Goal: Task Accomplishment & Management: Manage account settings

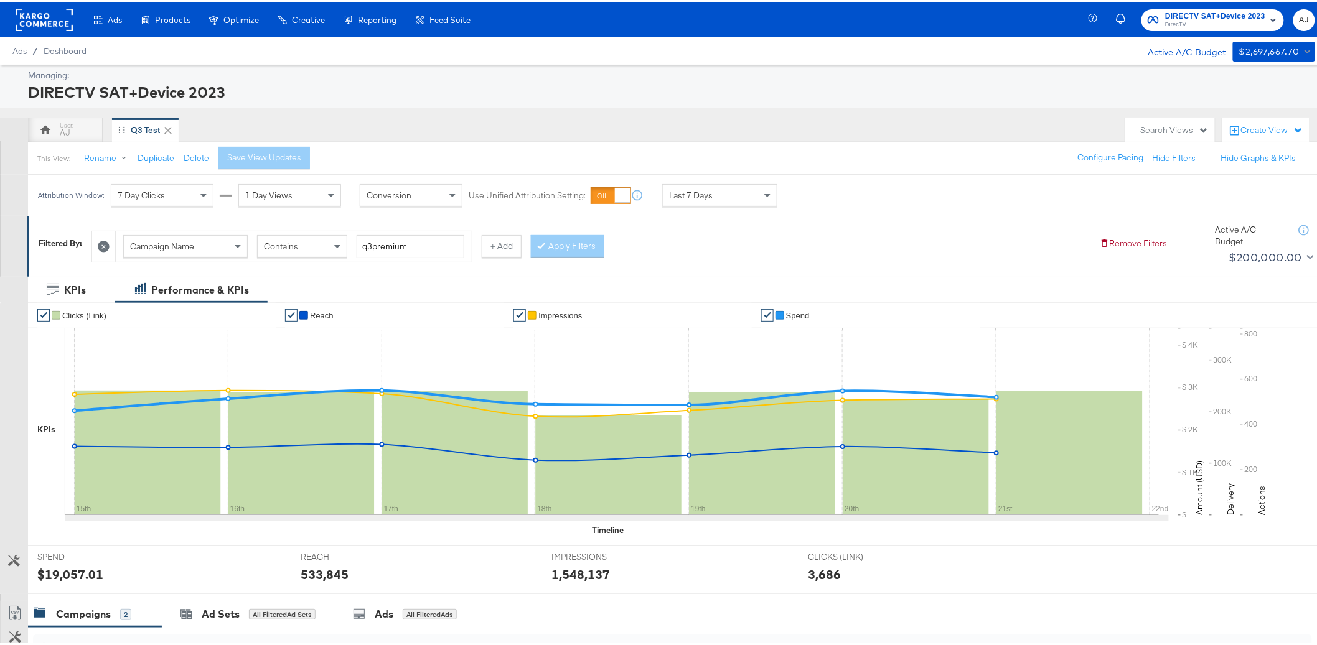
click at [47, 17] on rect at bounding box center [44, 17] width 57 height 22
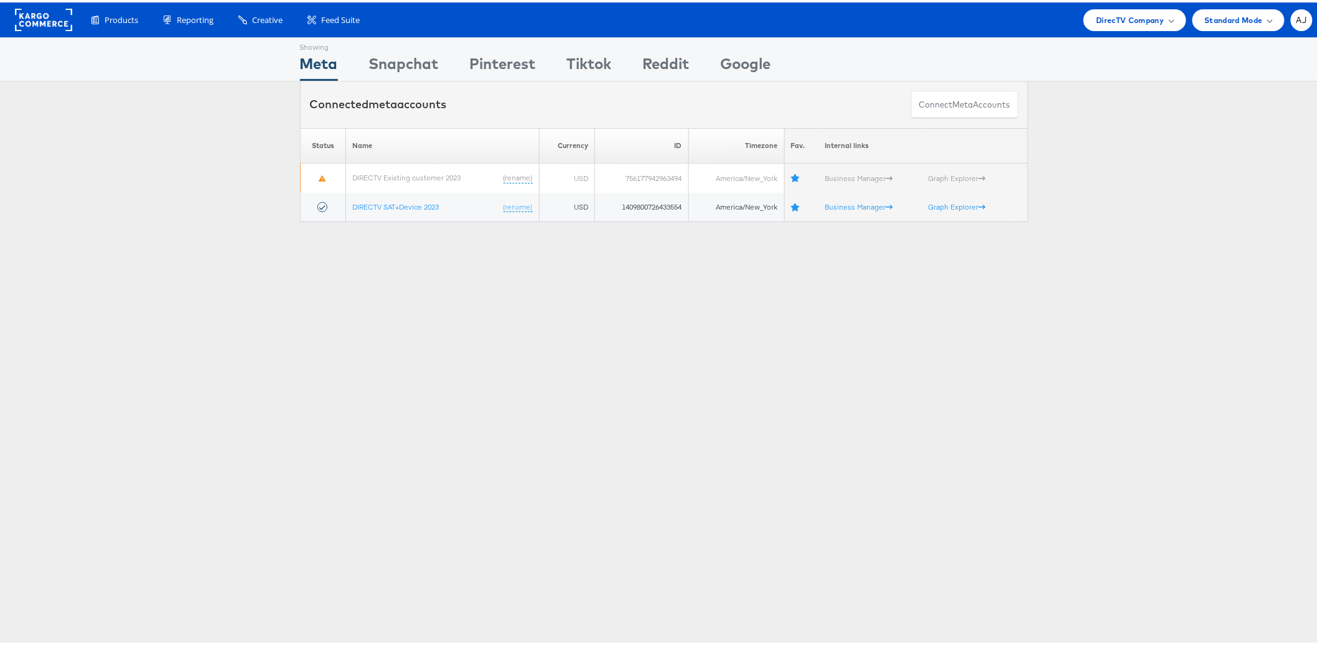
click at [739, 322] on div "Showing Meta Showing Snapchat Showing Pinterest Showing Tiktok Showing Reddit S…" at bounding box center [664, 346] width 1328 height 622
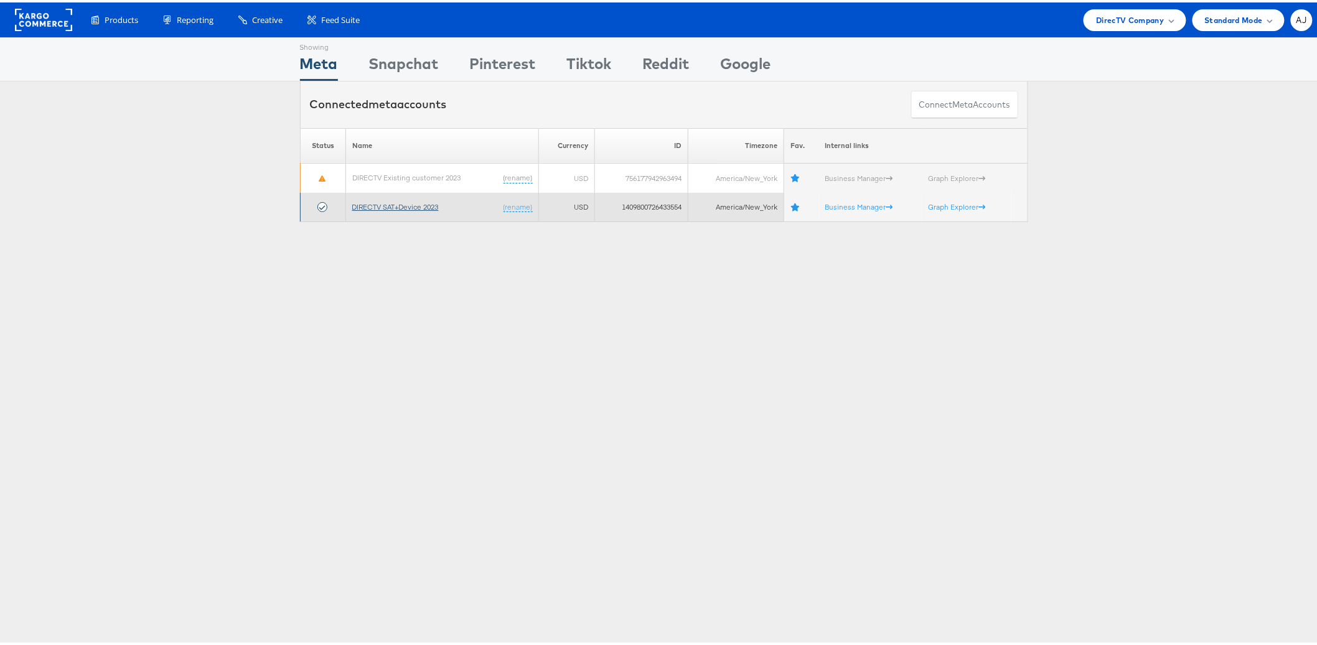
click at [428, 203] on link "DIRECTV SAT+Device 2023" at bounding box center [395, 204] width 87 height 9
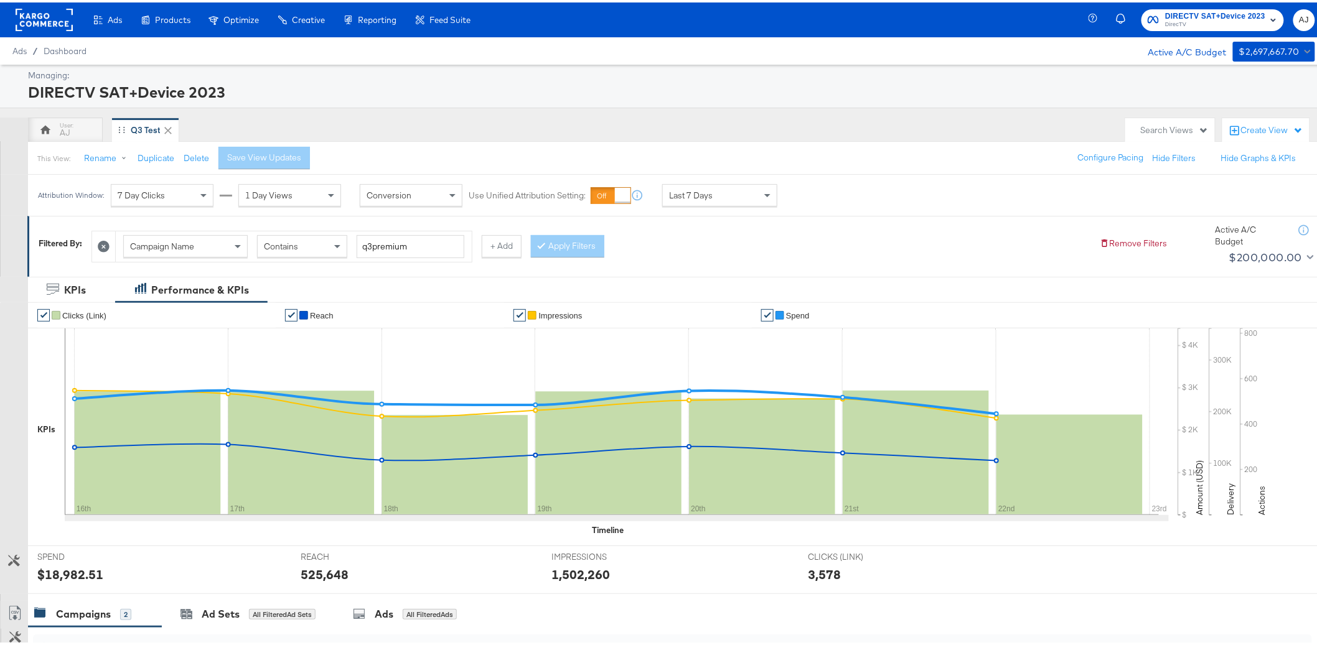
click at [512, 102] on div "Managing: DIRECTV SAT+Device 2023" at bounding box center [664, 84] width 1328 height 44
click at [499, 123] on div "AJ Q3 Test" at bounding box center [573, 127] width 1091 height 25
click at [700, 193] on span "Last 7 Days" at bounding box center [691, 192] width 44 height 11
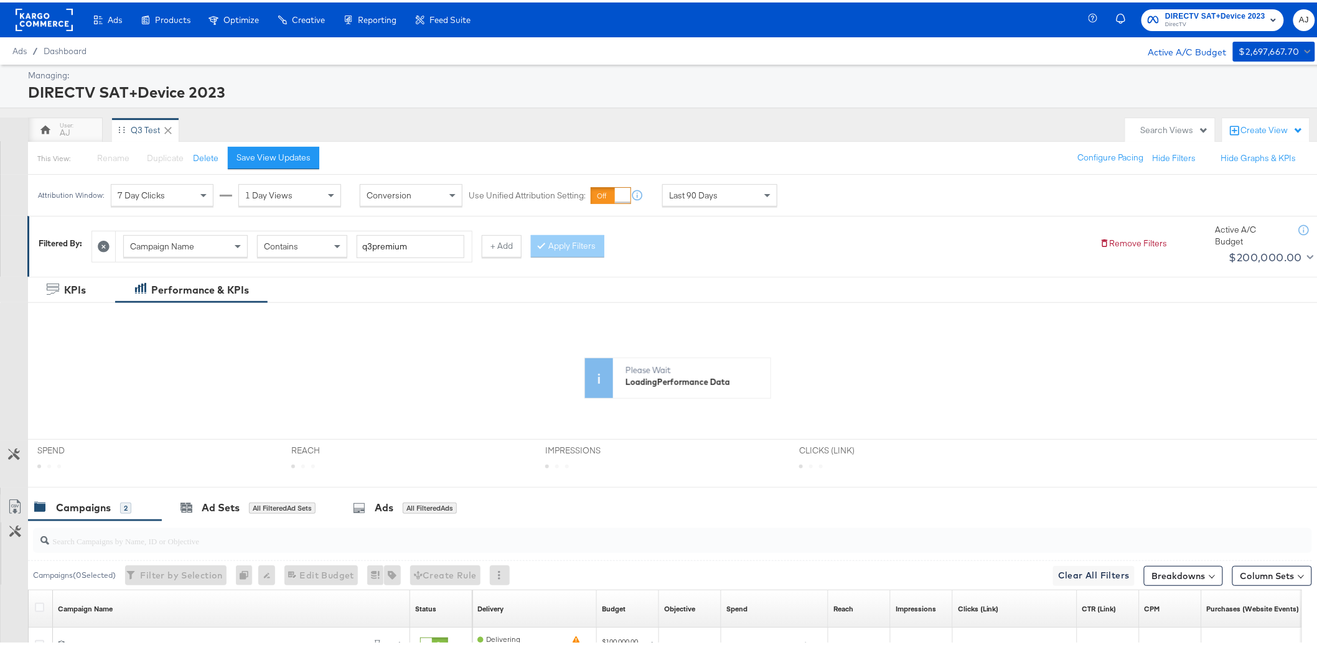
click at [666, 128] on div "AJ Q3 Test" at bounding box center [573, 127] width 1091 height 25
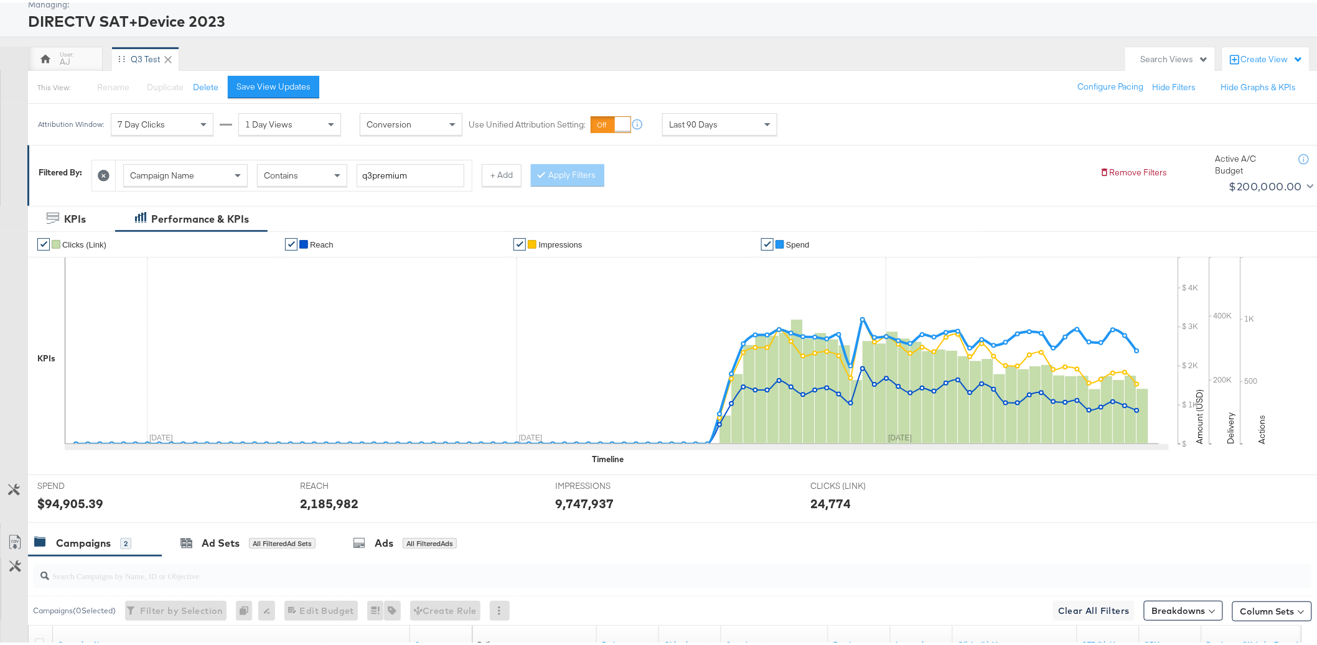
scroll to position [85, 0]
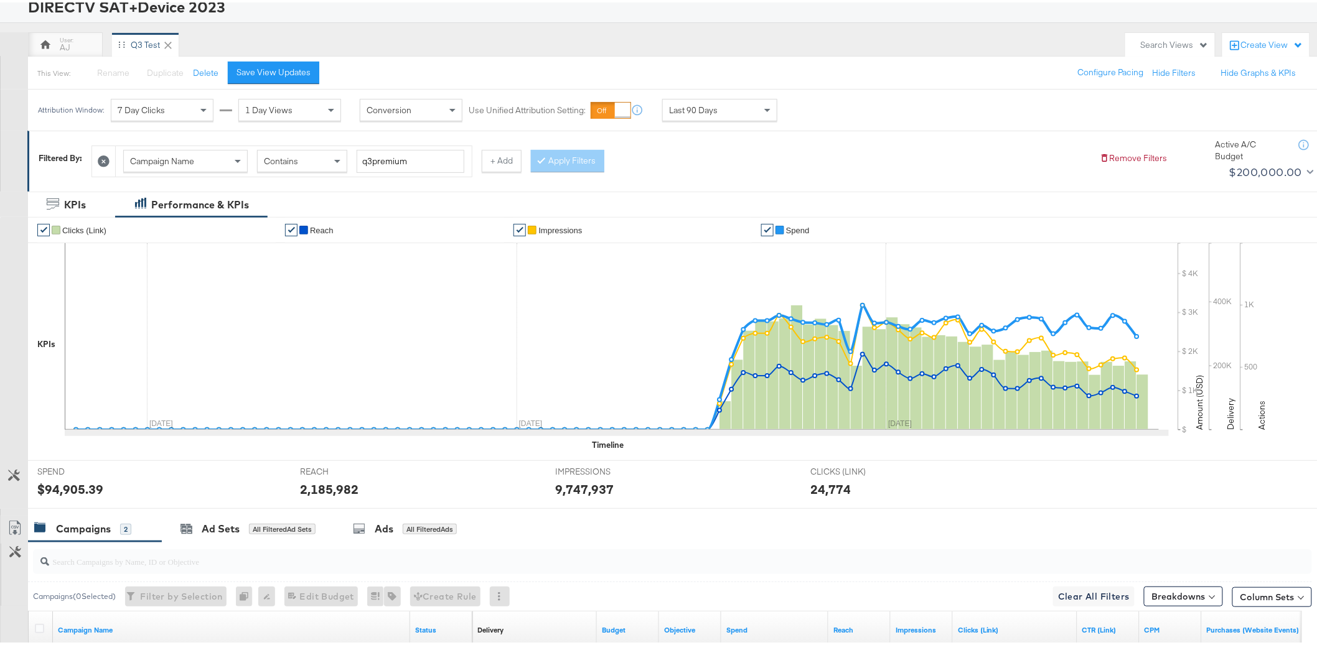
click at [743, 111] on div "Last 90 Days" at bounding box center [720, 107] width 114 height 21
click at [822, 102] on label "Start:" at bounding box center [811, 104] width 21 height 8
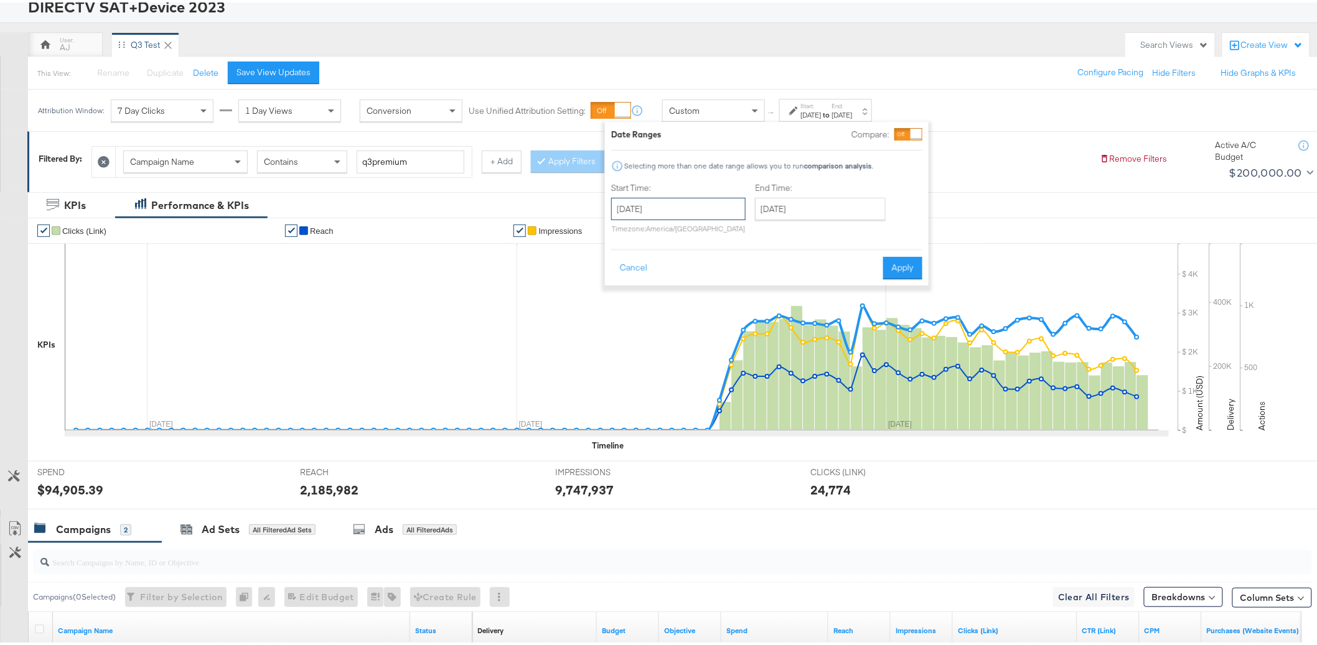
click at [671, 212] on input "September 23rd 2025" at bounding box center [678, 206] width 134 height 22
click at [619, 231] on span "‹" at bounding box center [625, 232] width 19 height 19
click at [647, 326] on td "18" at bounding box center [646, 321] width 21 height 17
type input "August 18th 2025"
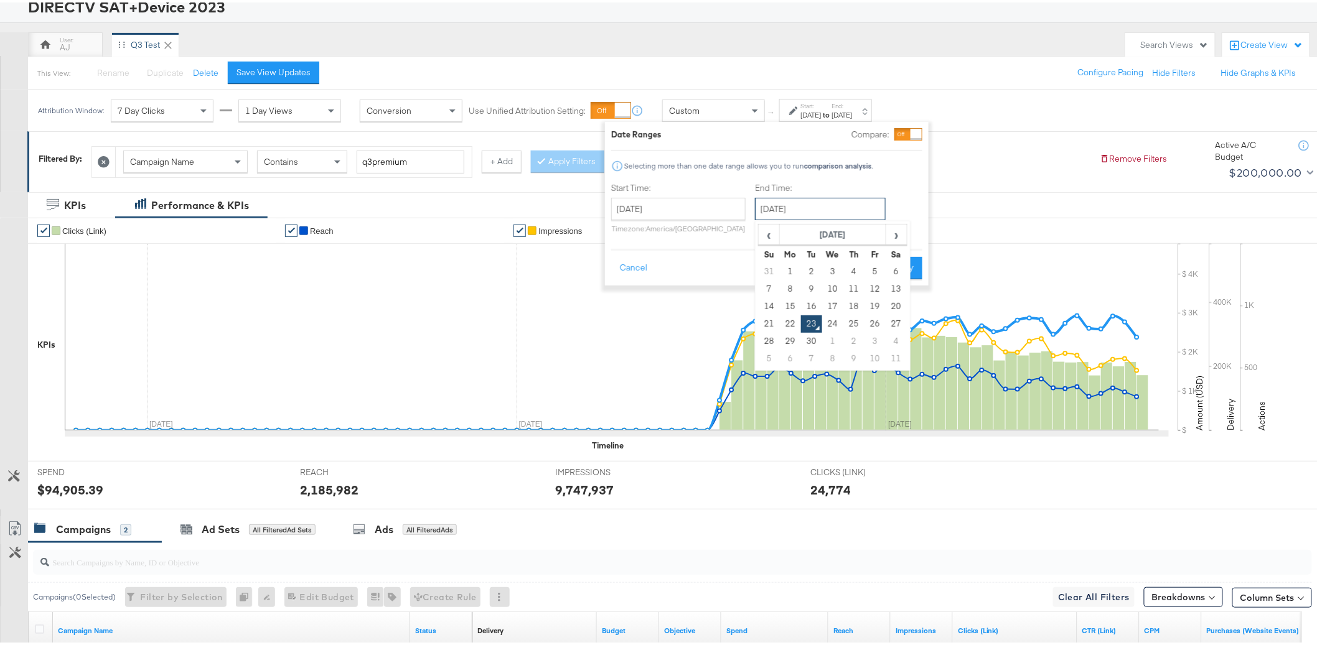
click at [811, 210] on input "September 23rd 2025" at bounding box center [820, 206] width 131 height 22
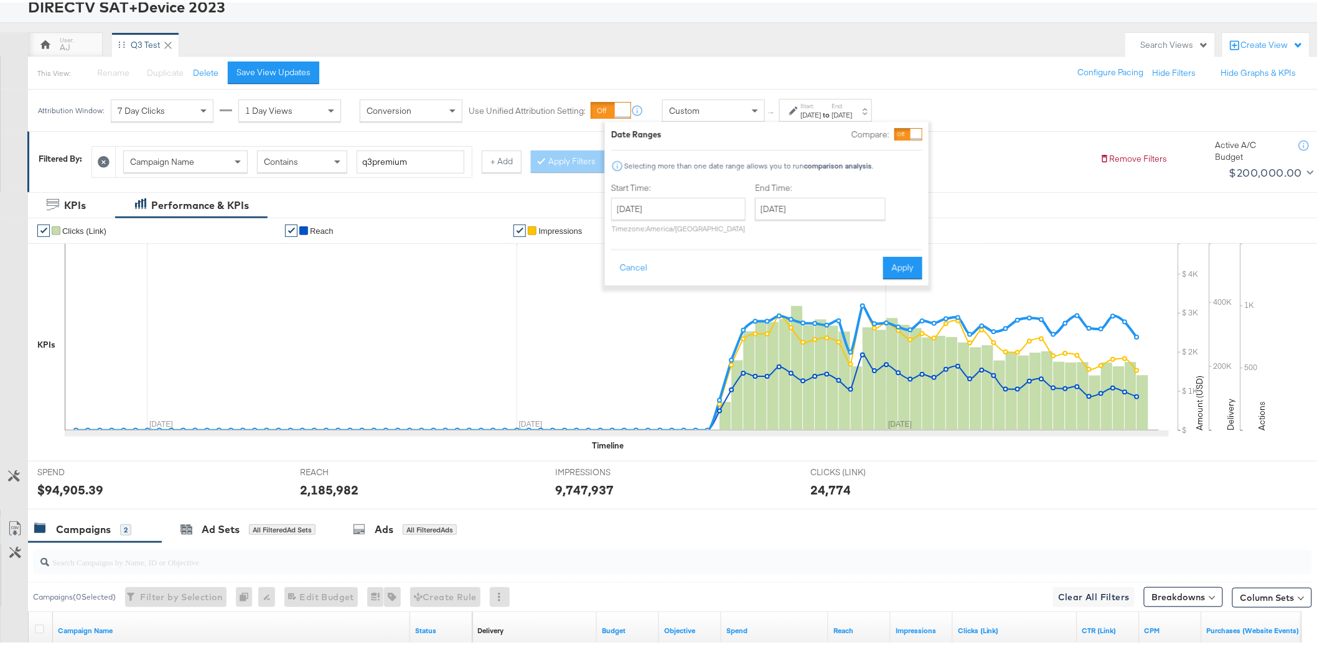
click at [907, 221] on div "Start Time: August 18th 2025 ‹ August 2025 › Su Mo Tu We Th Fr Sa 27 28 29 30 3…" at bounding box center [766, 208] width 311 height 57
click at [909, 262] on button "Apply" at bounding box center [902, 266] width 39 height 22
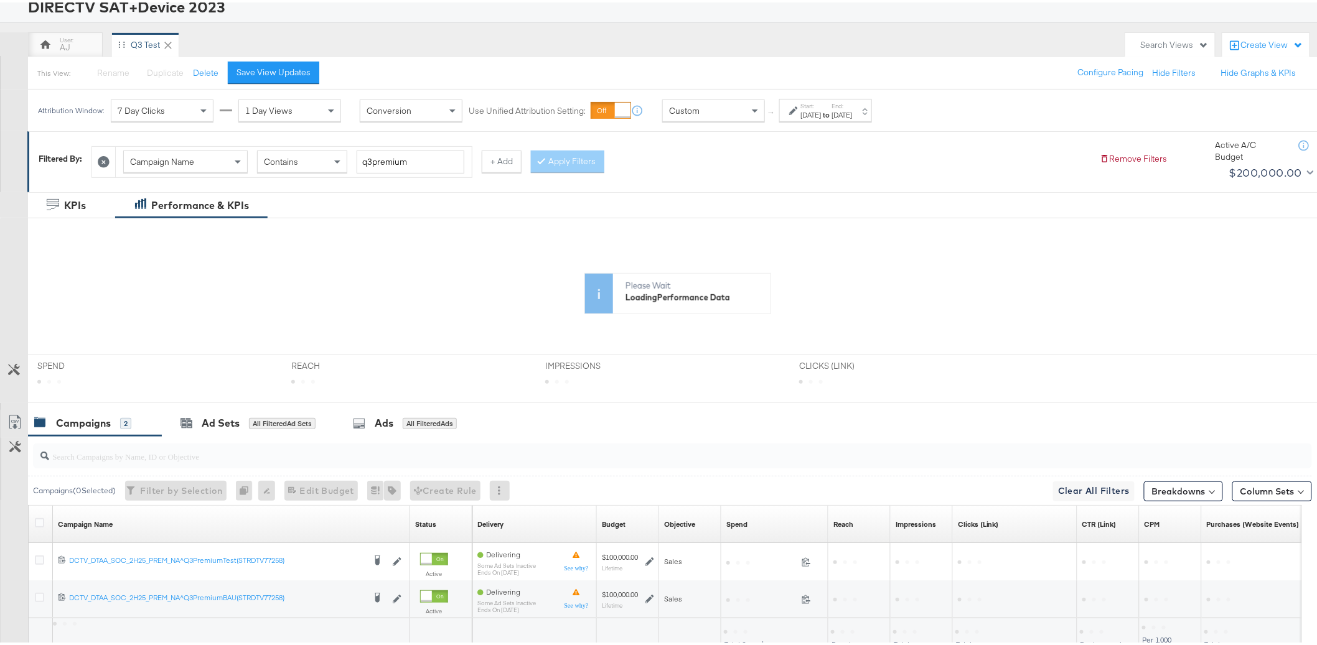
click at [856, 67] on div "This View: Rename Please save your changes before renaming this view Duplicate …" at bounding box center [677, 71] width 1300 height 34
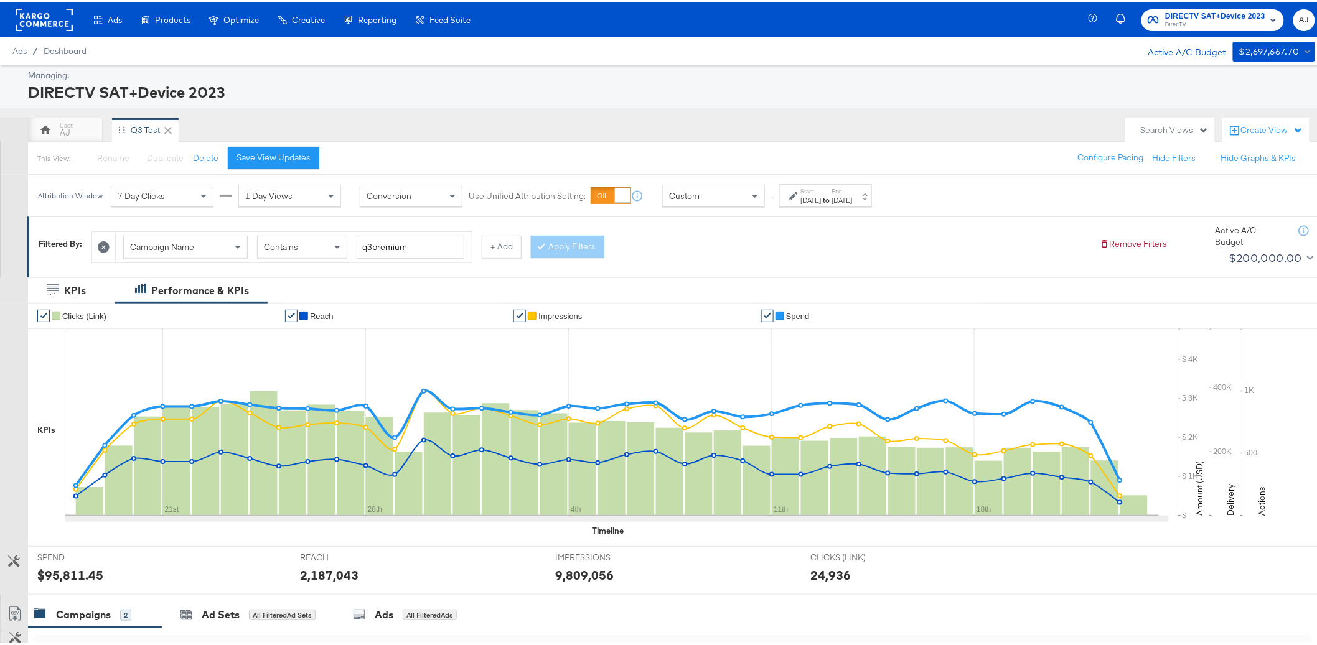
click at [832, 196] on strong "to" at bounding box center [827, 197] width 11 height 9
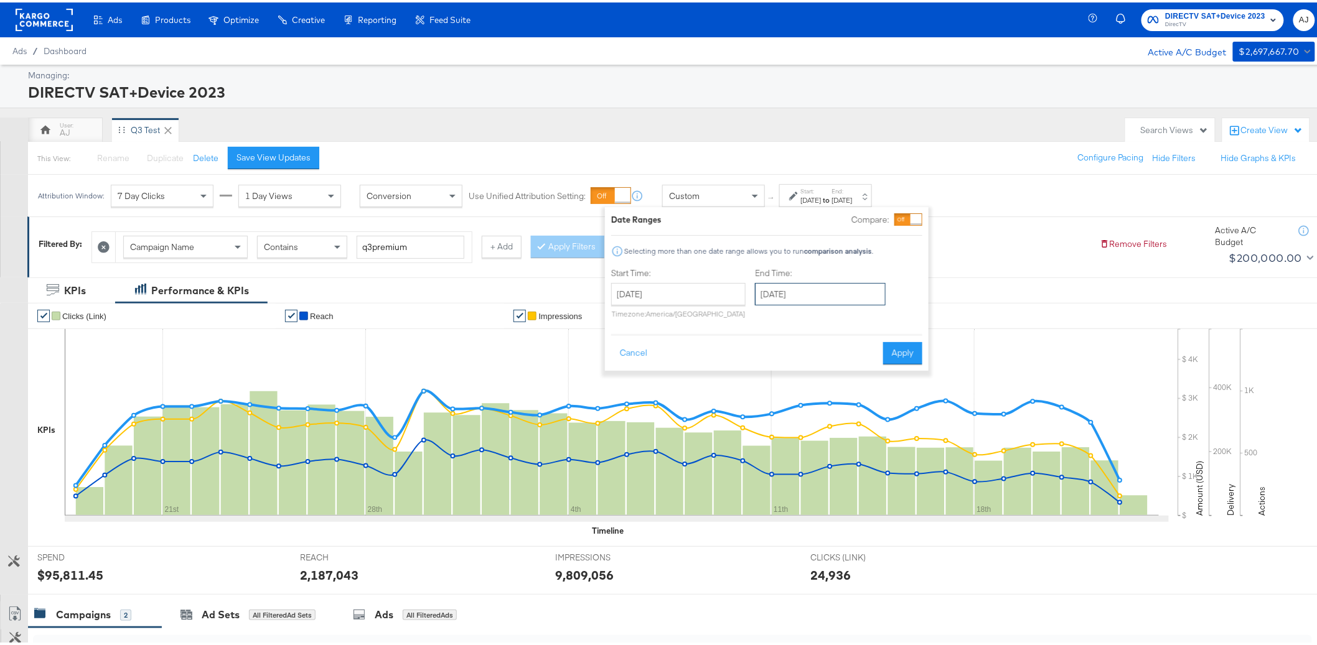
click at [827, 291] on input "September 23rd 2025" at bounding box center [820, 292] width 131 height 22
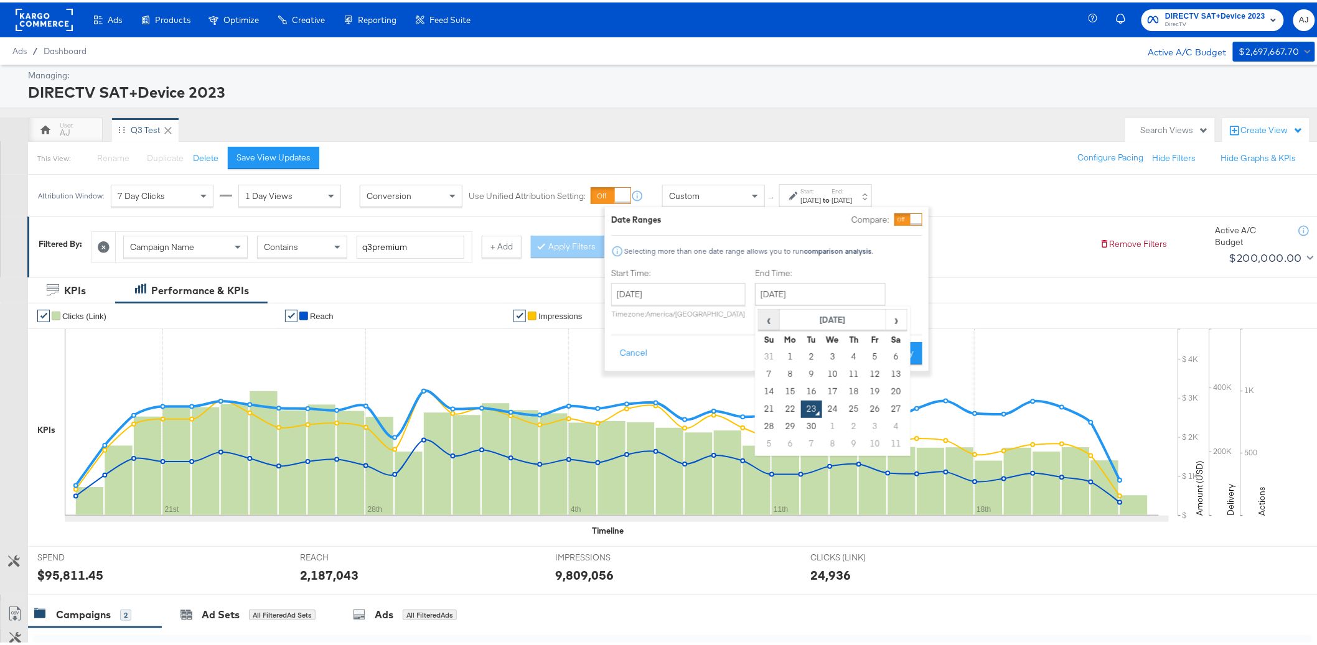
click at [759, 320] on span "‹" at bounding box center [768, 317] width 19 height 19
click at [891, 319] on span "›" at bounding box center [896, 317] width 19 height 19
click at [790, 357] on td "1" at bounding box center [790, 354] width 21 height 17
type input "September 1st 2025"
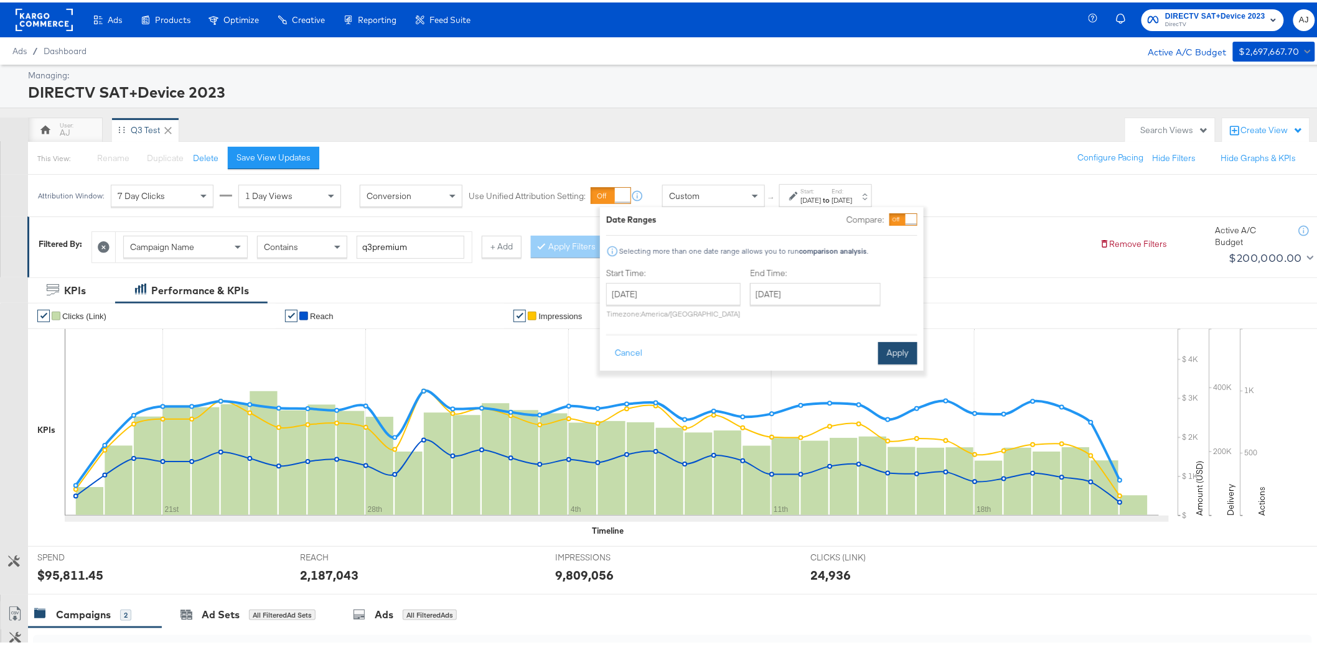
click at [896, 351] on button "Apply" at bounding box center [897, 351] width 39 height 22
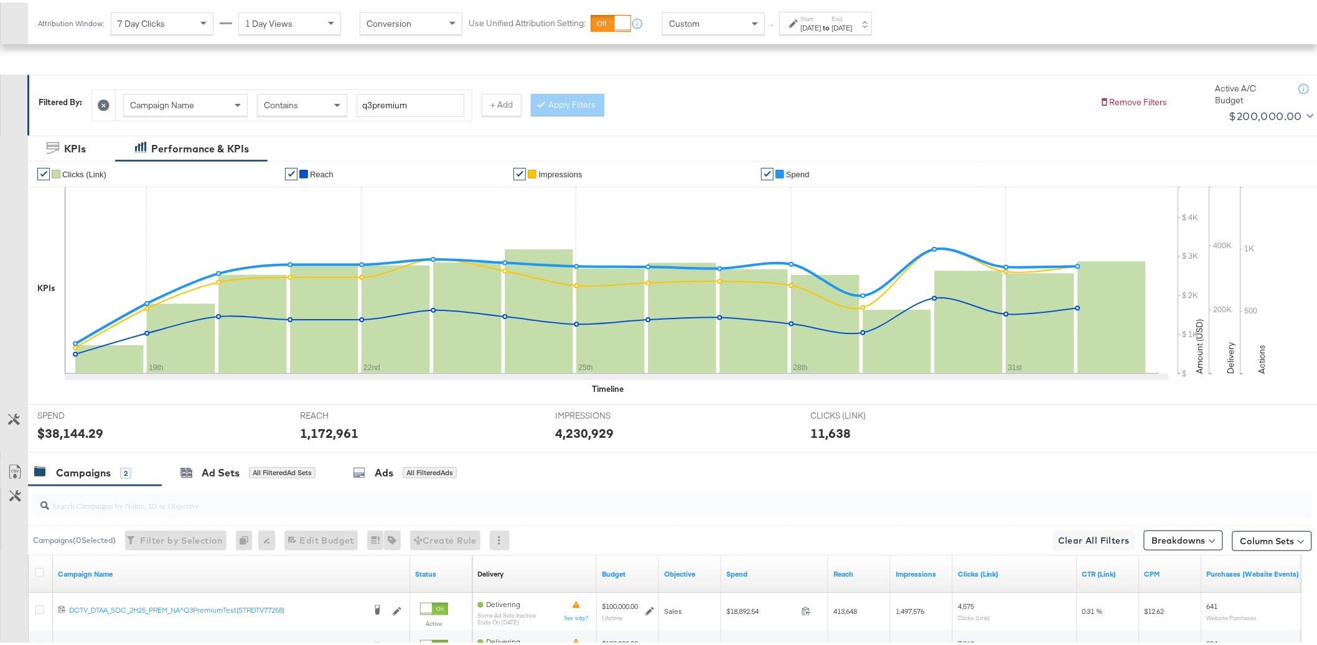
scroll to position [291, 0]
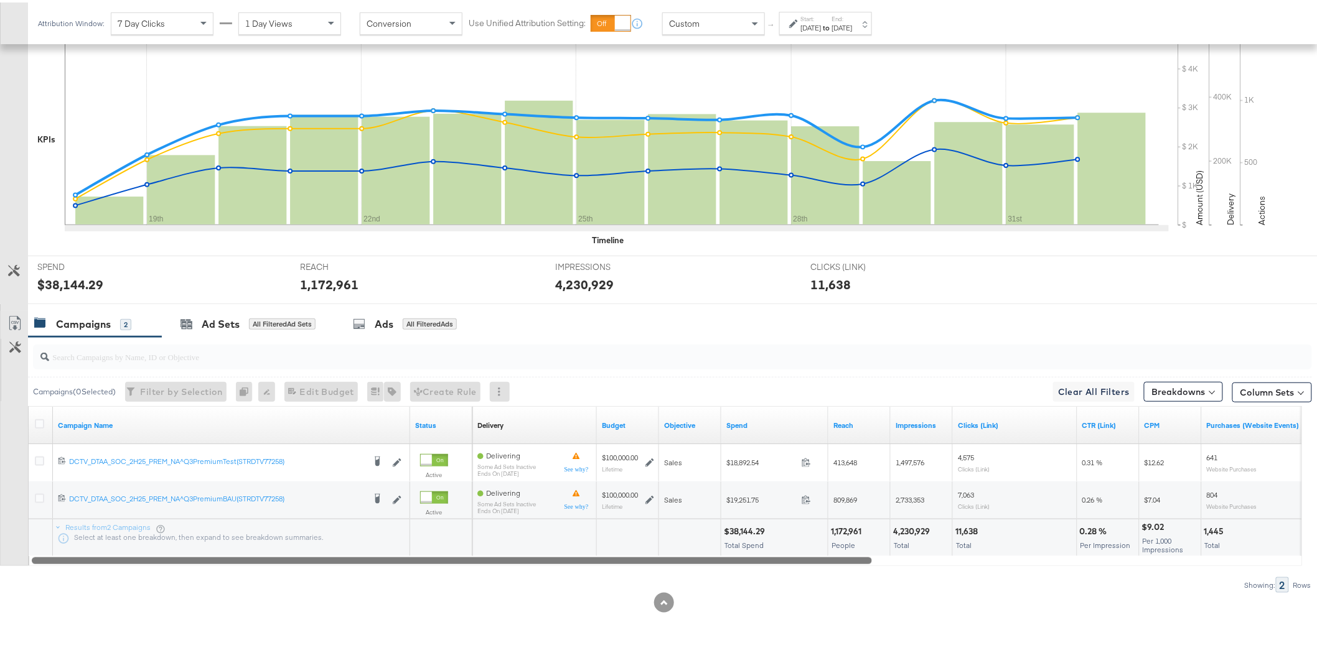
click at [630, 558] on div at bounding box center [452, 558] width 840 height 11
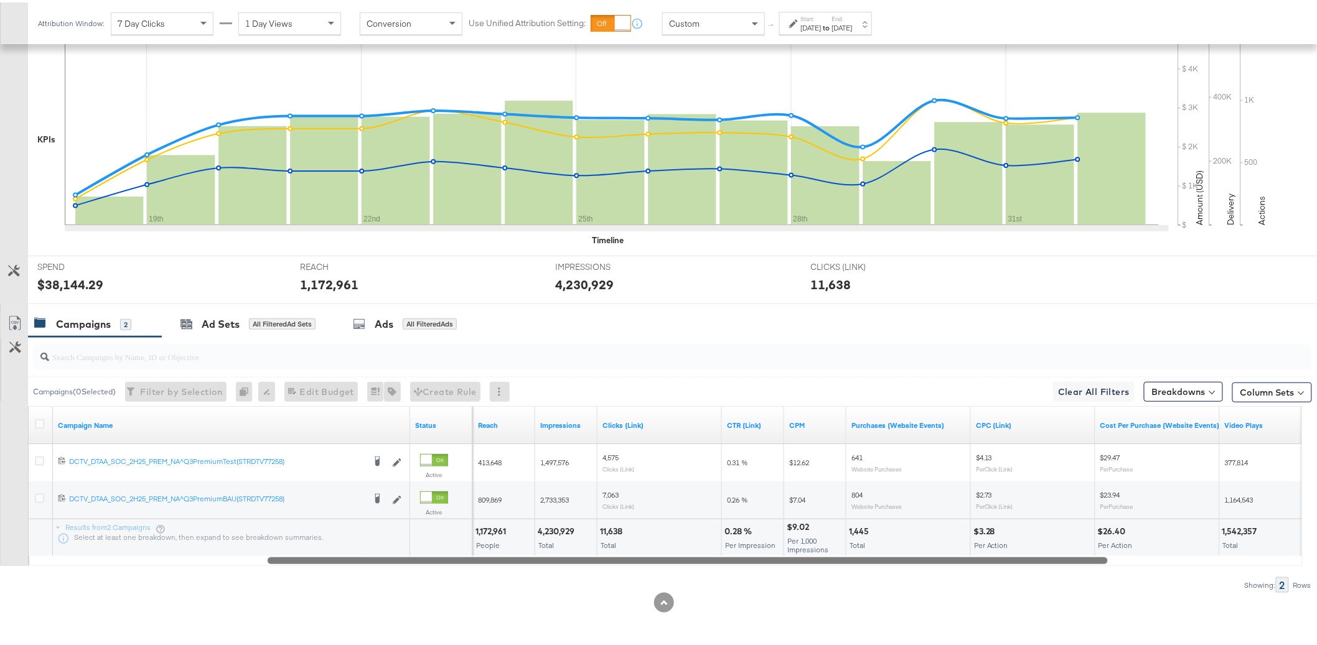
drag, startPoint x: 631, startPoint y: 558, endPoint x: 863, endPoint y: 552, distance: 232.2
click at [863, 552] on div "Campaign Name Status Spend Reach Impressions Clicks (Link) CTR (Link) CPM Purch…" at bounding box center [665, 484] width 1274 height 160
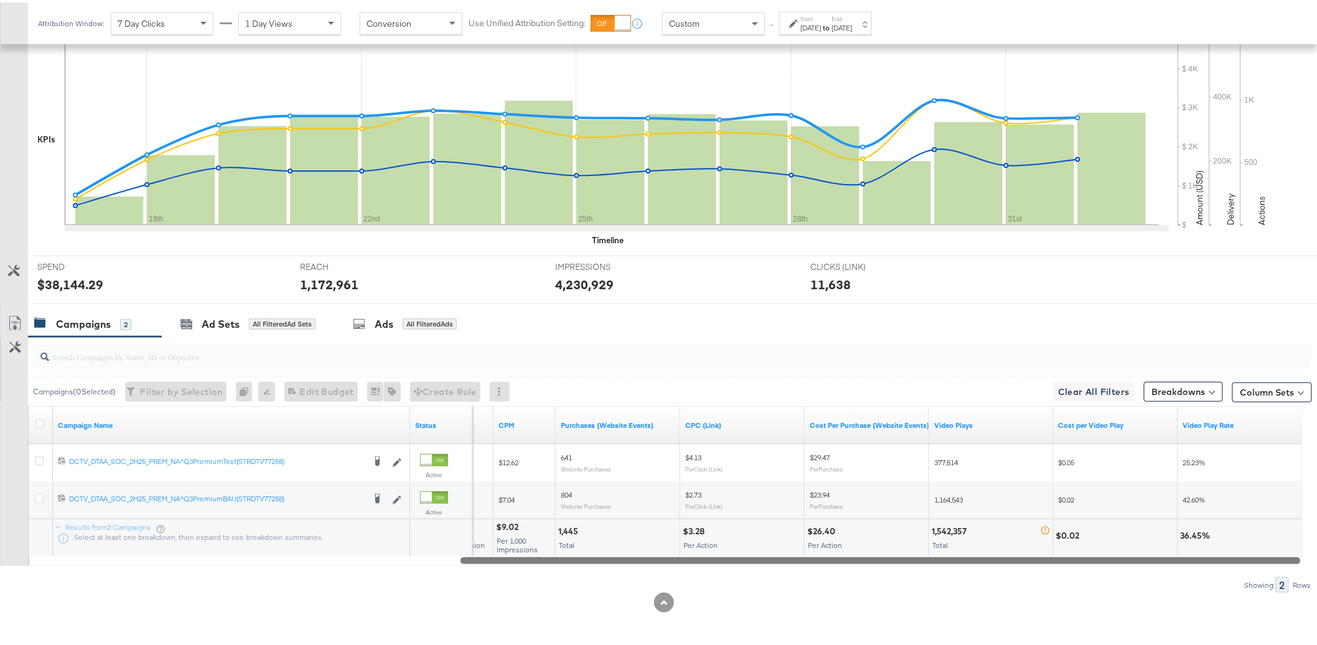
drag, startPoint x: 970, startPoint y: 559, endPoint x: 1253, endPoint y: 563, distance: 283.2
click at [1253, 563] on div at bounding box center [881, 558] width 840 height 11
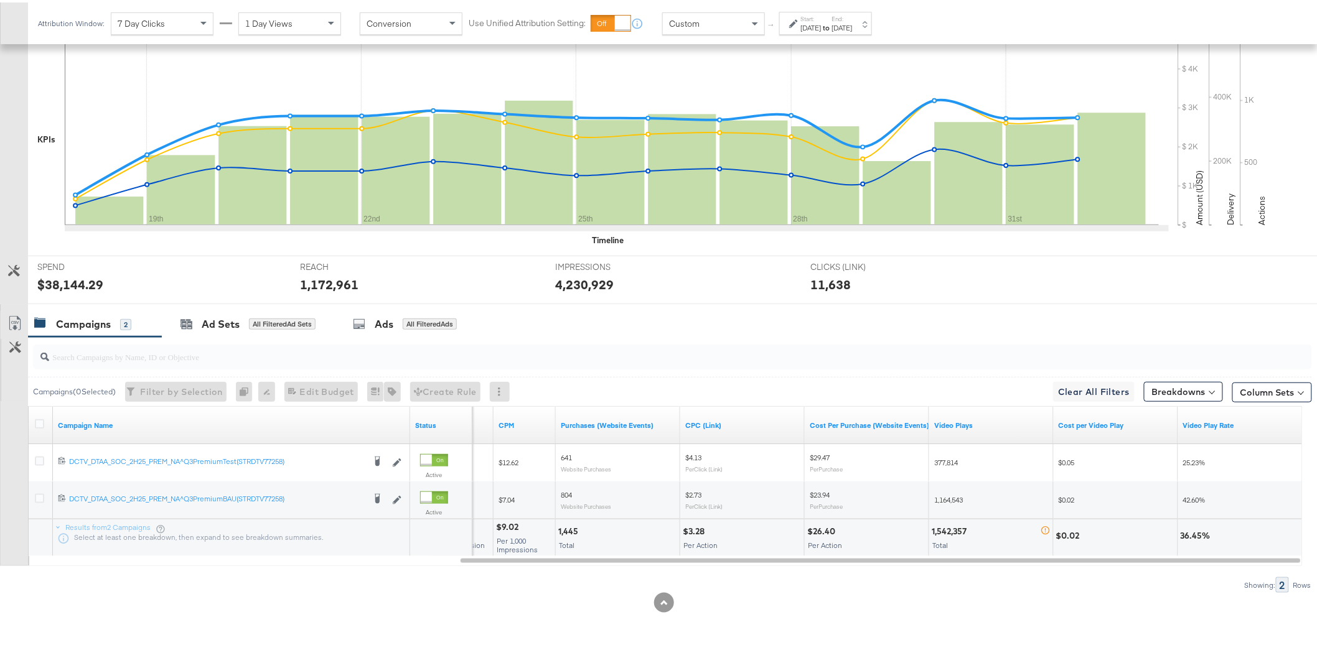
click at [922, 326] on div "Campaigns 2 Ad Sets All Filtered Ad Sets Ads All Filtered Ads" at bounding box center [678, 322] width 1300 height 27
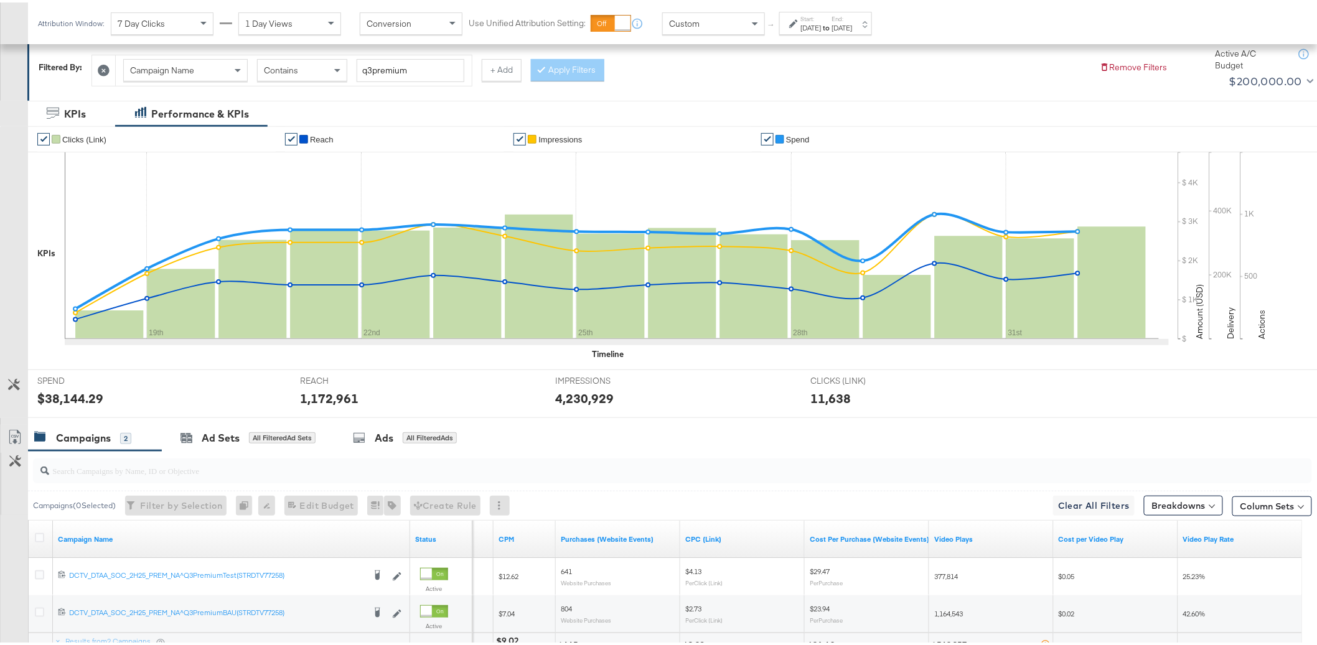
scroll to position [24, 0]
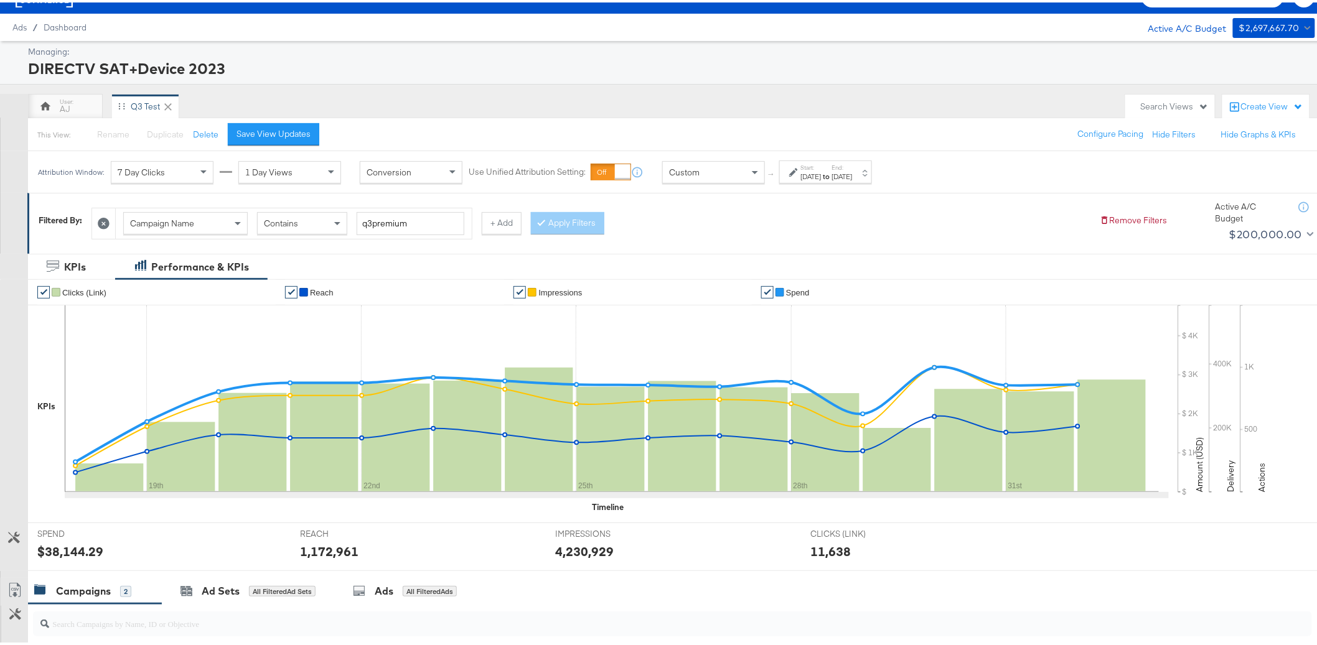
click at [853, 175] on div "Sep 1st 2025" at bounding box center [842, 174] width 21 height 10
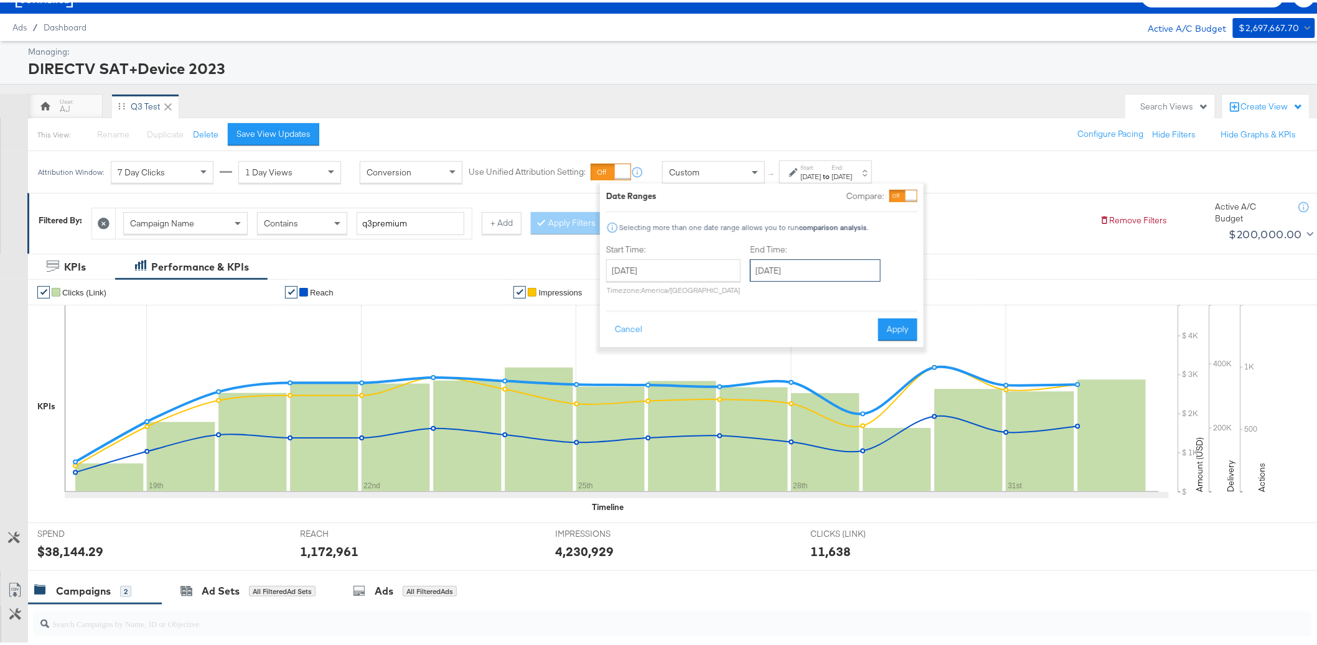
click at [805, 268] on input "September 1st 2025" at bounding box center [815, 268] width 131 height 22
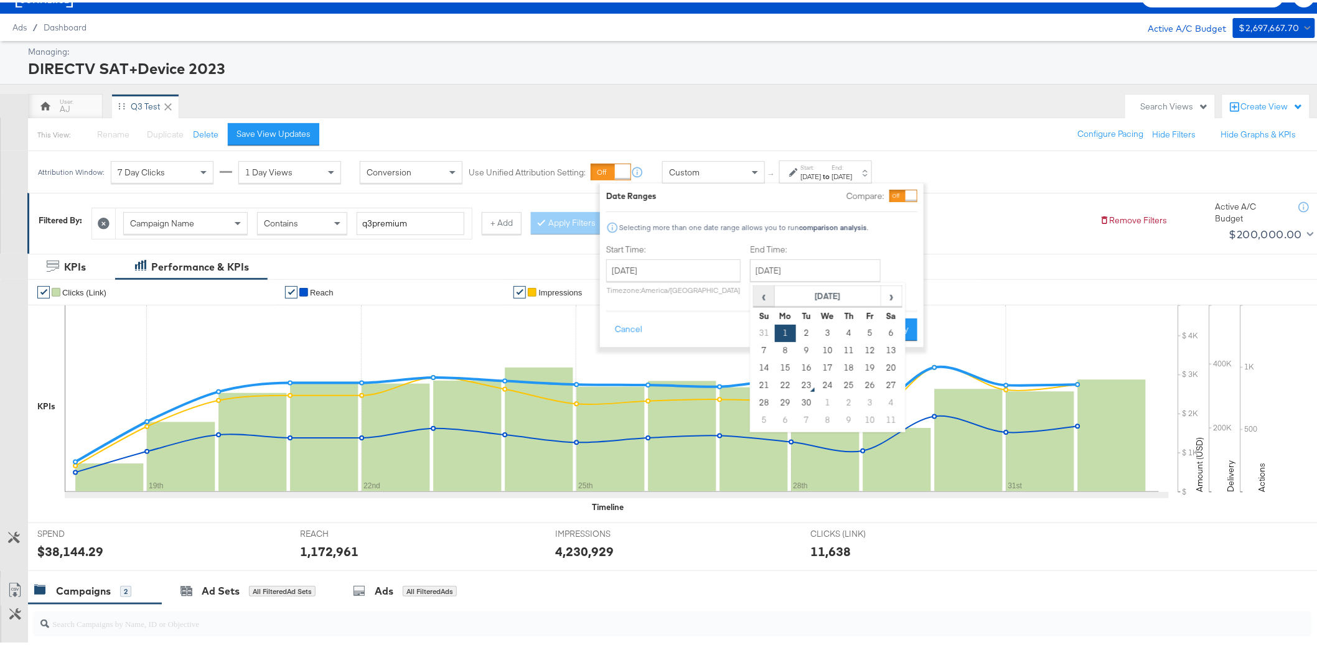
click at [760, 292] on span "‹" at bounding box center [763, 293] width 19 height 19
click at [765, 403] on td "24" at bounding box center [764, 400] width 21 height 17
type input "August 24th 2025"
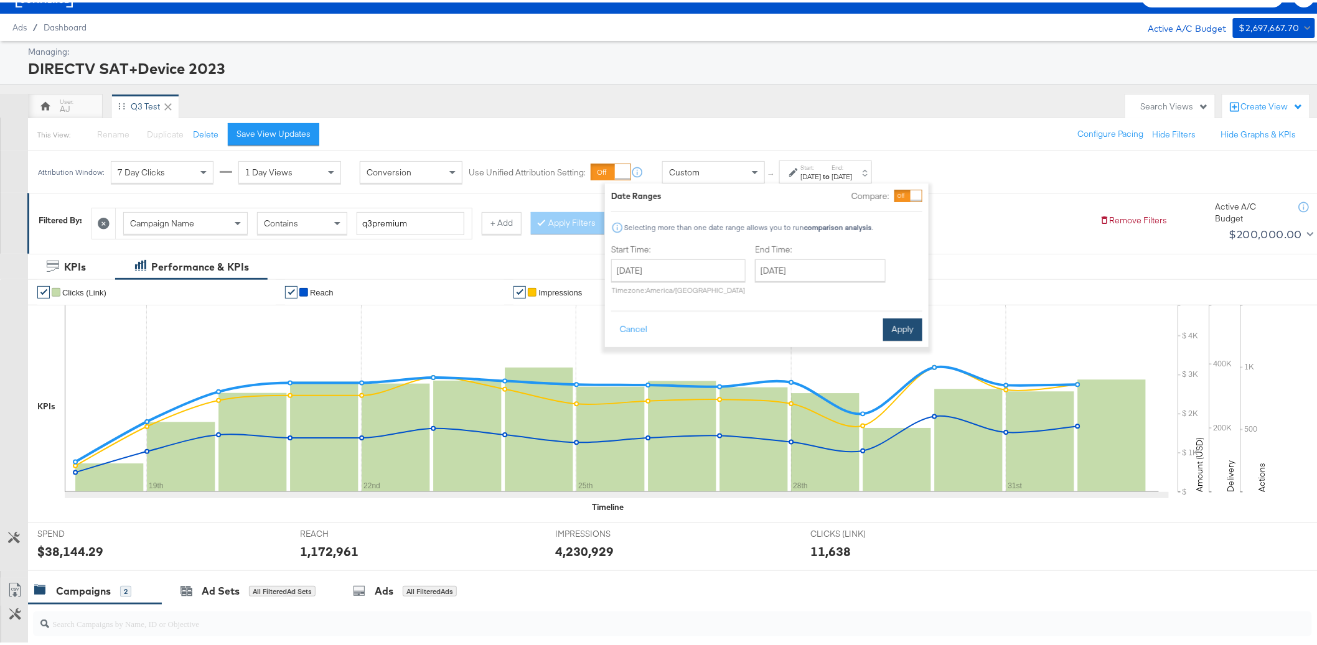
click at [890, 332] on button "Apply" at bounding box center [902, 327] width 39 height 22
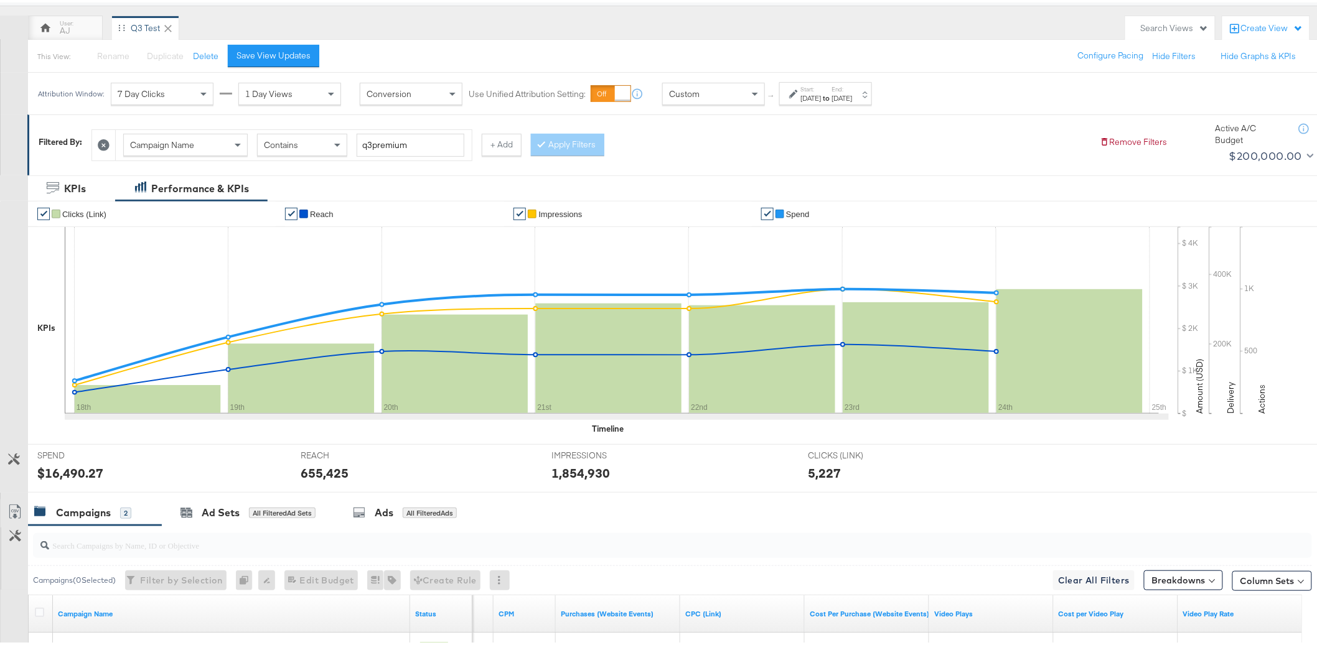
scroll to position [67, 0]
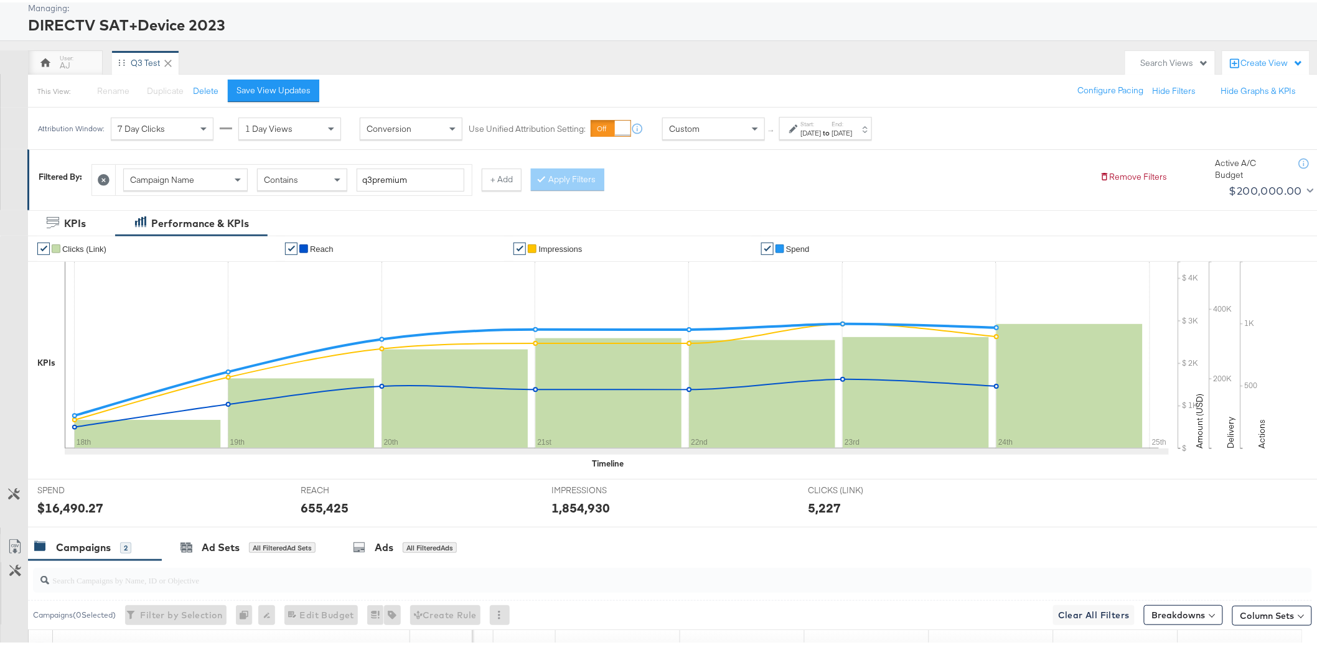
click at [822, 133] on div "Aug 18th 2025" at bounding box center [811, 131] width 21 height 10
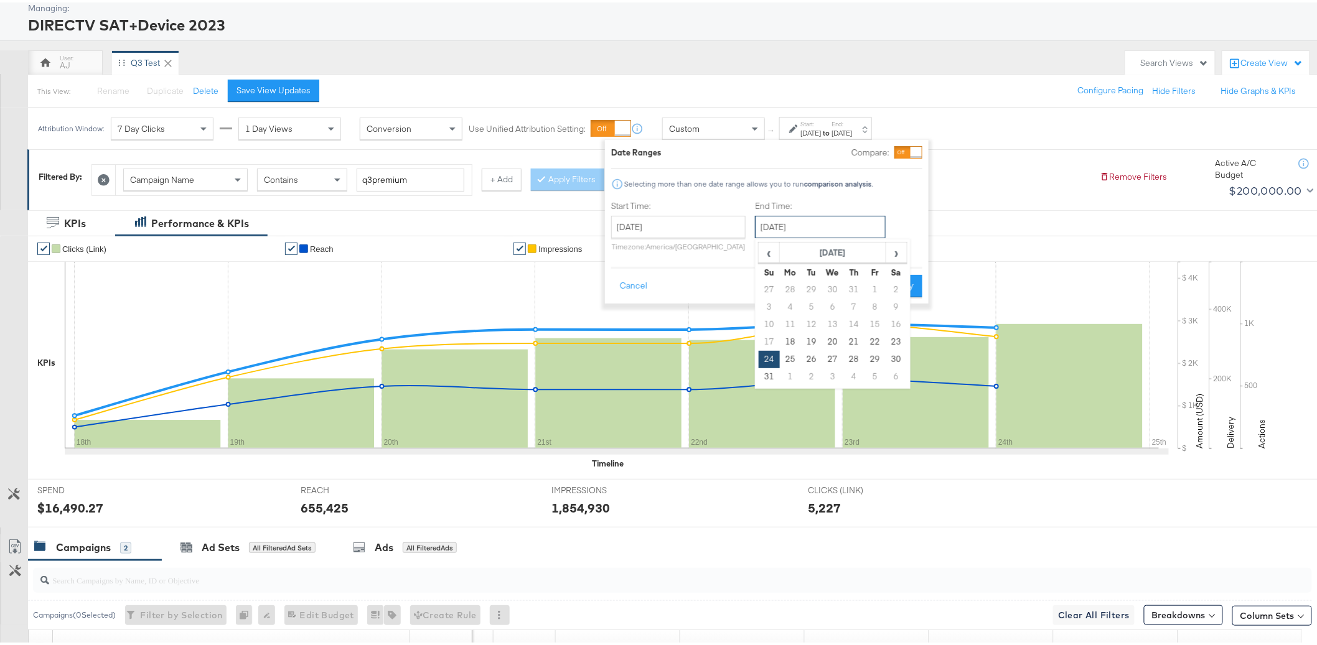
click at [808, 223] on input "August 24th 2025" at bounding box center [820, 224] width 131 height 22
click at [891, 253] on span "›" at bounding box center [896, 250] width 19 height 19
click at [770, 256] on span "‹" at bounding box center [768, 250] width 19 height 19
click at [888, 255] on span "›" at bounding box center [896, 250] width 19 height 19
click at [764, 307] on td "7" at bounding box center [769, 304] width 21 height 17
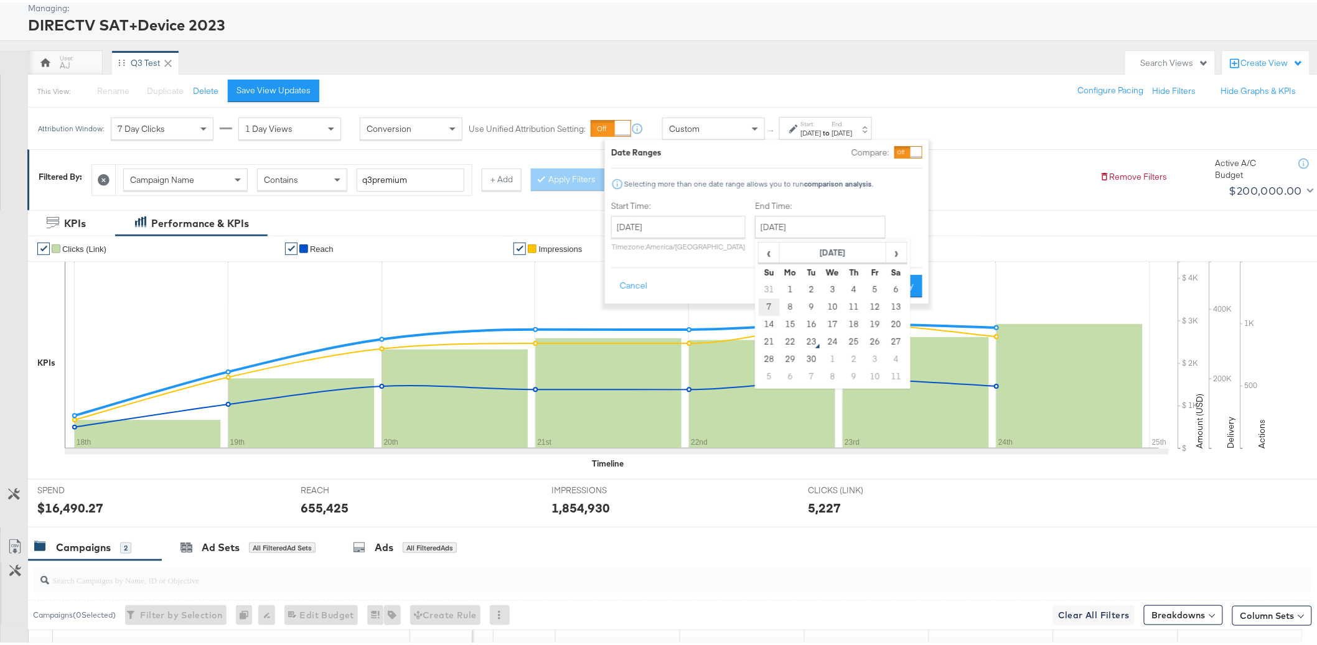
type input "September 7th 2025"
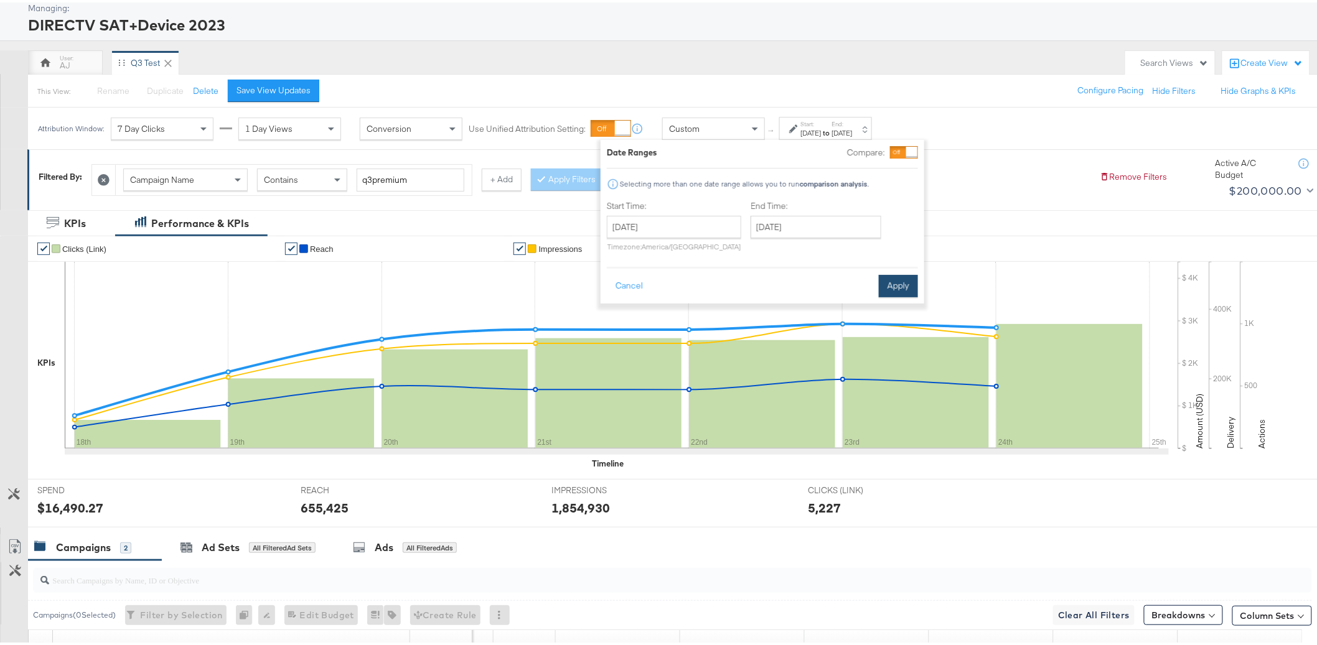
click at [891, 281] on button "Apply" at bounding box center [898, 284] width 39 height 22
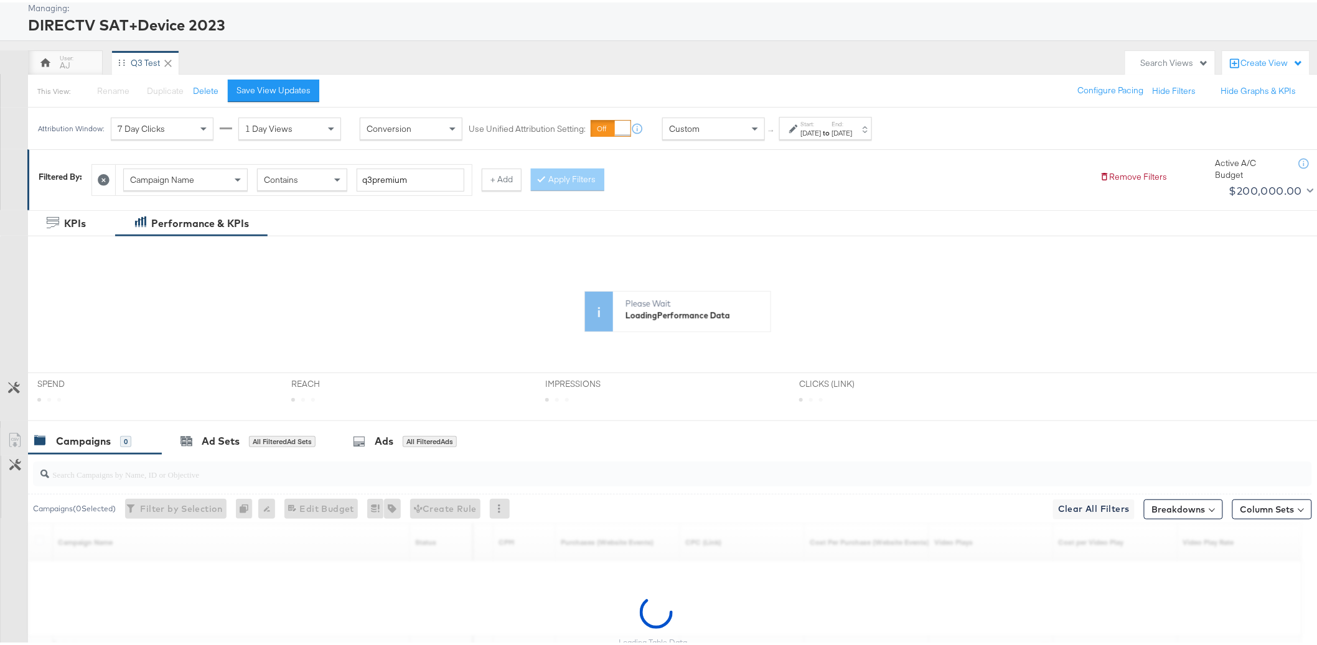
click at [1001, 179] on div "Campaign Name Contains q3premium + Add Apply Filters" at bounding box center [590, 175] width 998 height 38
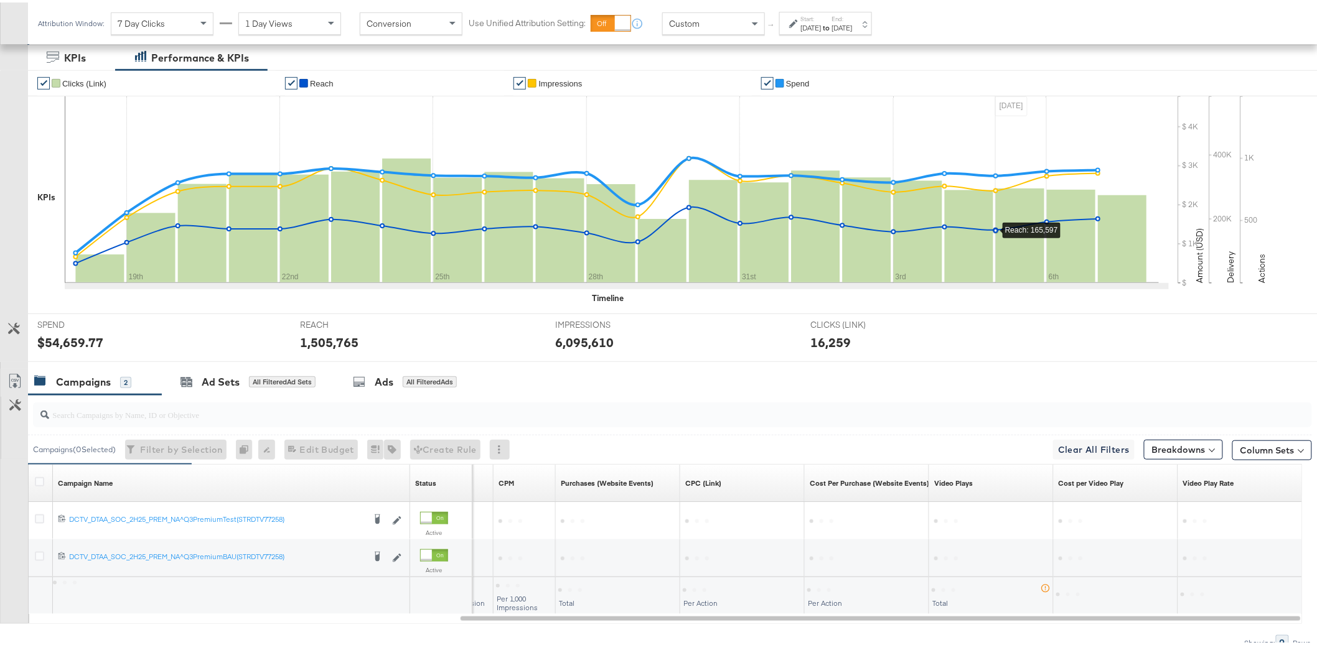
scroll to position [291, 0]
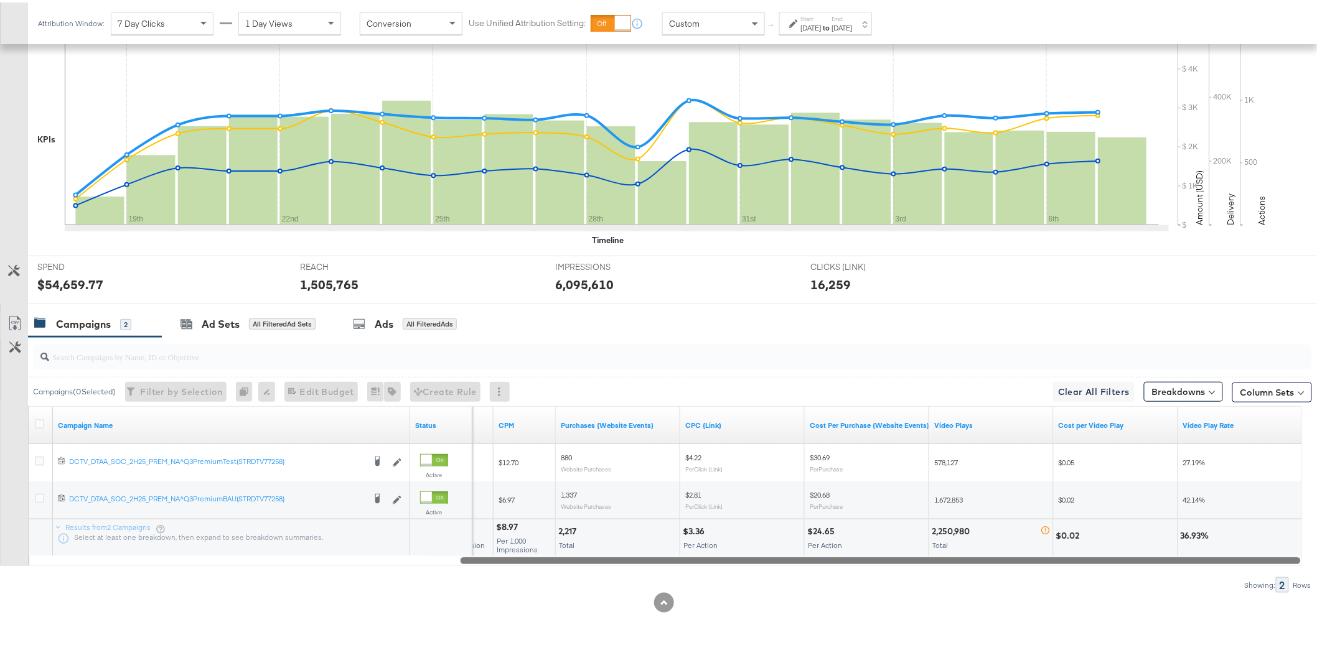
click at [1042, 561] on div at bounding box center [881, 558] width 840 height 11
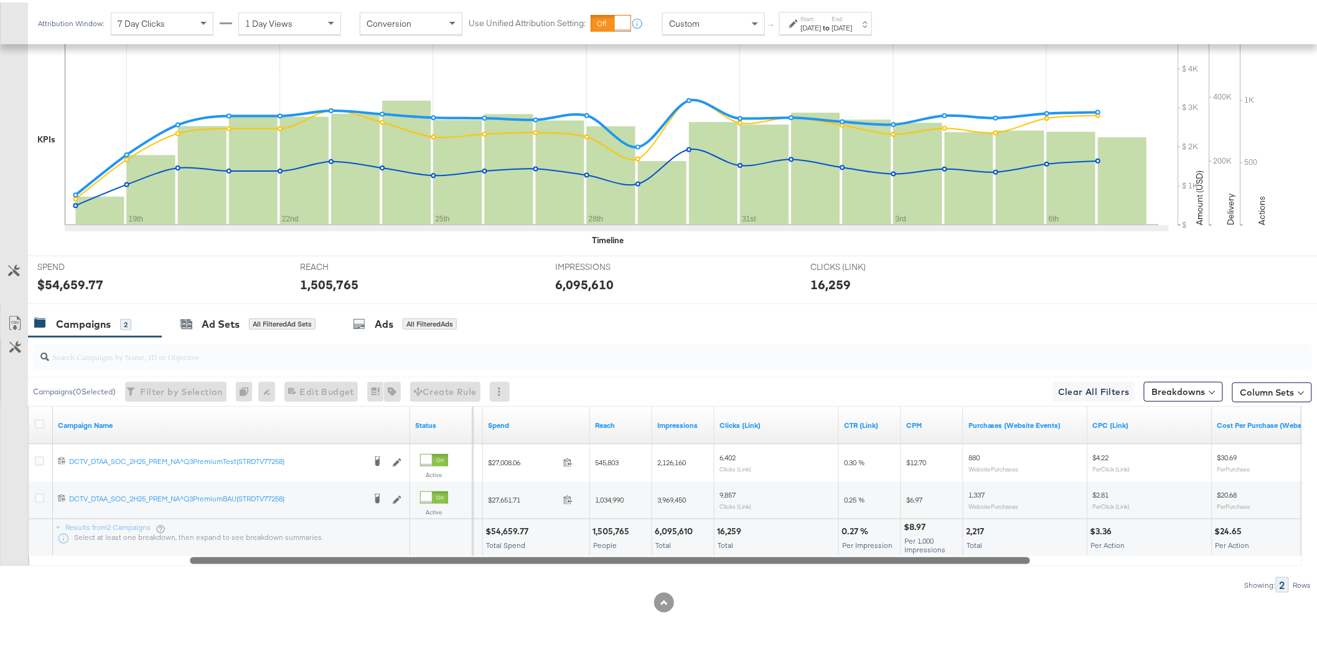
drag, startPoint x: 1039, startPoint y: 560, endPoint x: 770, endPoint y: 590, distance: 271.1
click at [770, 590] on div "Campaigns ( 0 Selected) Filter by Selection Filter 0 campaigns 0 Rename 0 campa…" at bounding box center [656, 463] width 1312 height 256
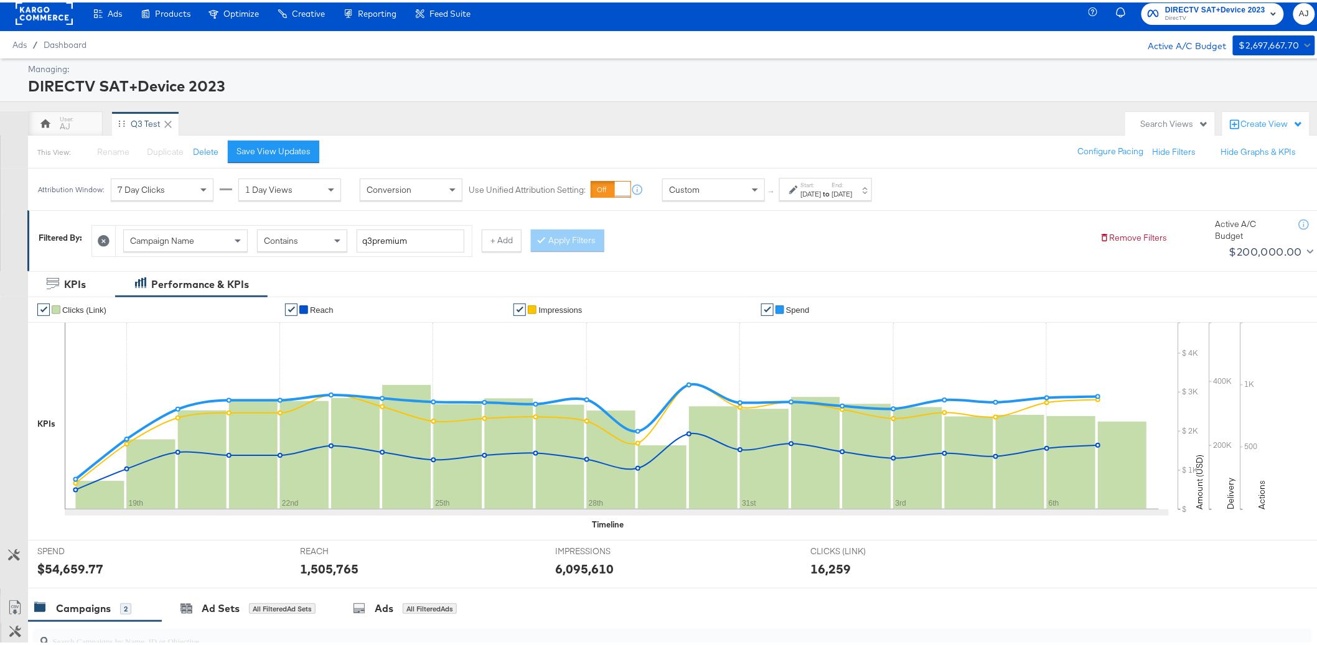
scroll to position [0, 0]
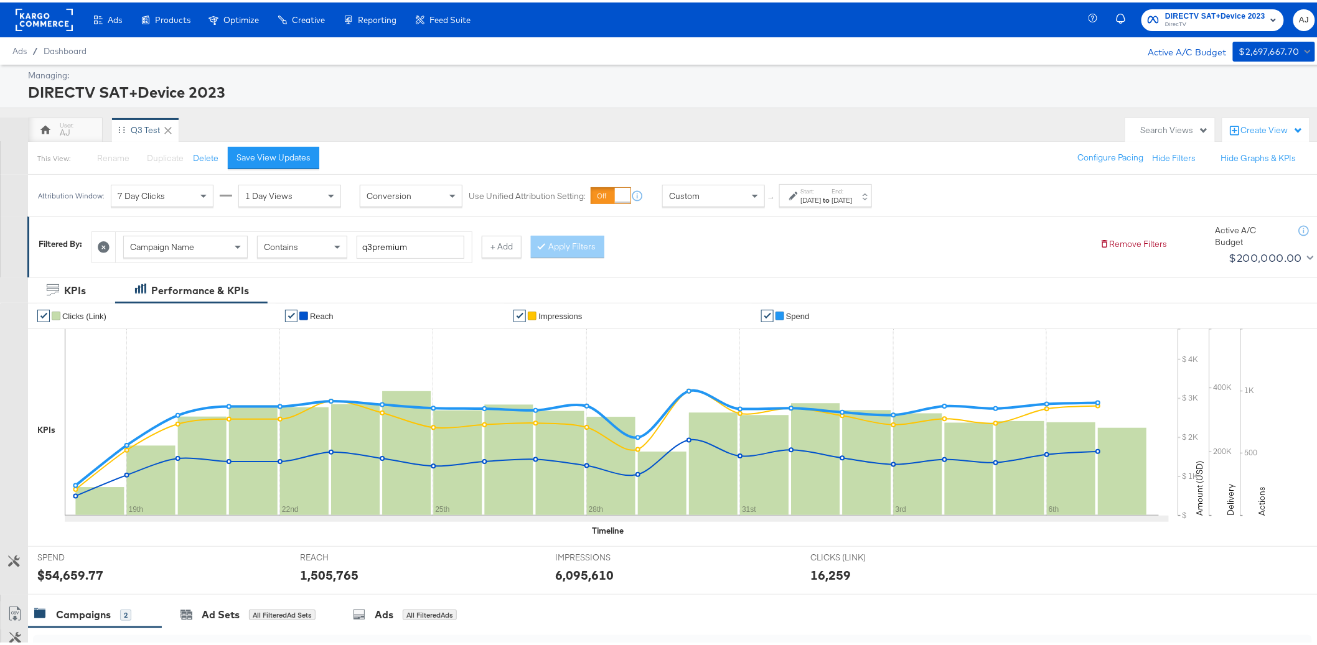
click at [876, 206] on div "Attribution Window: 7 Day Clicks 1 Day Views Conversion Use Unified Attribution…" at bounding box center [457, 193] width 859 height 42
click at [853, 192] on label "End:" at bounding box center [842, 189] width 21 height 8
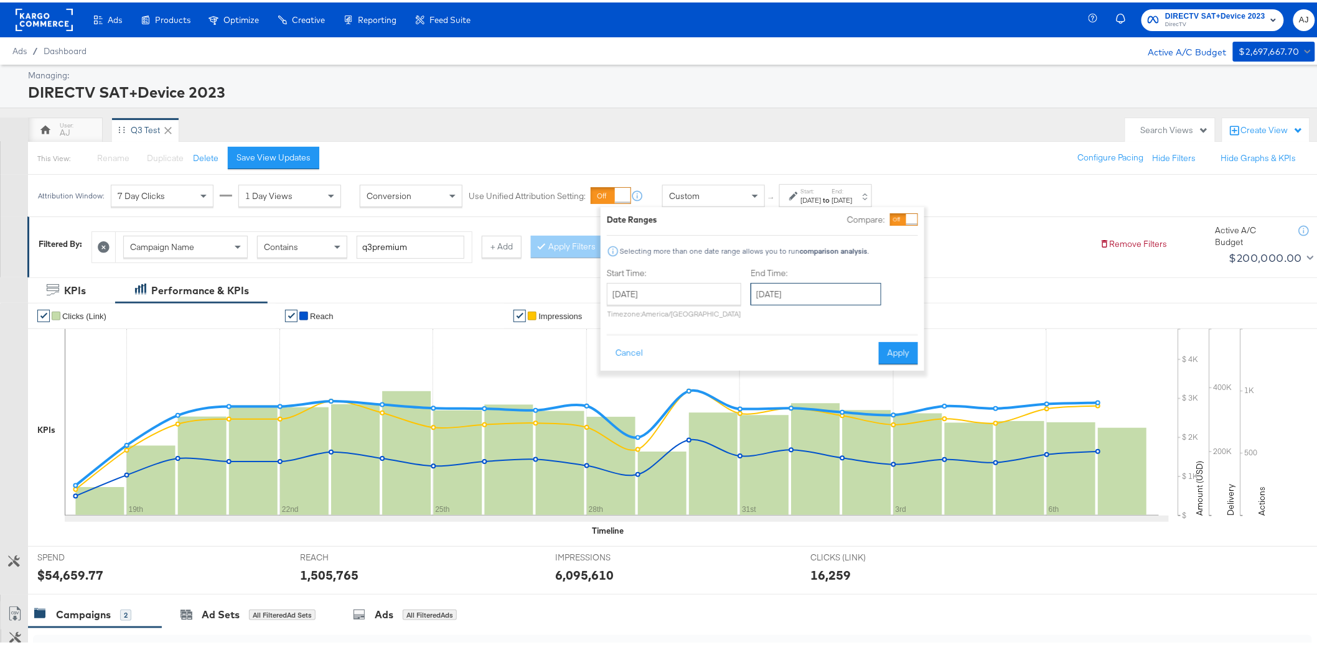
click at [826, 296] on input "September 7th 2025" at bounding box center [816, 292] width 131 height 22
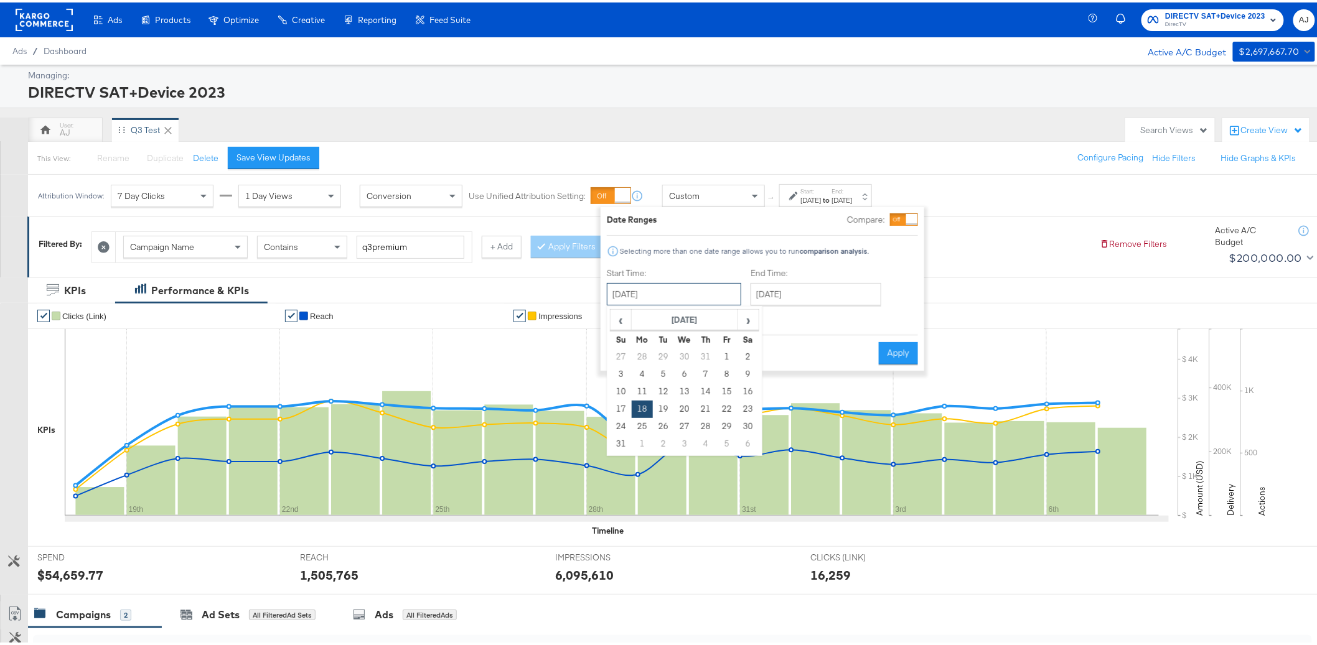
click at [678, 302] on input "August 18th 2025" at bounding box center [674, 292] width 134 height 22
click at [746, 321] on span "›" at bounding box center [748, 317] width 19 height 19
click at [645, 375] on td "8" at bounding box center [642, 371] width 21 height 17
type input "September 8th 2025"
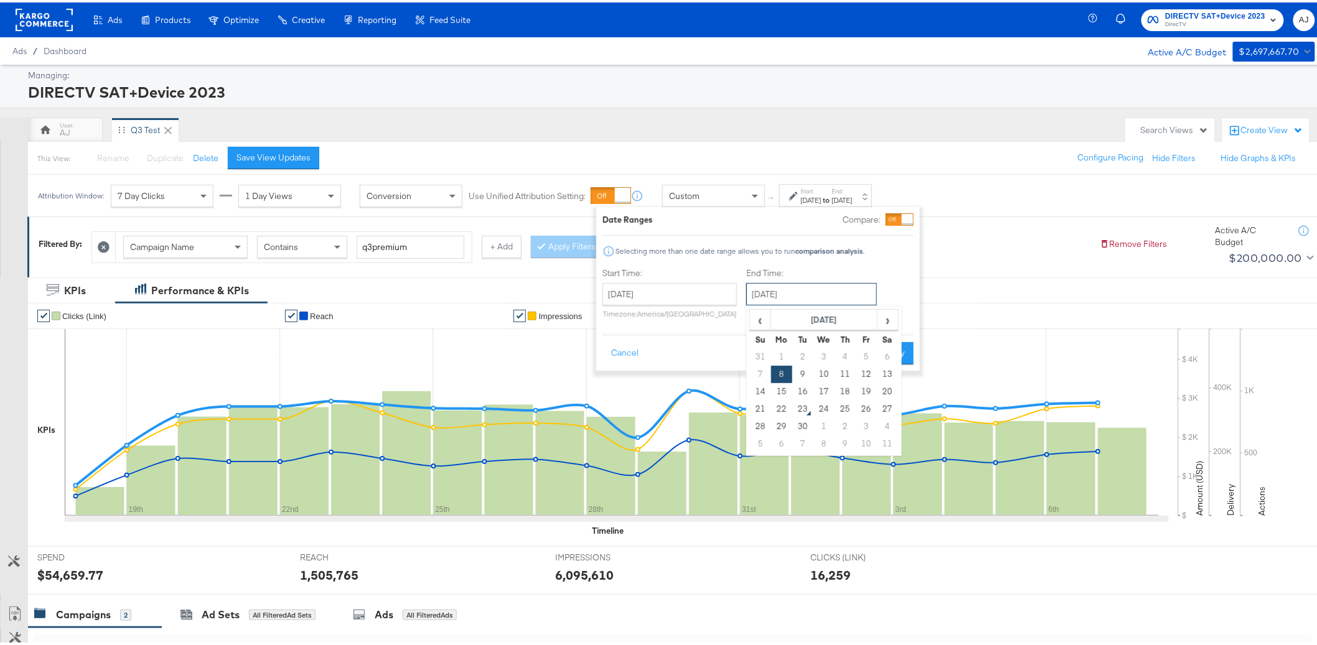
click at [780, 297] on input "September 8th 2025" at bounding box center [811, 292] width 131 height 22
click at [794, 411] on td "23" at bounding box center [802, 406] width 21 height 17
type input "[DATE]"
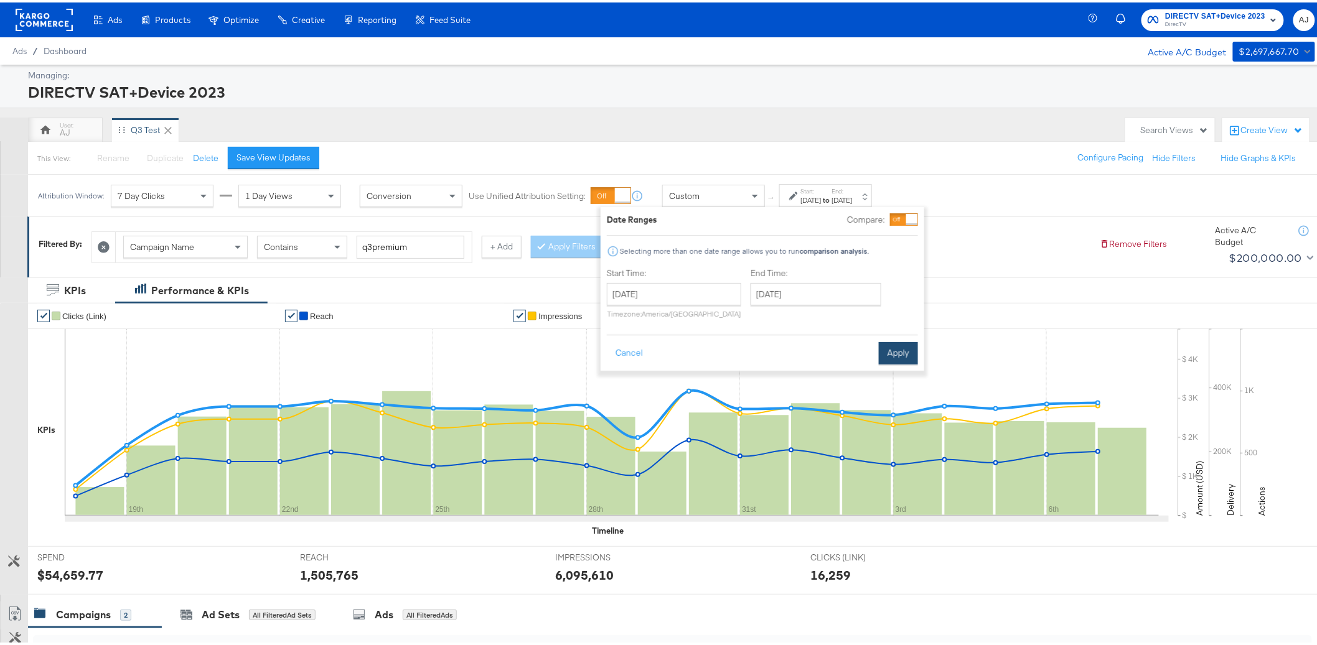
click at [892, 348] on button "Apply" at bounding box center [898, 351] width 39 height 22
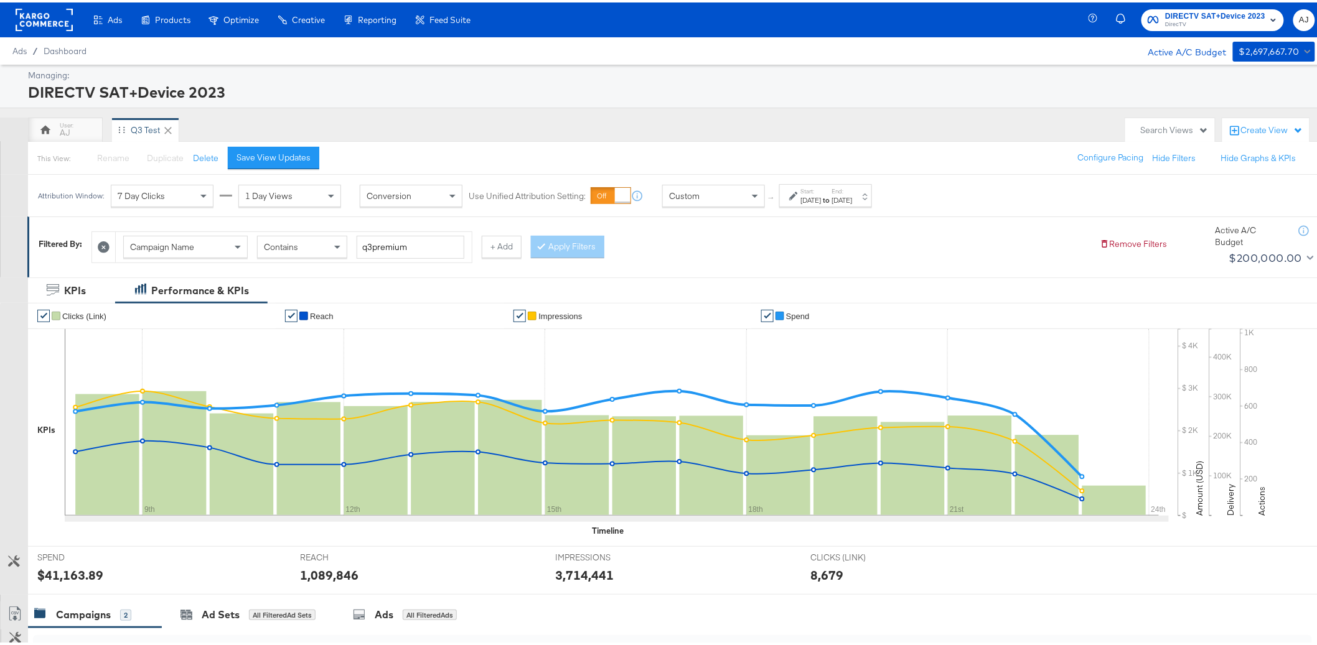
click at [50, 24] on rect at bounding box center [44, 17] width 57 height 22
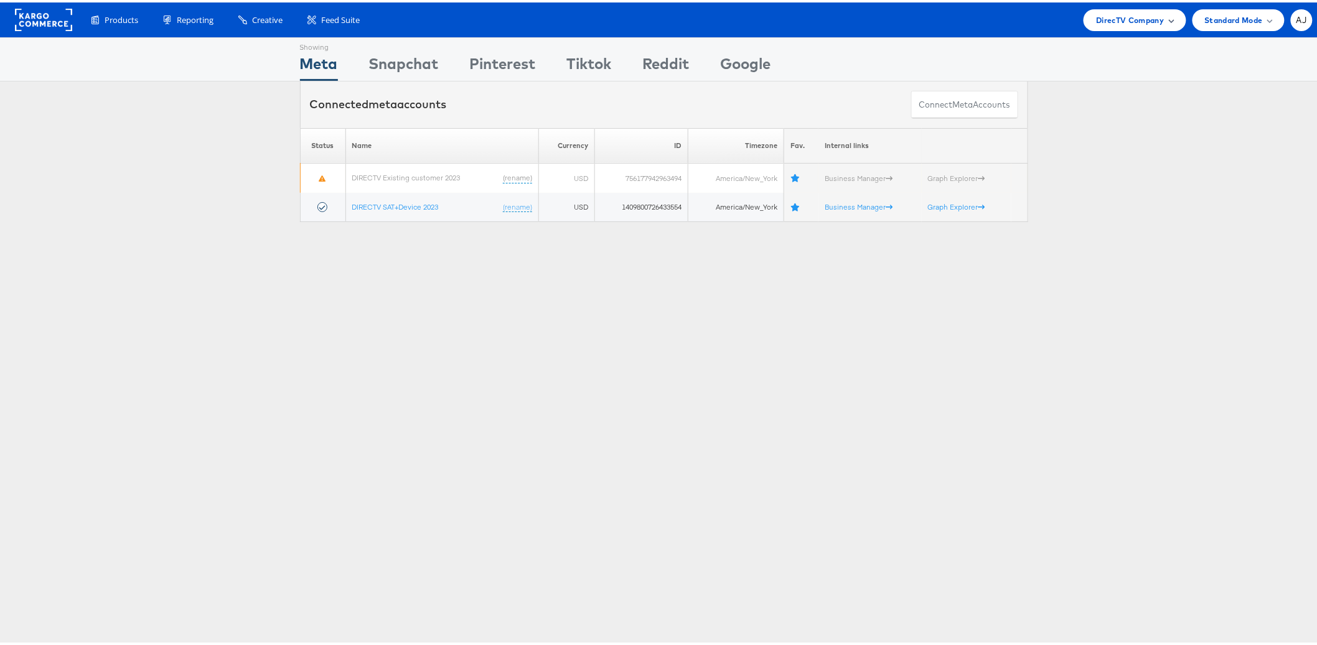
click at [1132, 20] on span "DirecTV Company" at bounding box center [1130, 17] width 68 height 13
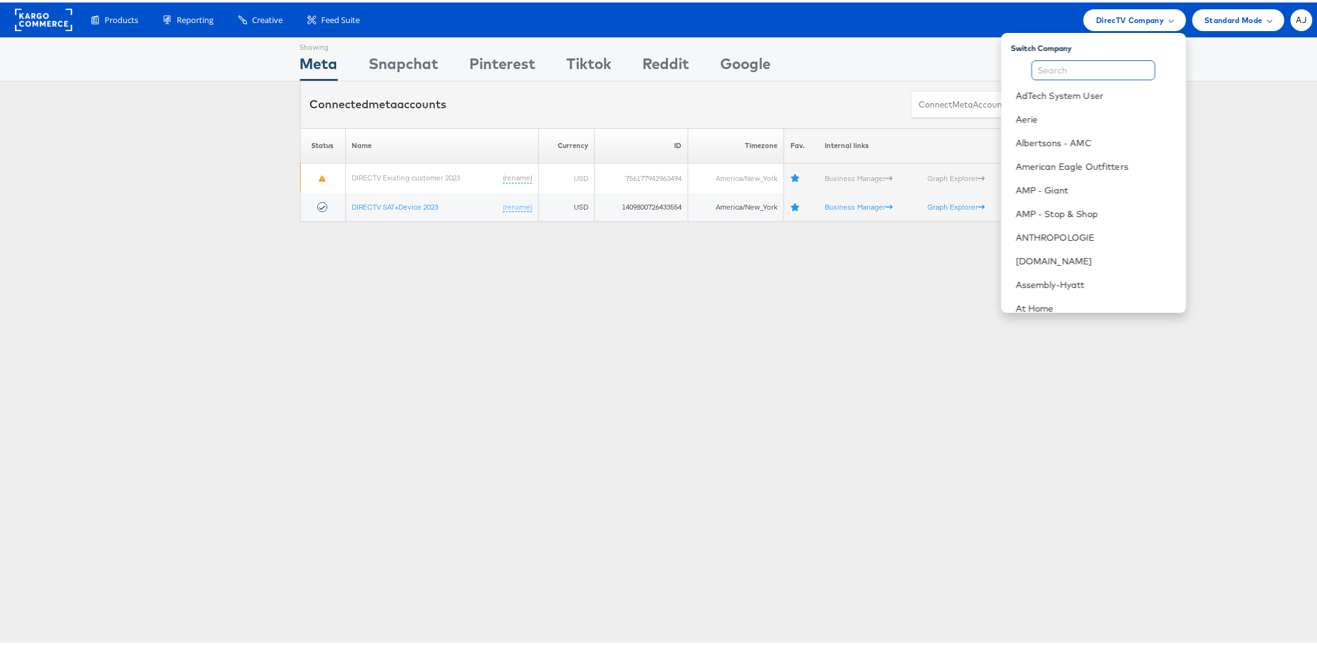
click at [1050, 73] on input "text" at bounding box center [1094, 68] width 124 height 20
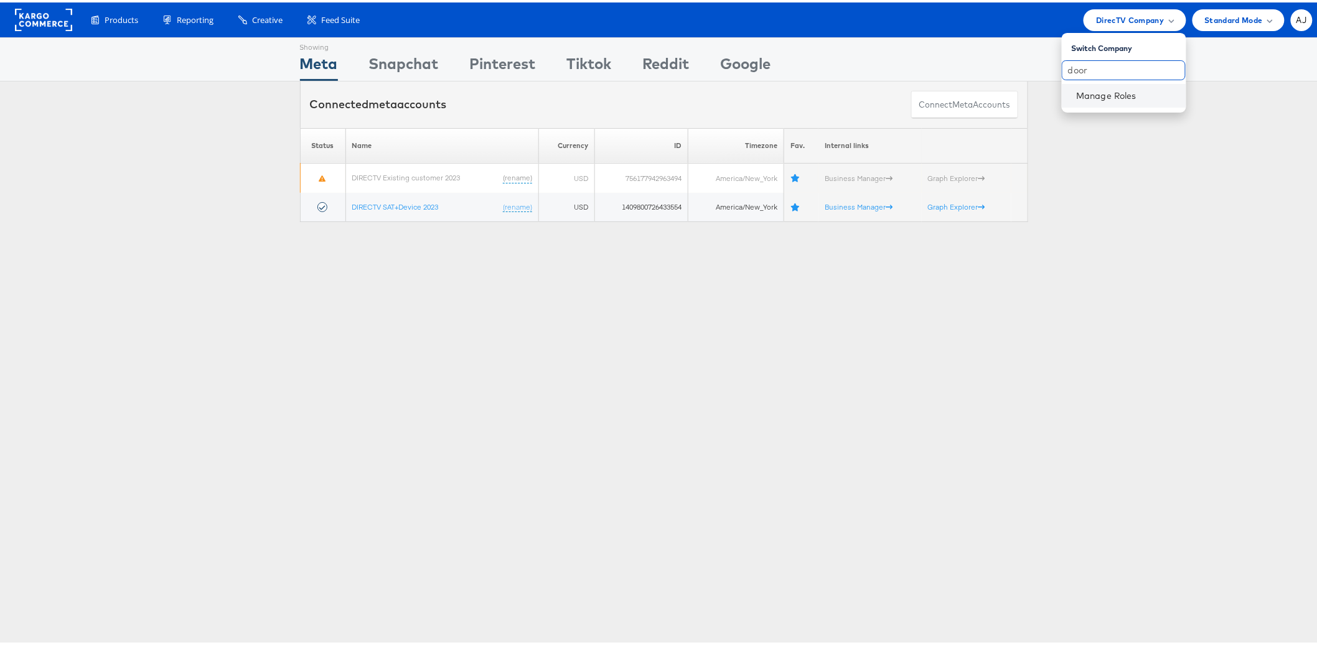
type input "door"
click at [1125, 98] on div "Manage Roles" at bounding box center [1124, 94] width 124 height 24
click at [1115, 93] on link "Manage Roles" at bounding box center [1107, 93] width 60 height 11
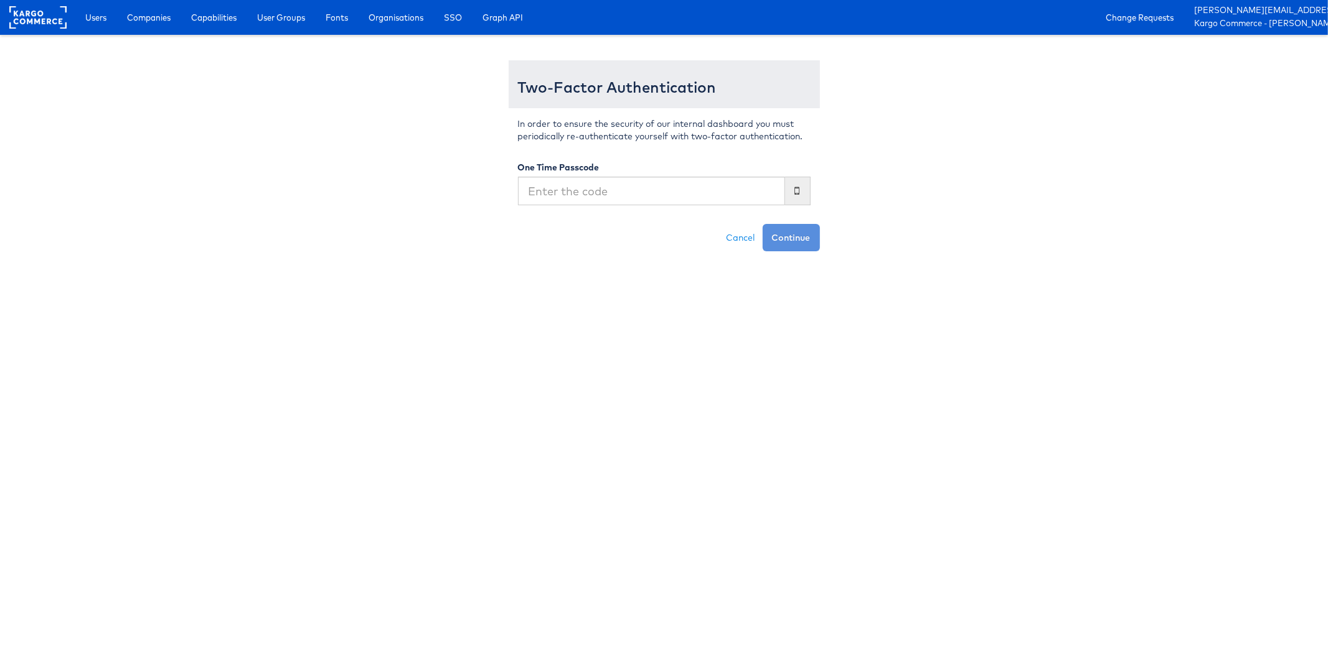
click at [693, 197] on input "text" at bounding box center [651, 191] width 267 height 29
type input "745849"
click at [762, 224] on button "Continue" at bounding box center [790, 237] width 57 height 27
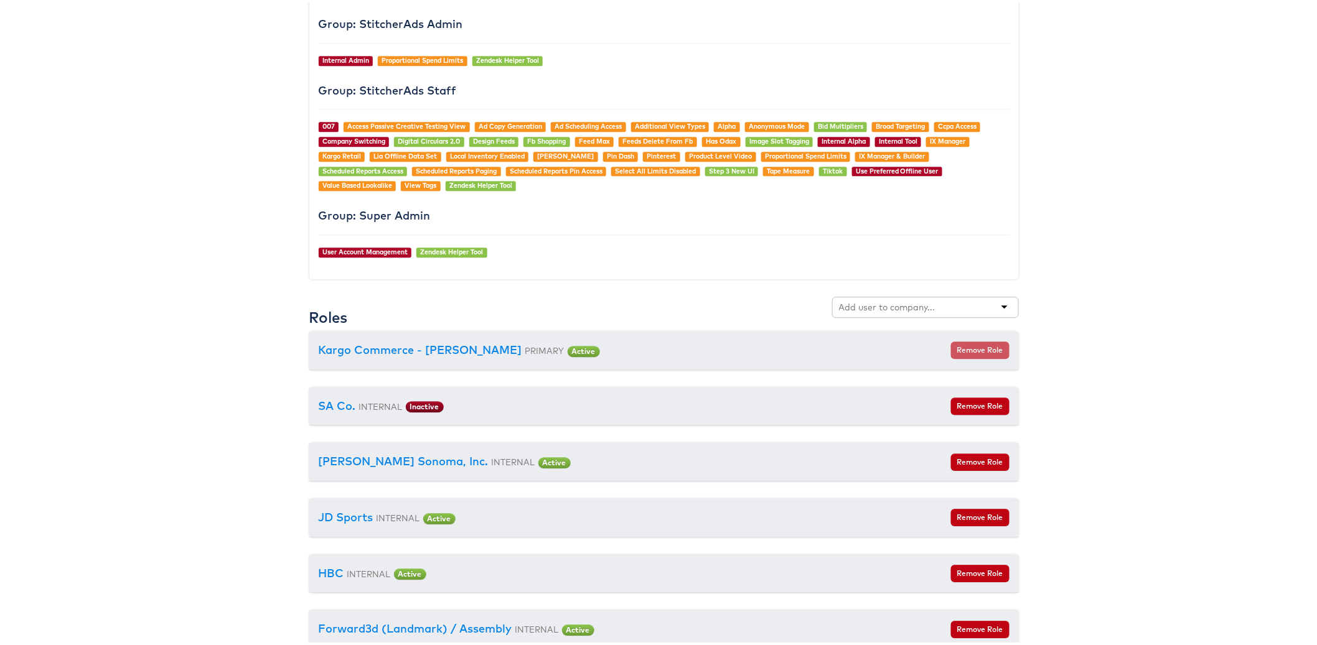
scroll to position [1403, 0]
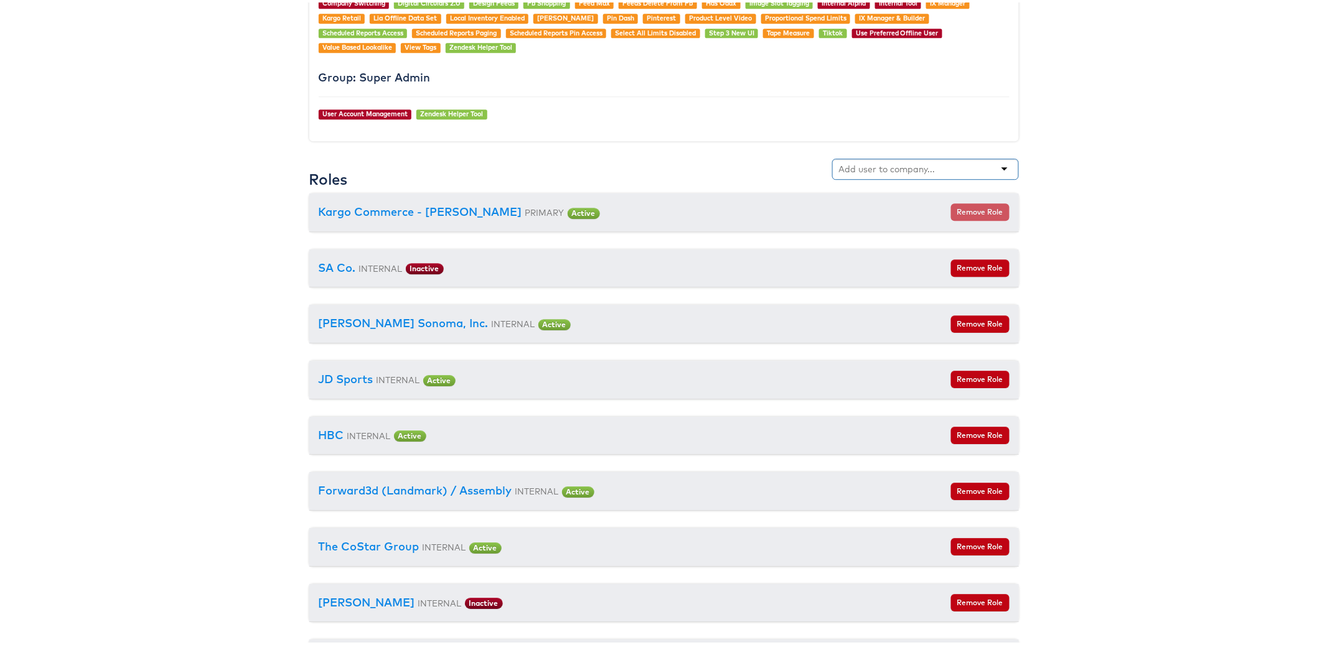
click at [946, 170] on div at bounding box center [925, 166] width 187 height 21
type input "doord"
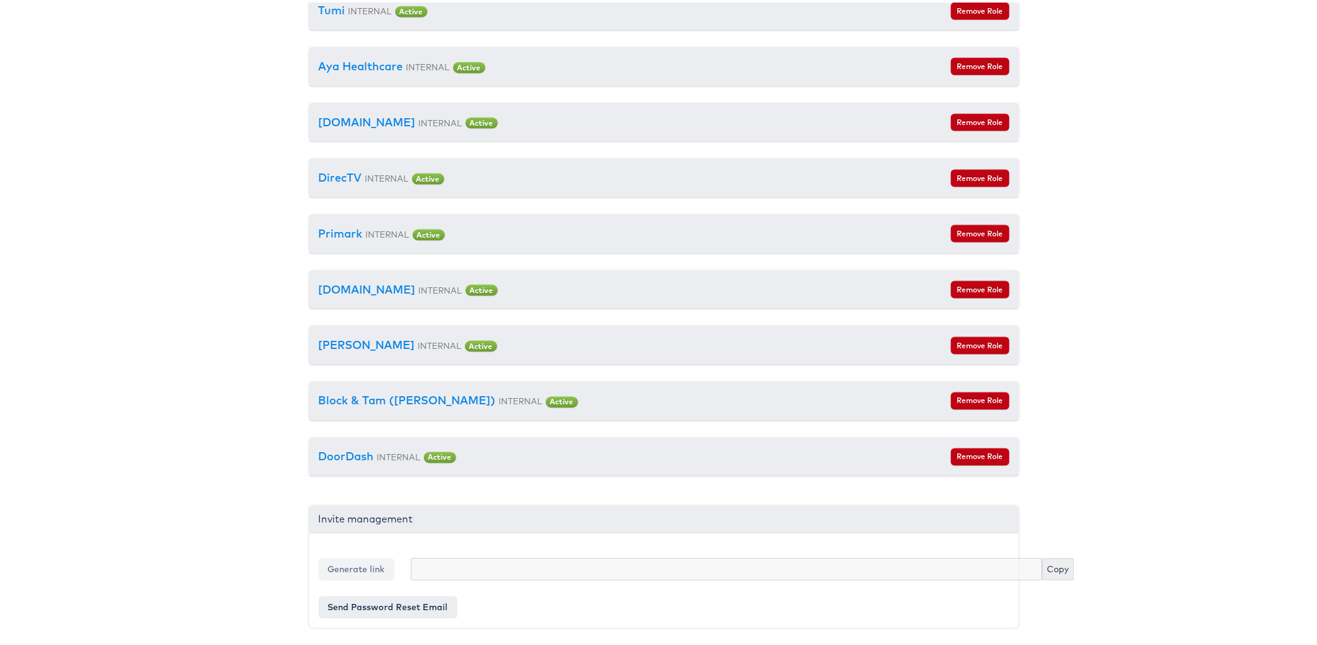
drag, startPoint x: 266, startPoint y: 429, endPoint x: 313, endPoint y: 428, distance: 47.3
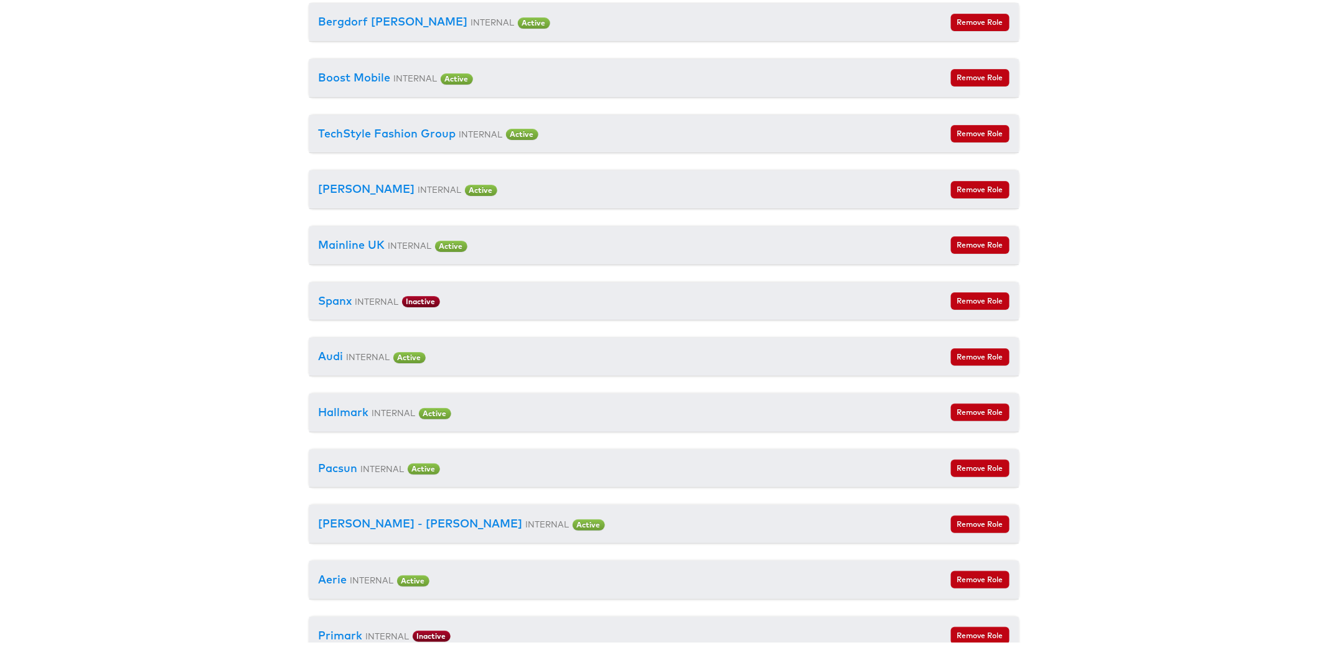
scroll to position [7360, 0]
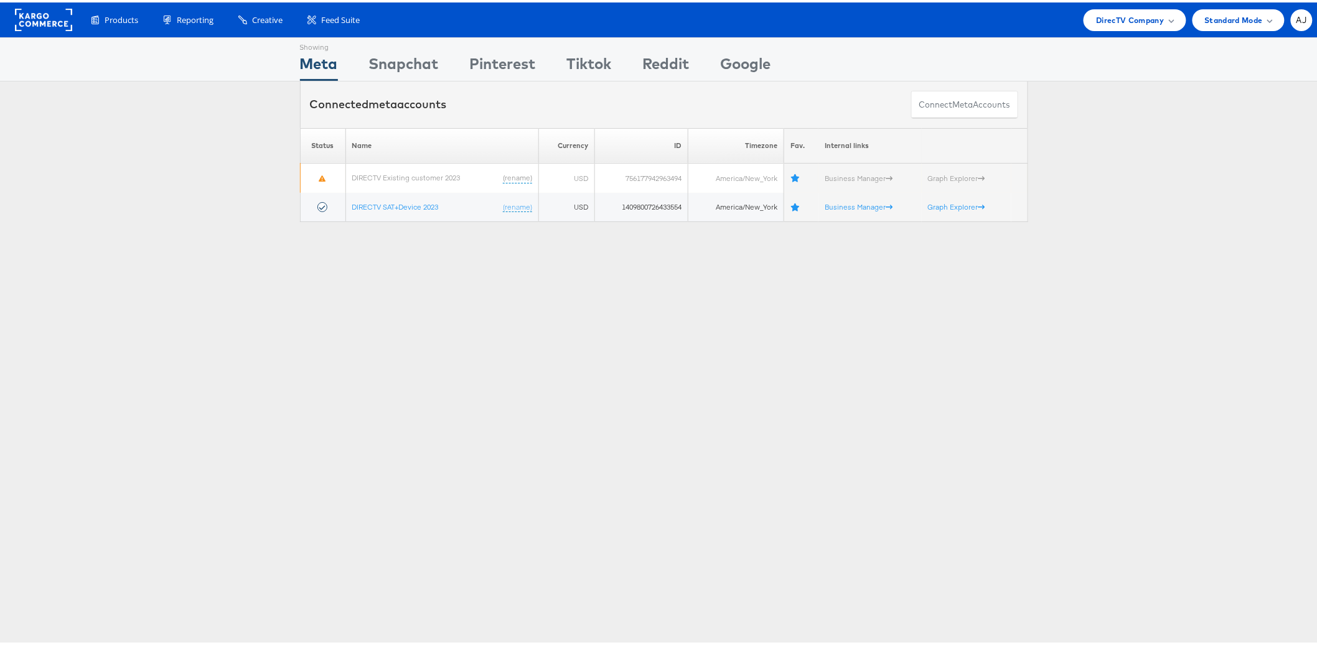
click at [885, 394] on div "Showing Meta Showing [GEOGRAPHIC_DATA] Showing Pinterest Showing Tiktok Showing…" at bounding box center [664, 346] width 1328 height 622
click at [1108, 27] on div "DirecTV Company" at bounding box center [1135, 18] width 102 height 22
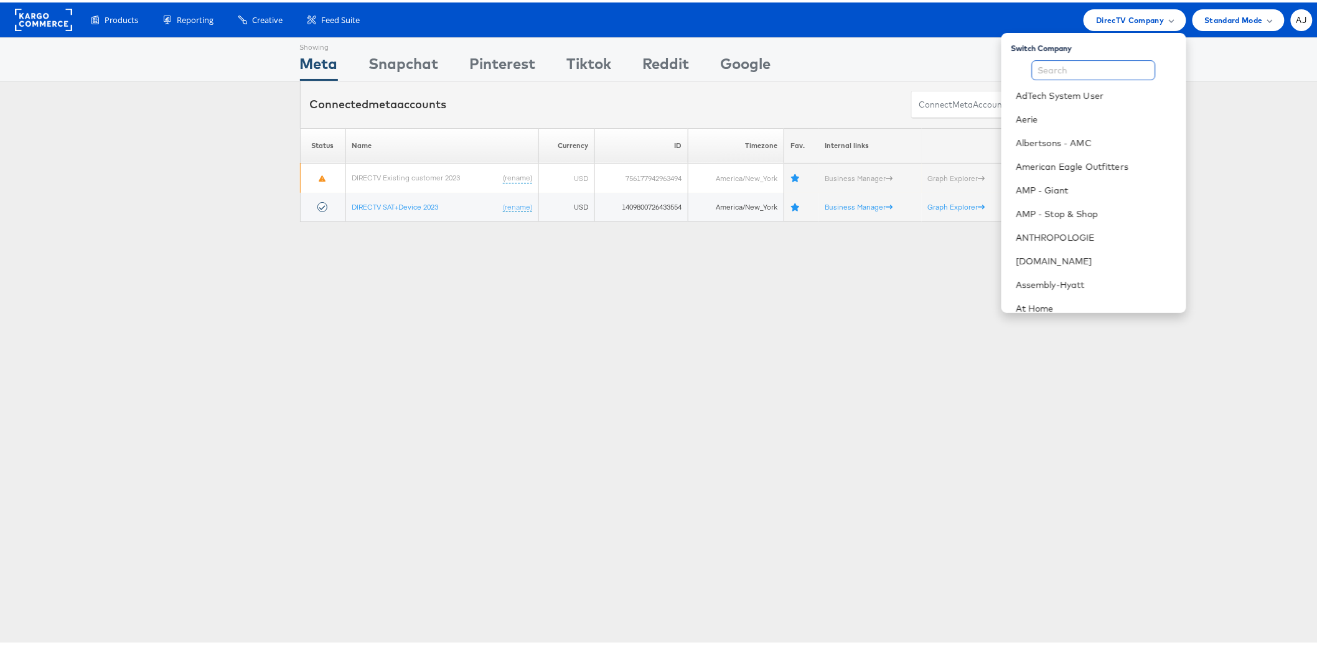
click at [1091, 74] on input "text" at bounding box center [1094, 68] width 124 height 20
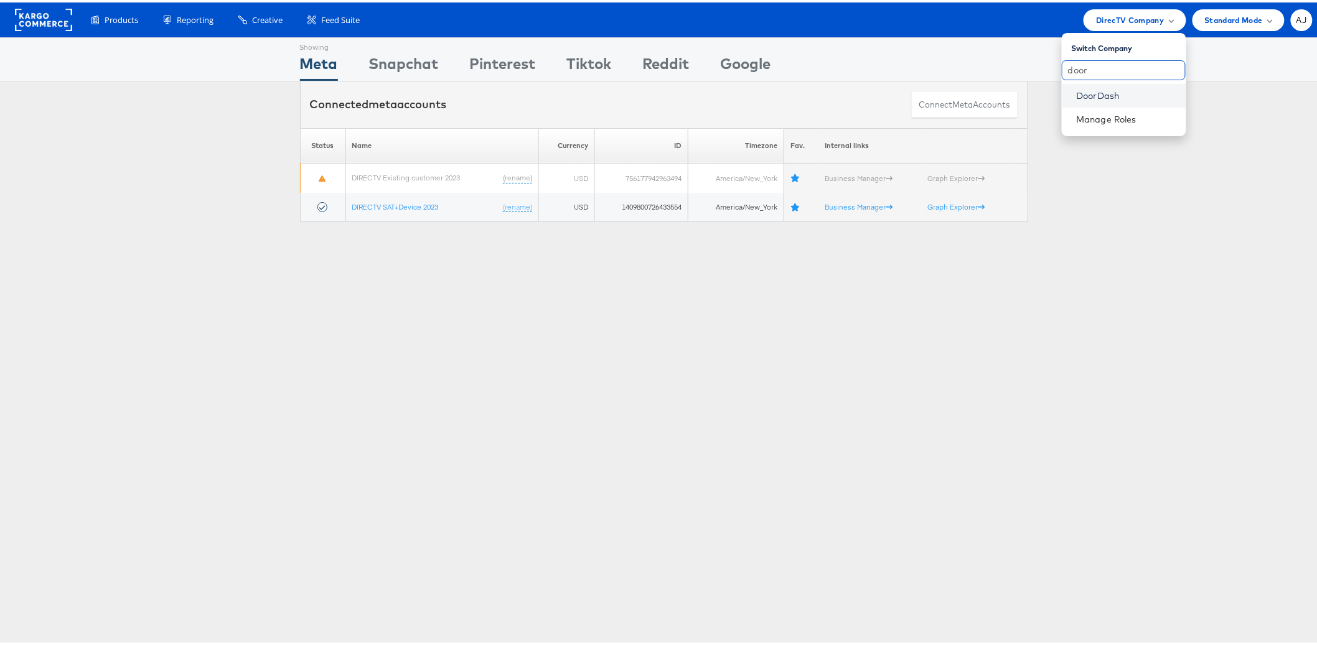
type input "door"
click at [1110, 92] on link "DoorDash" at bounding box center [1127, 93] width 100 height 12
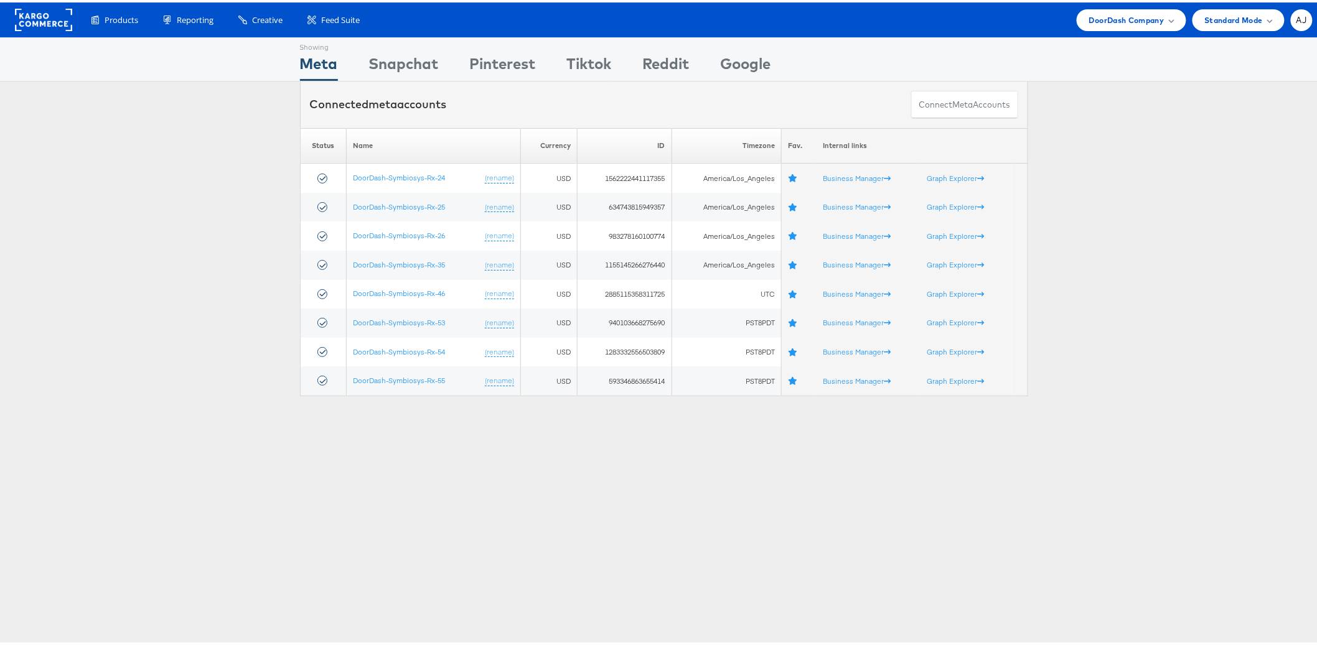
click at [172, 357] on div "Please Wait Loading Accounts .... Status Name Currency ID Timezone Fav. Interna…" at bounding box center [664, 260] width 1328 height 268
click at [131, 177] on div "Please Wait Loading Accounts .... Status Name Currency ID Timezone Fav. Interna…" at bounding box center [664, 260] width 1328 height 268
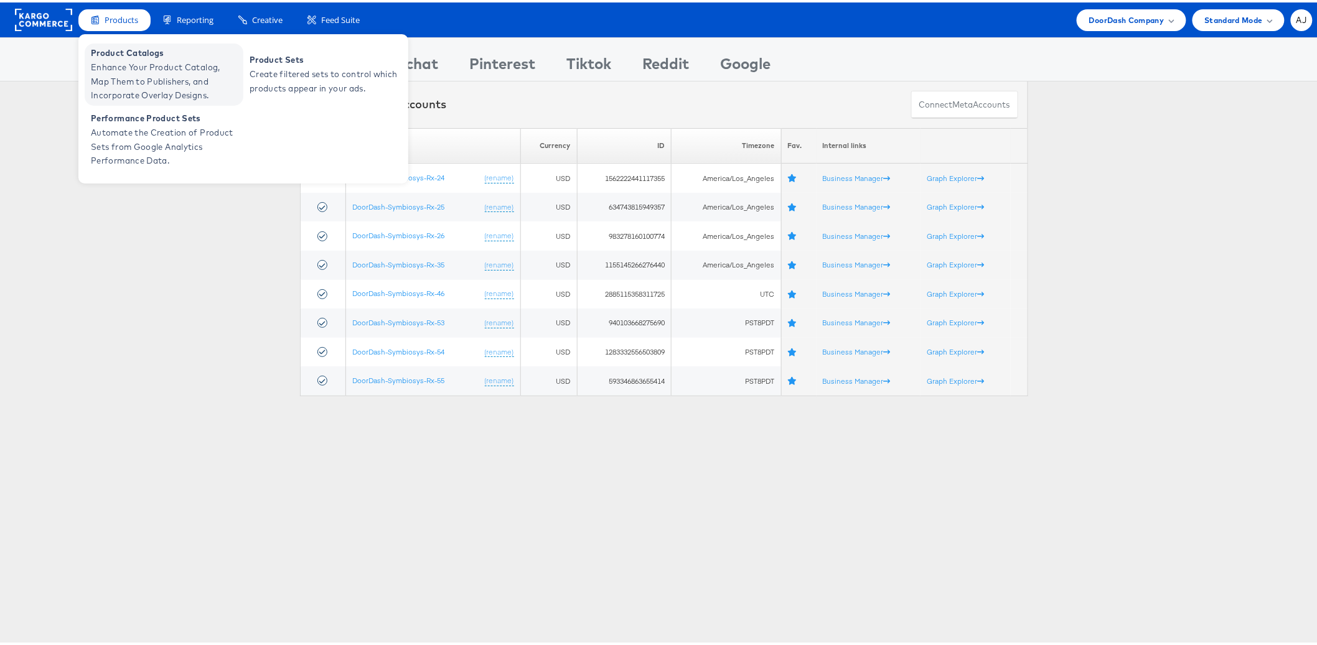
click at [123, 70] on span "Enhance Your Product Catalog, Map Them to Publishers, and Incorporate Overlay D…" at bounding box center [165, 79] width 149 height 42
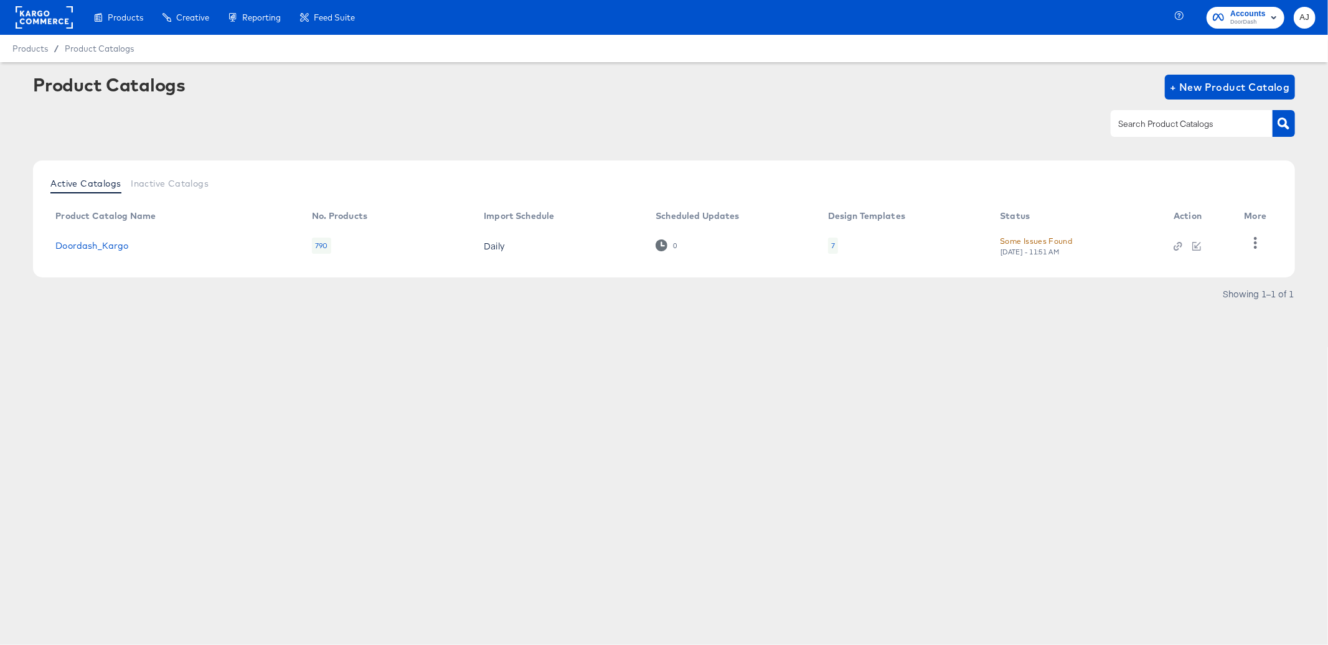
click at [604, 426] on div "Products Creative Reporting Feed Suite Accounts DoorDash AJ Products / Product …" at bounding box center [664, 322] width 1328 height 645
click at [836, 245] on div "7" at bounding box center [833, 246] width 10 height 16
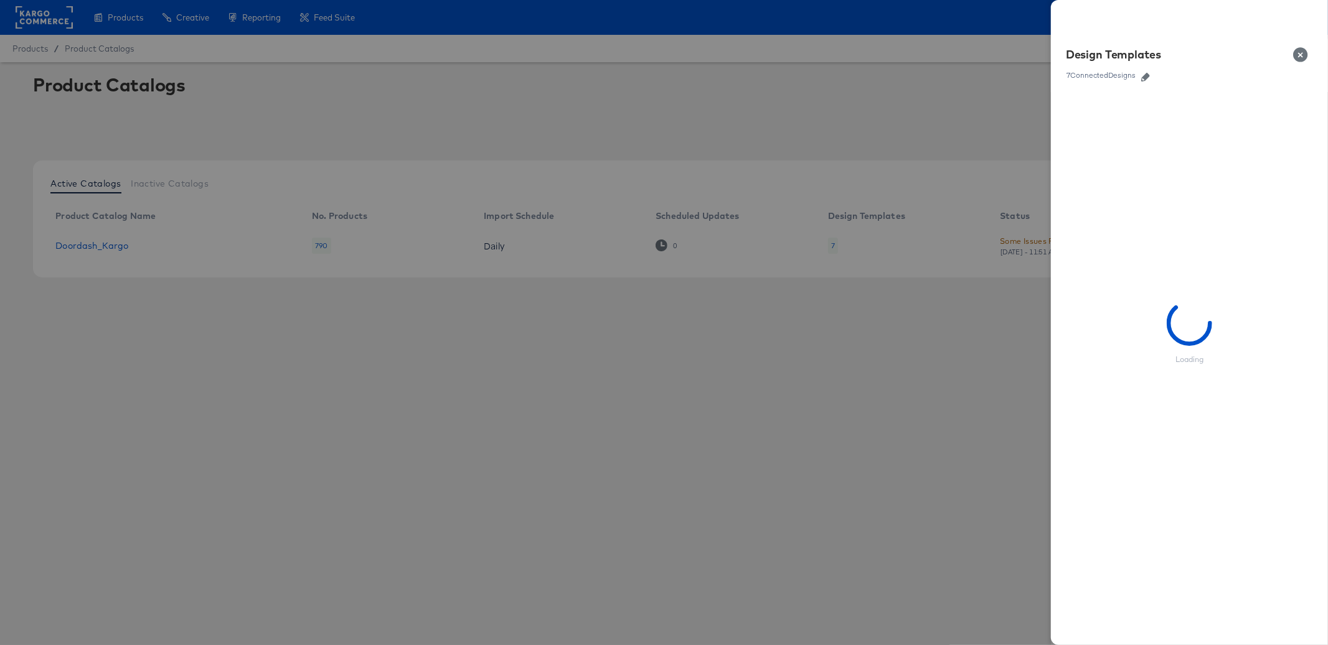
click at [472, 389] on div at bounding box center [664, 322] width 1328 height 645
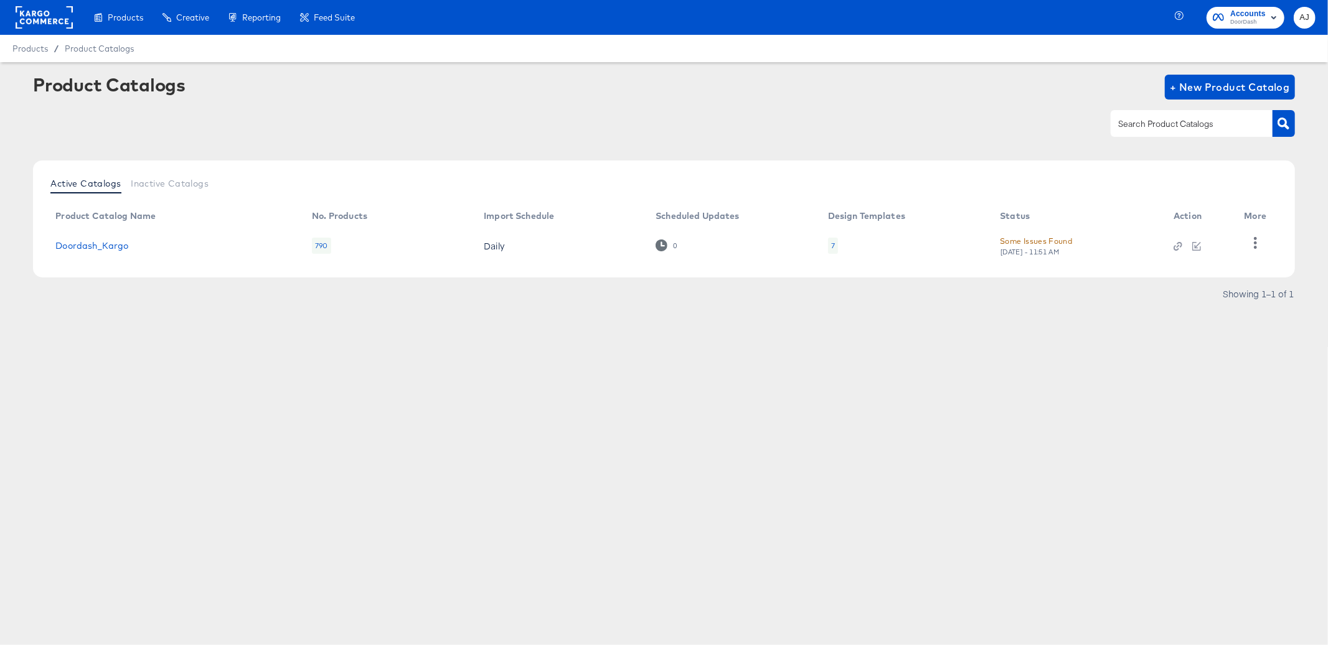
click at [1028, 239] on div "Some Issues Found" at bounding box center [1036, 241] width 72 height 13
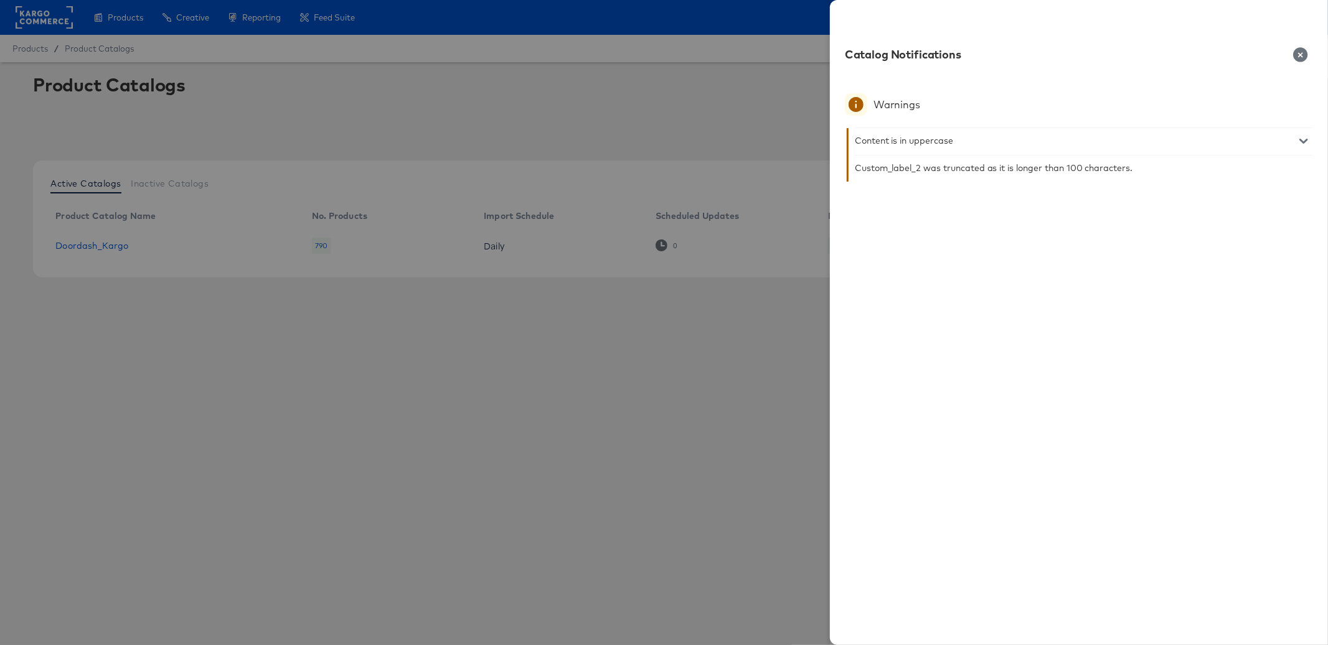
click at [1305, 136] on div at bounding box center [1303, 141] width 19 height 12
click at [1301, 141] on icon "button" at bounding box center [1303, 141] width 9 height 5
click at [1301, 64] on div "Catalog Notifications" at bounding box center [1079, 57] width 468 height 21
click at [1301, 57] on icon "button" at bounding box center [1300, 54] width 15 height 15
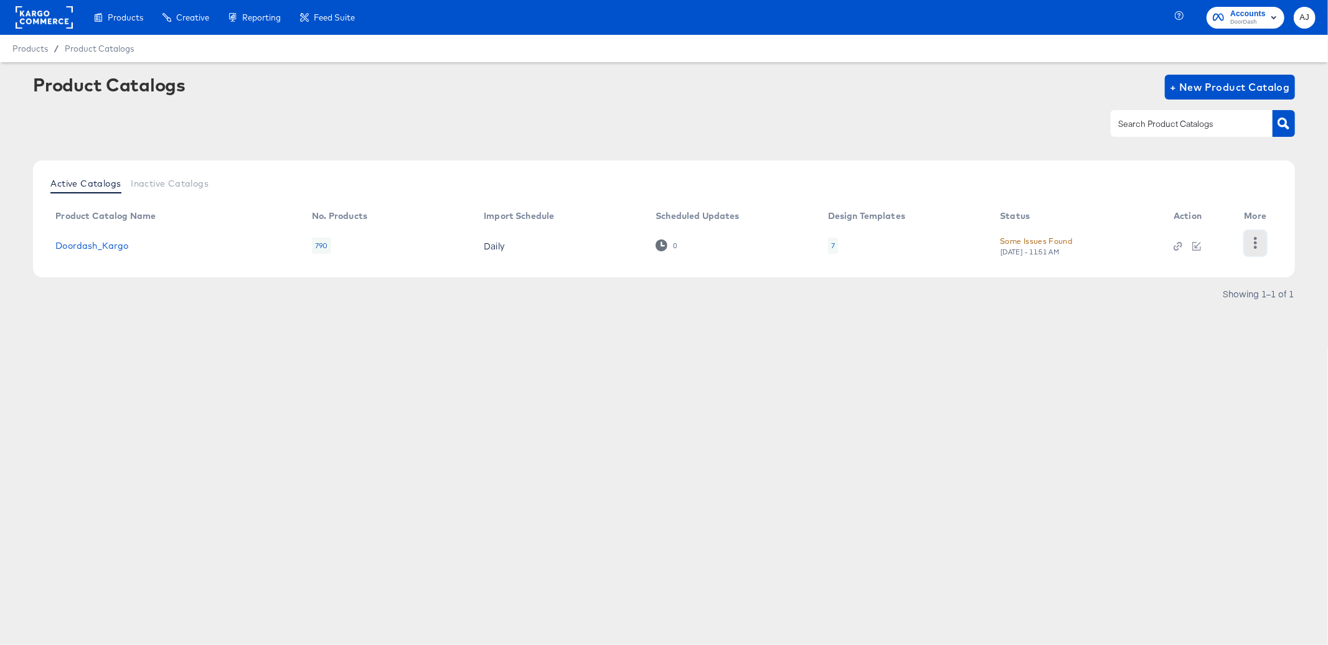
click at [1257, 238] on icon "button" at bounding box center [1255, 243] width 12 height 12
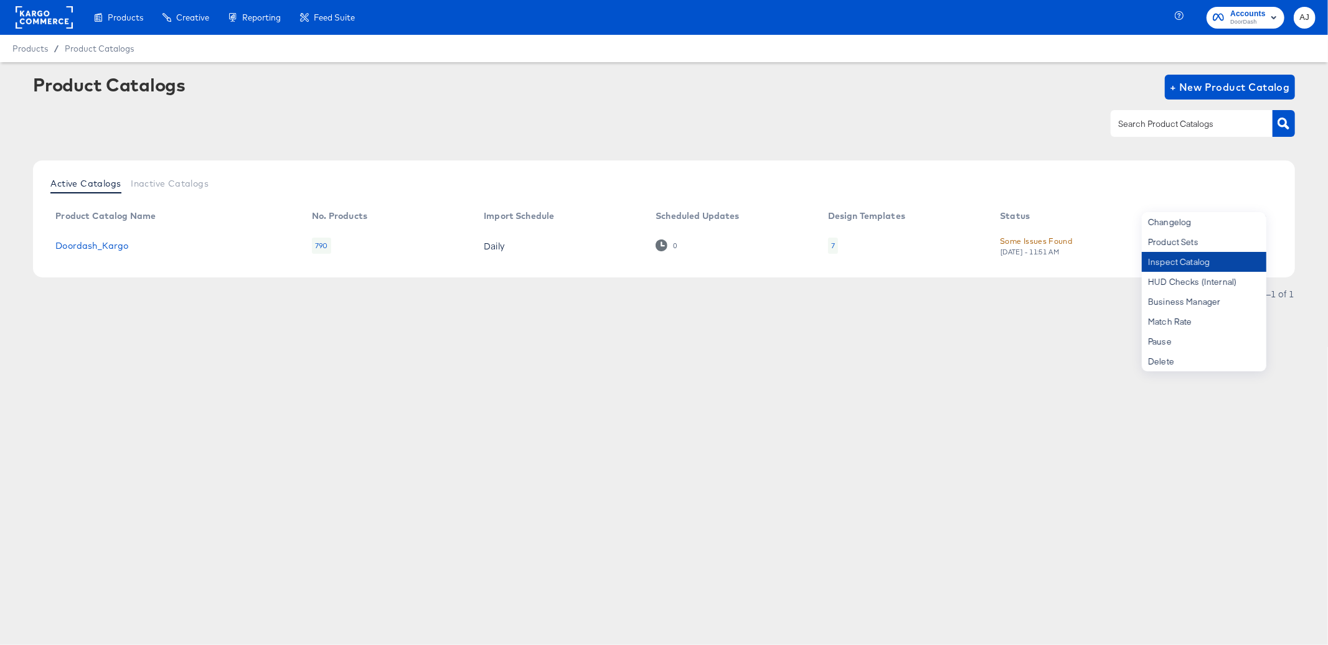
click at [1216, 265] on div "Inspect Catalog" at bounding box center [1203, 262] width 124 height 20
click at [1192, 284] on div "HUD Checks (Internal)" at bounding box center [1203, 282] width 124 height 20
click at [1168, 301] on div "Business Manager" at bounding box center [1203, 302] width 124 height 20
click at [56, 19] on rect at bounding box center [44, 17] width 57 height 22
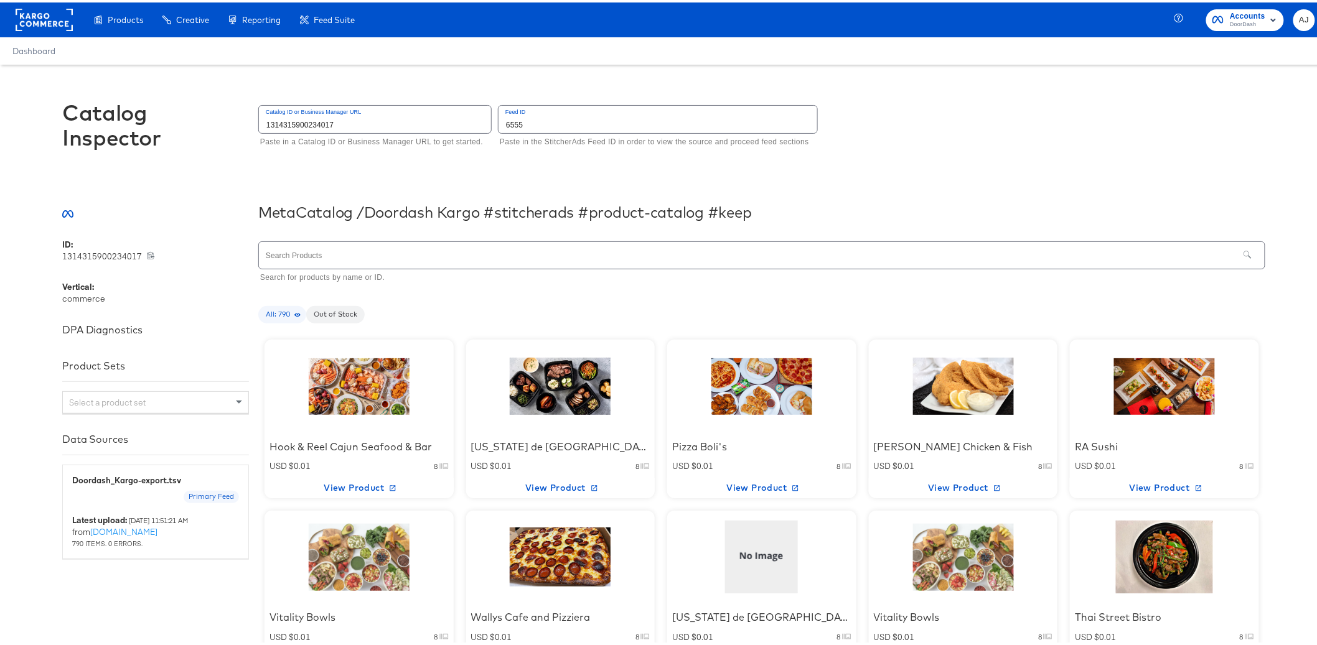
click at [587, 386] on div at bounding box center [560, 384] width 106 height 78
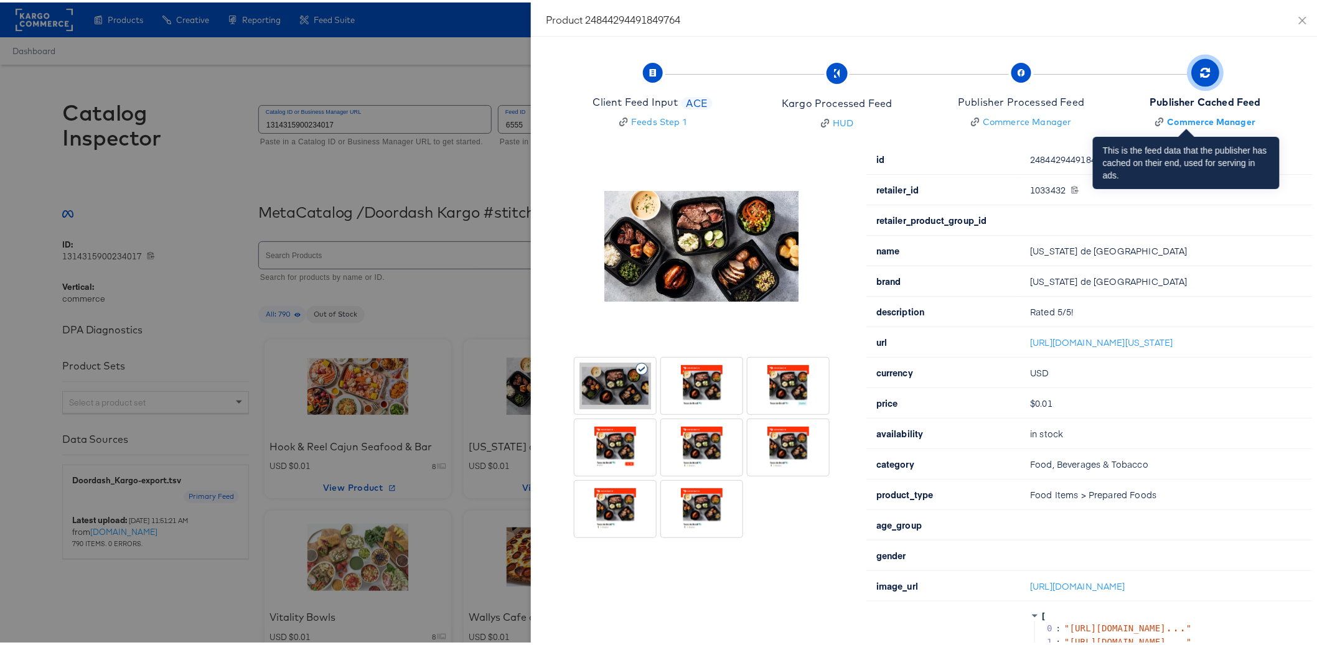
click at [1192, 85] on span "Publisher Cached Feed Commerce Manager" at bounding box center [1205, 95] width 111 height 62
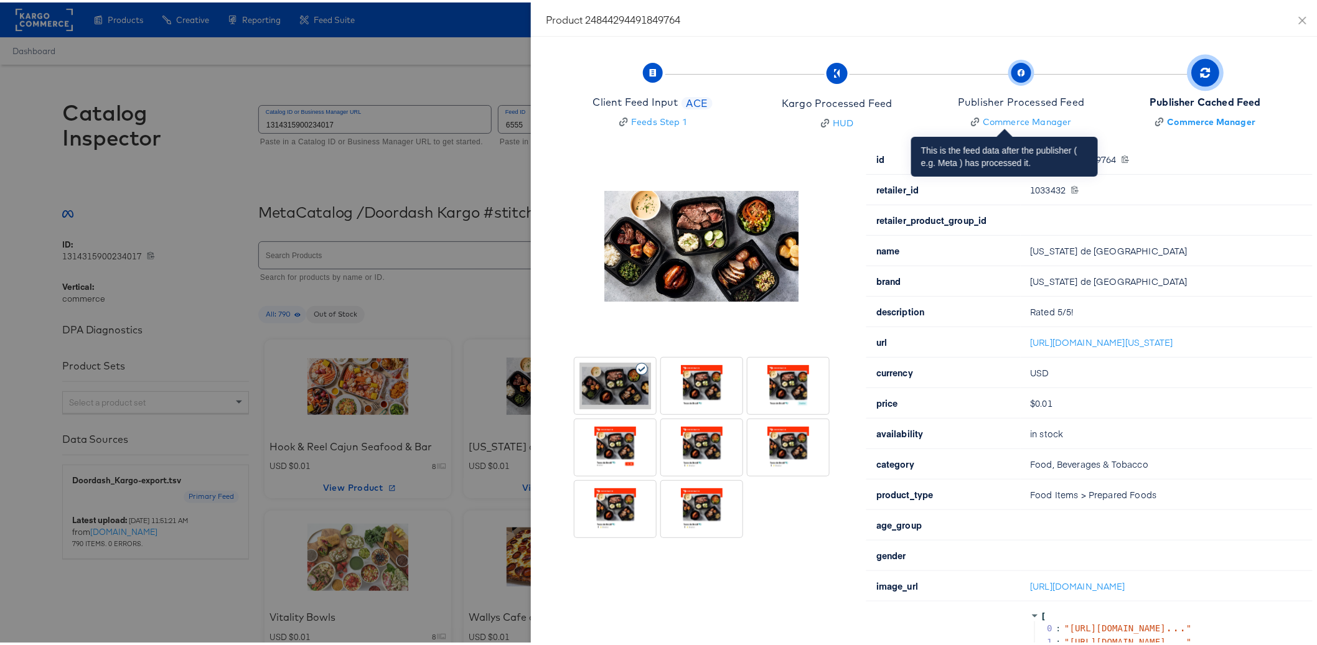
click at [1030, 80] on span "Publisher Processed Feed Commerce Manager" at bounding box center [1021, 95] width 126 height 62
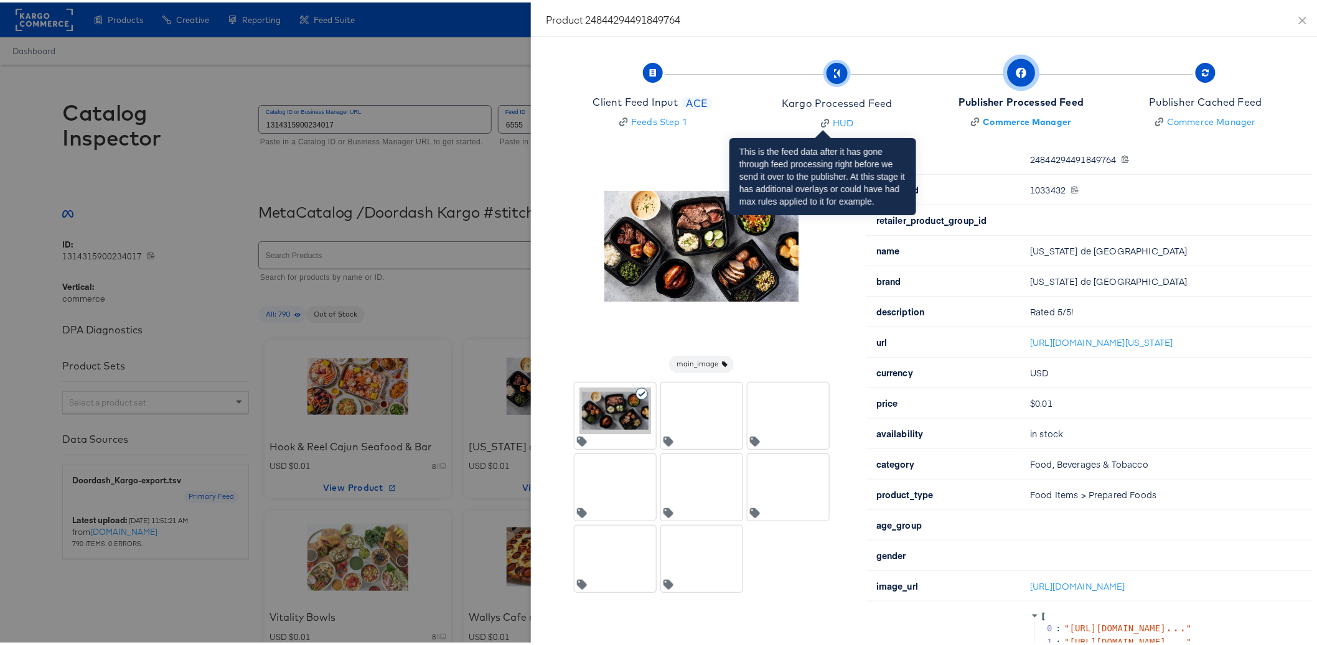
click at [841, 78] on span "Kargo Processed Feed HUD" at bounding box center [837, 95] width 110 height 63
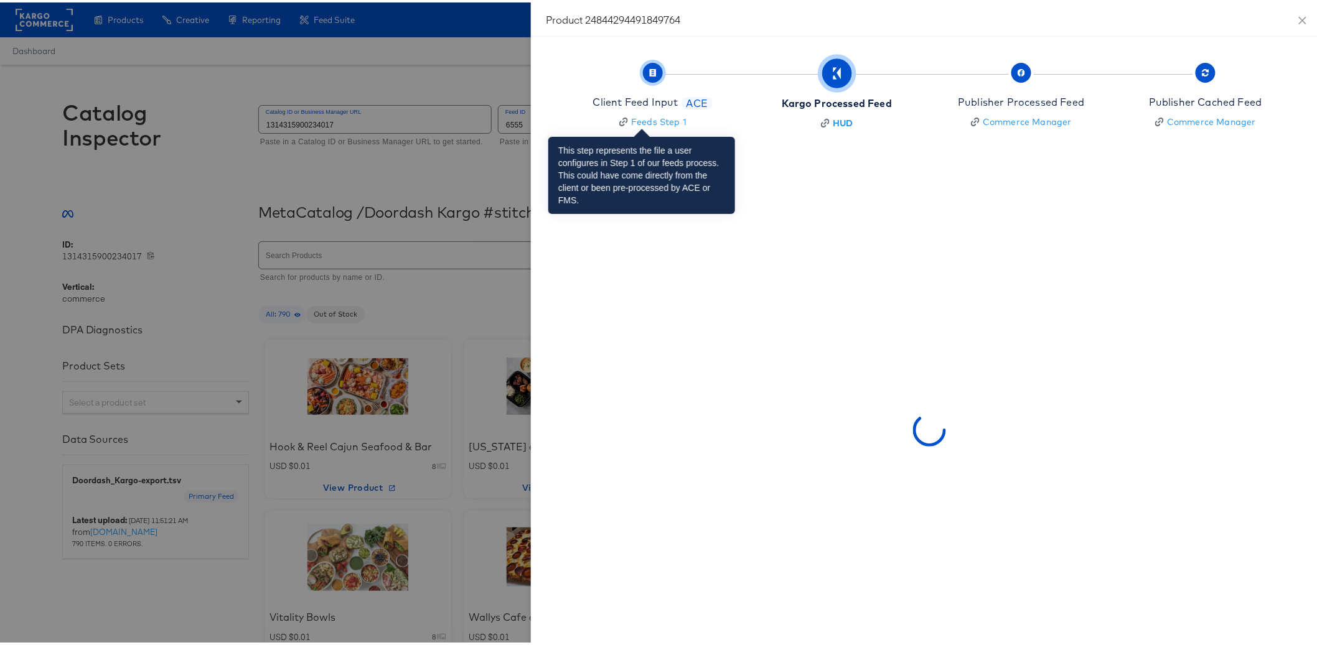
click at [643, 79] on span "button" at bounding box center [653, 70] width 20 height 20
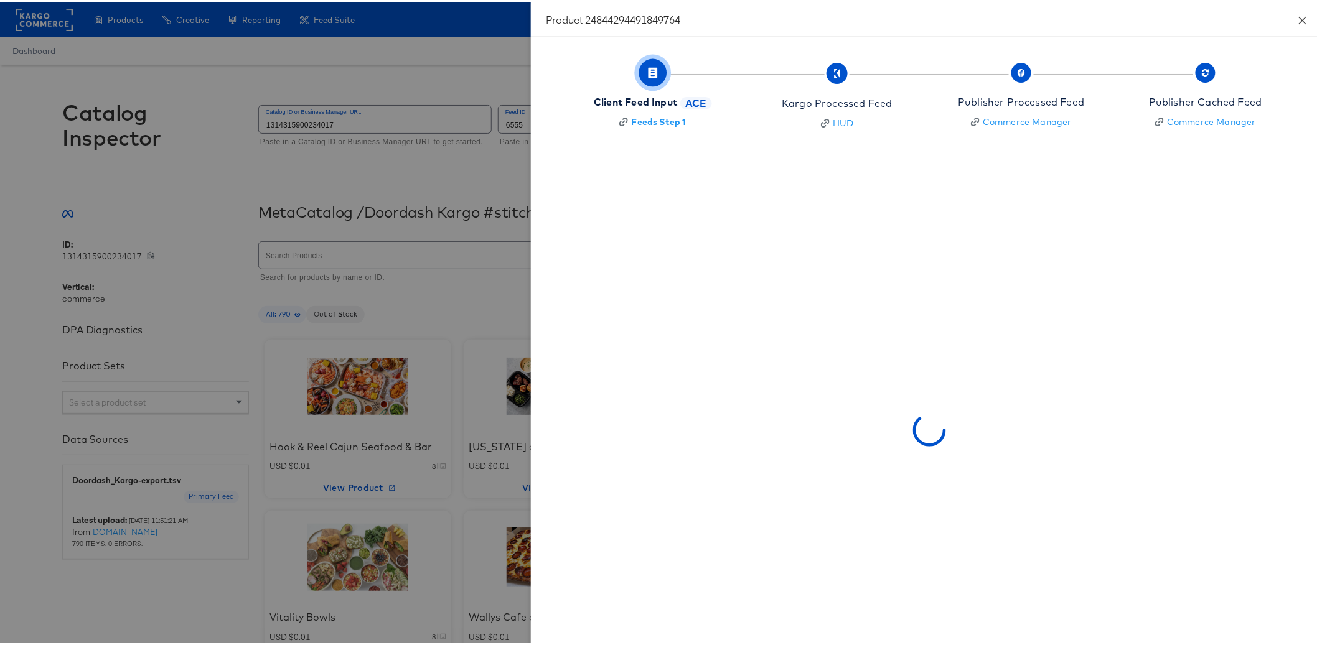
click at [1297, 19] on button "Close" at bounding box center [1302, 17] width 35 height 35
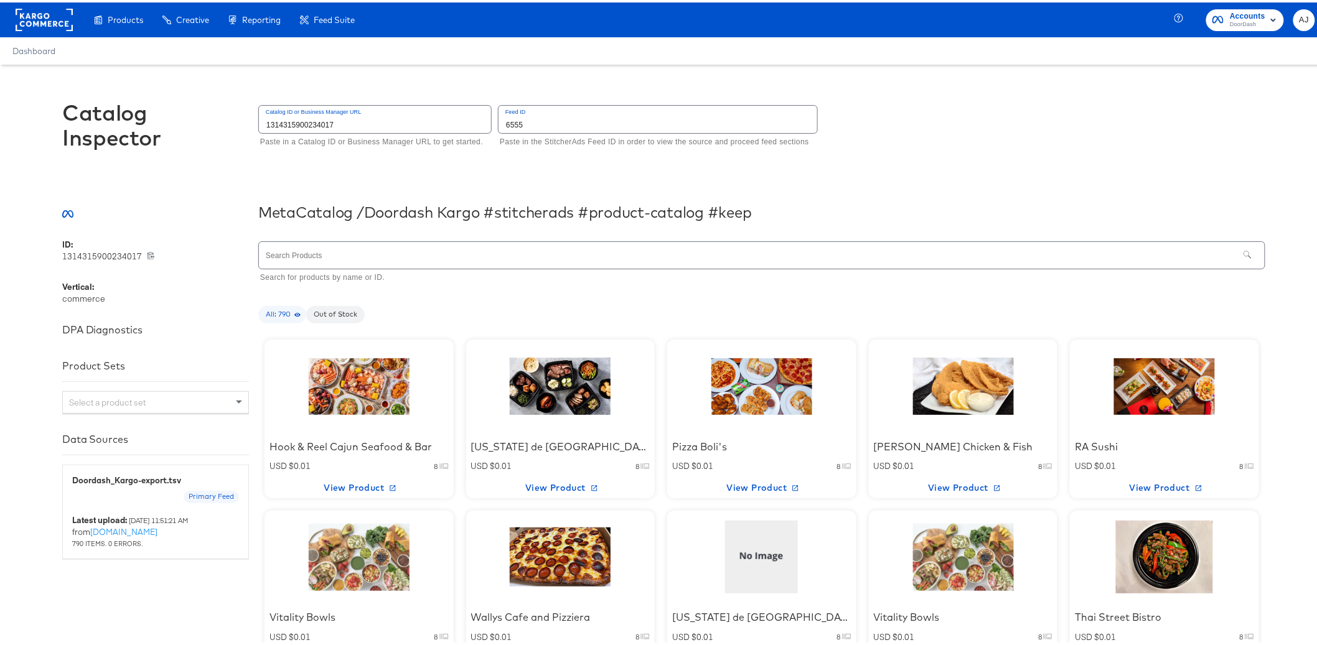
scroll to position [283, 0]
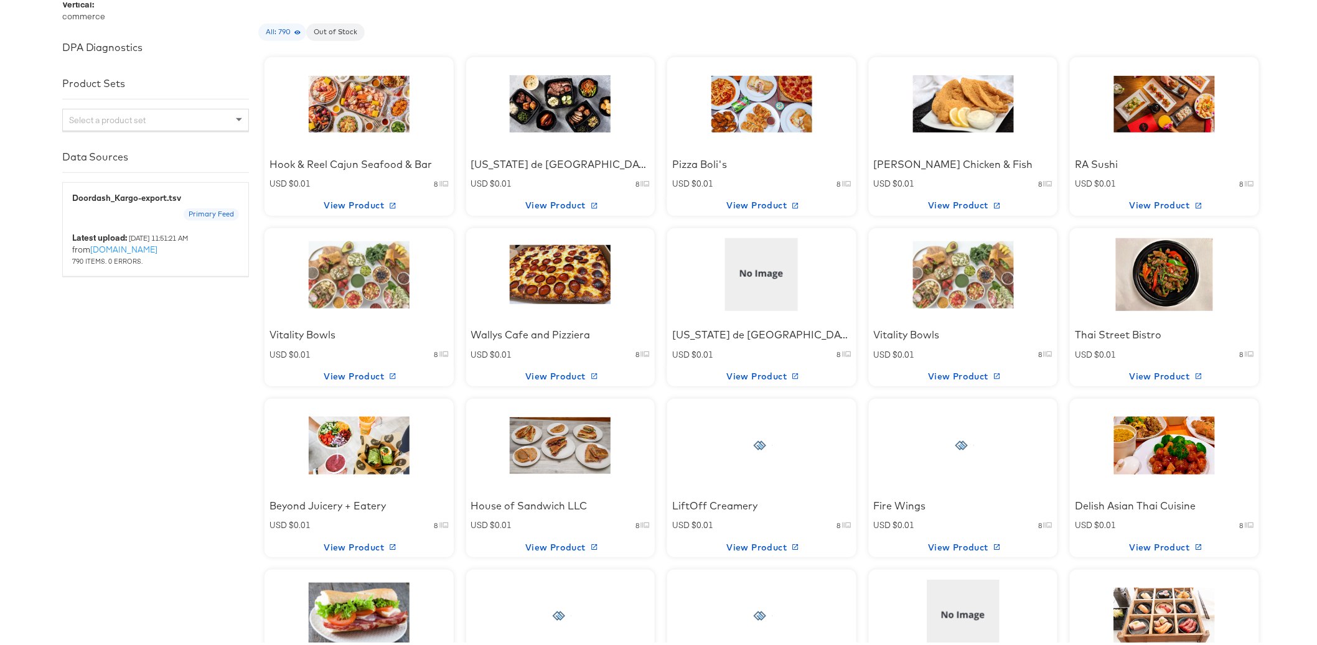
click at [977, 291] on div at bounding box center [964, 272] width 106 height 78
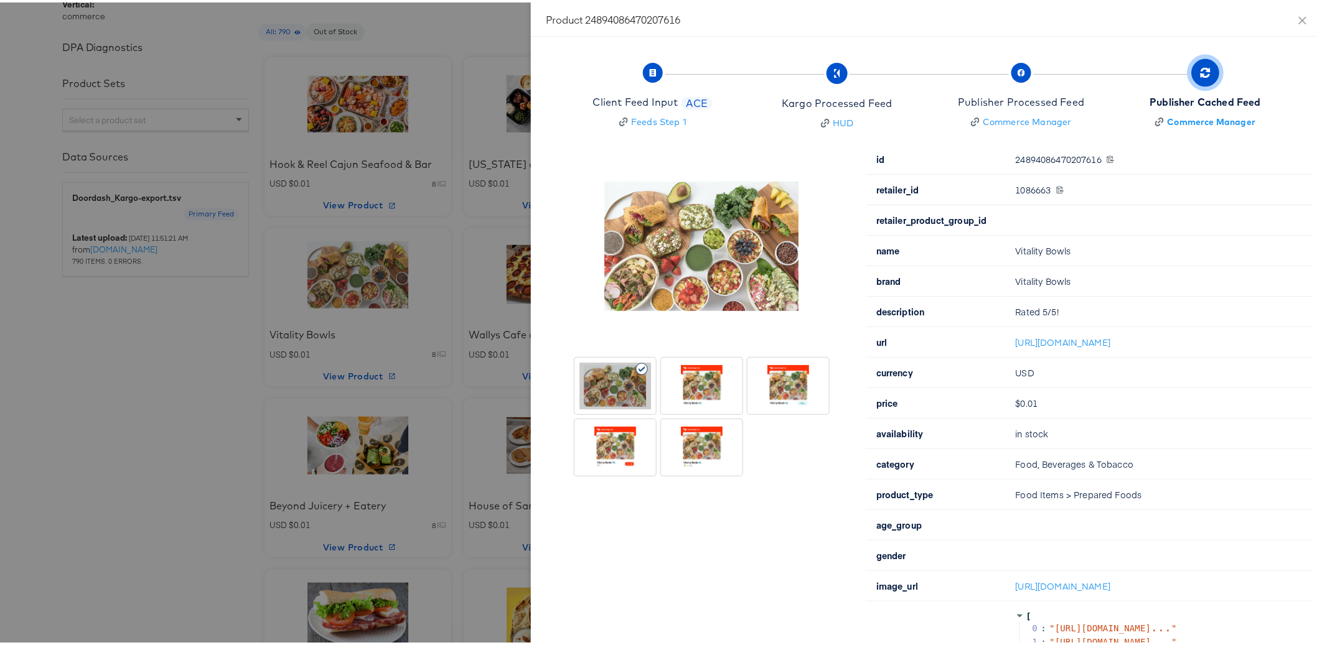
click at [703, 382] on div at bounding box center [702, 383] width 72 height 47
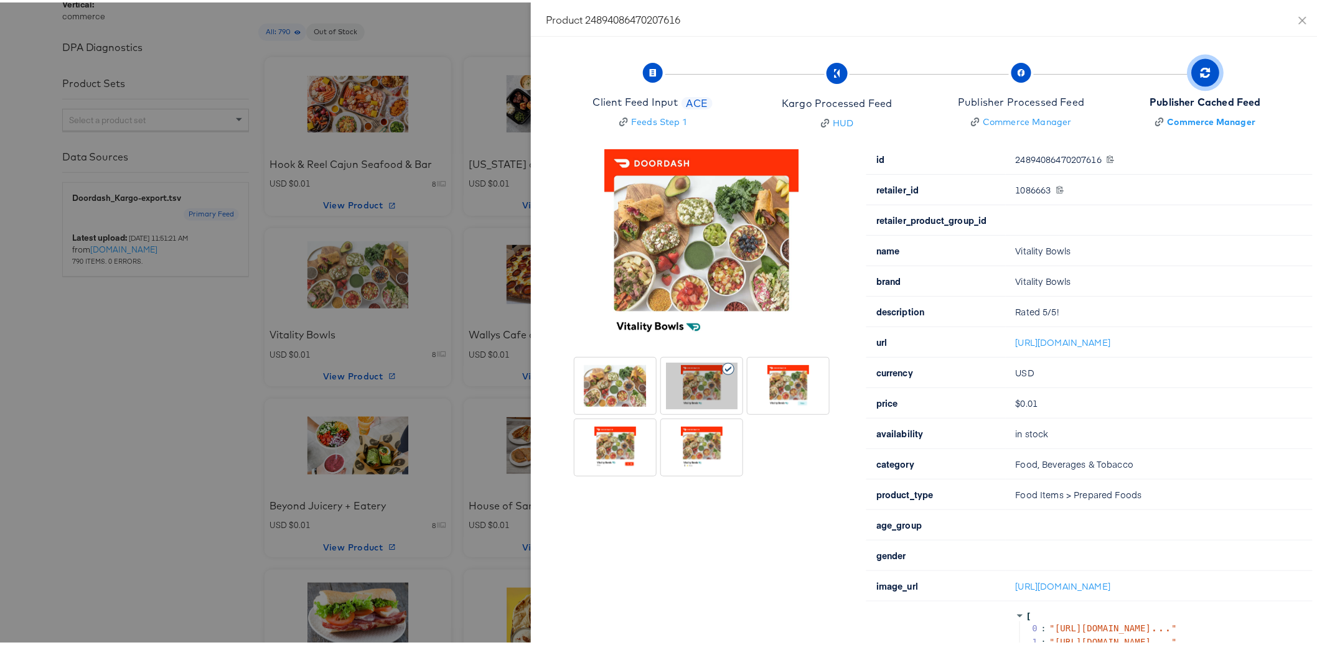
click at [777, 388] on div at bounding box center [788, 383] width 72 height 47
drag, startPoint x: 611, startPoint y: 447, endPoint x: 633, endPoint y: 447, distance: 21.8
click at [611, 447] on div at bounding box center [615, 445] width 72 height 47
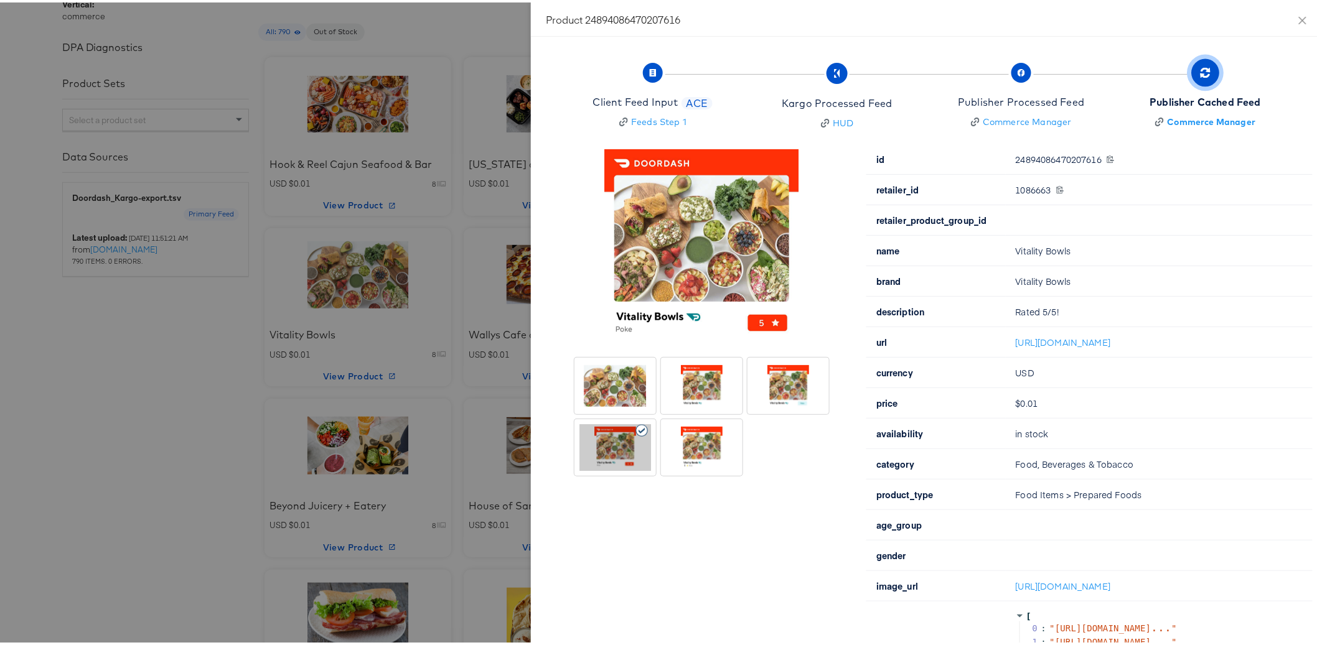
click at [674, 446] on div at bounding box center [702, 445] width 72 height 47
click at [1298, 21] on icon "close" at bounding box center [1303, 18] width 10 height 10
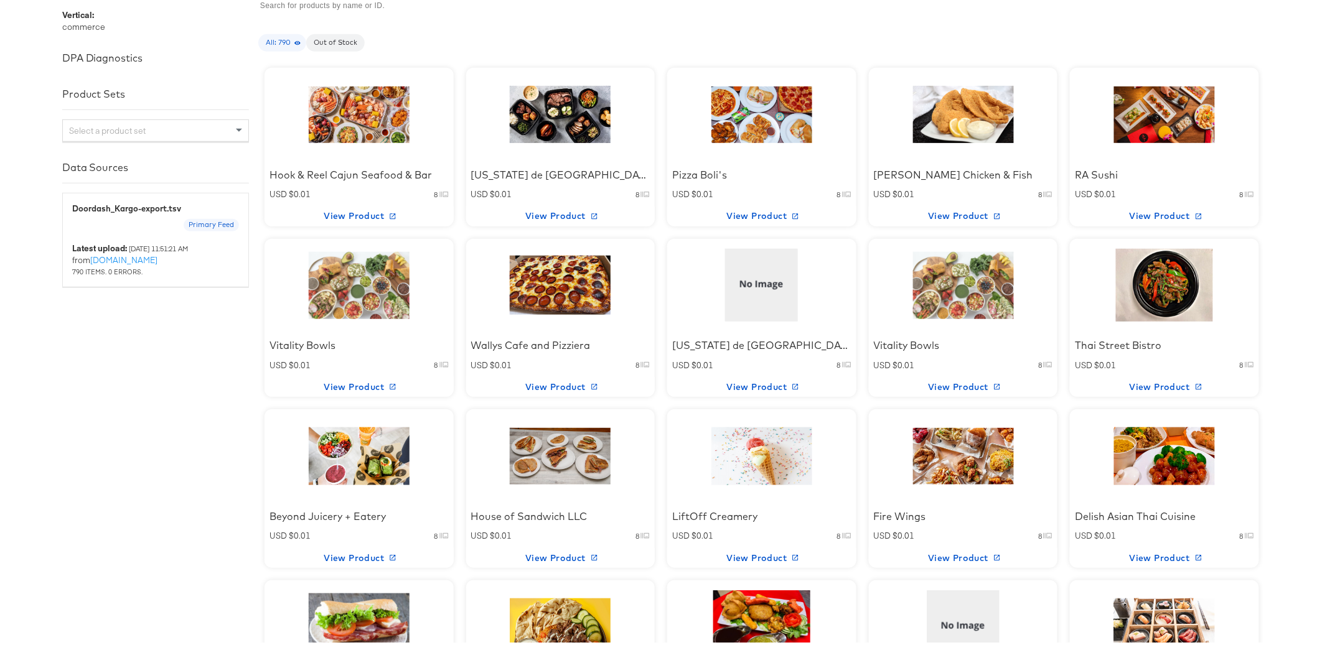
scroll to position [409, 0]
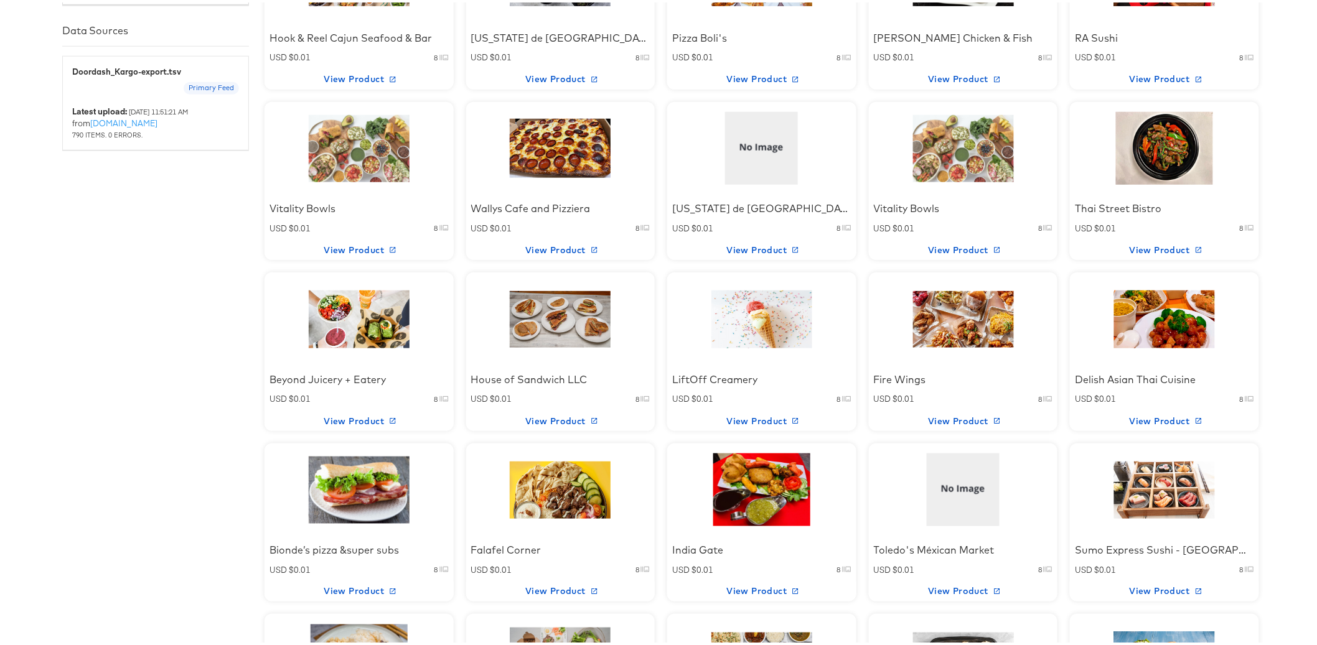
click at [565, 333] on div at bounding box center [560, 317] width 106 height 78
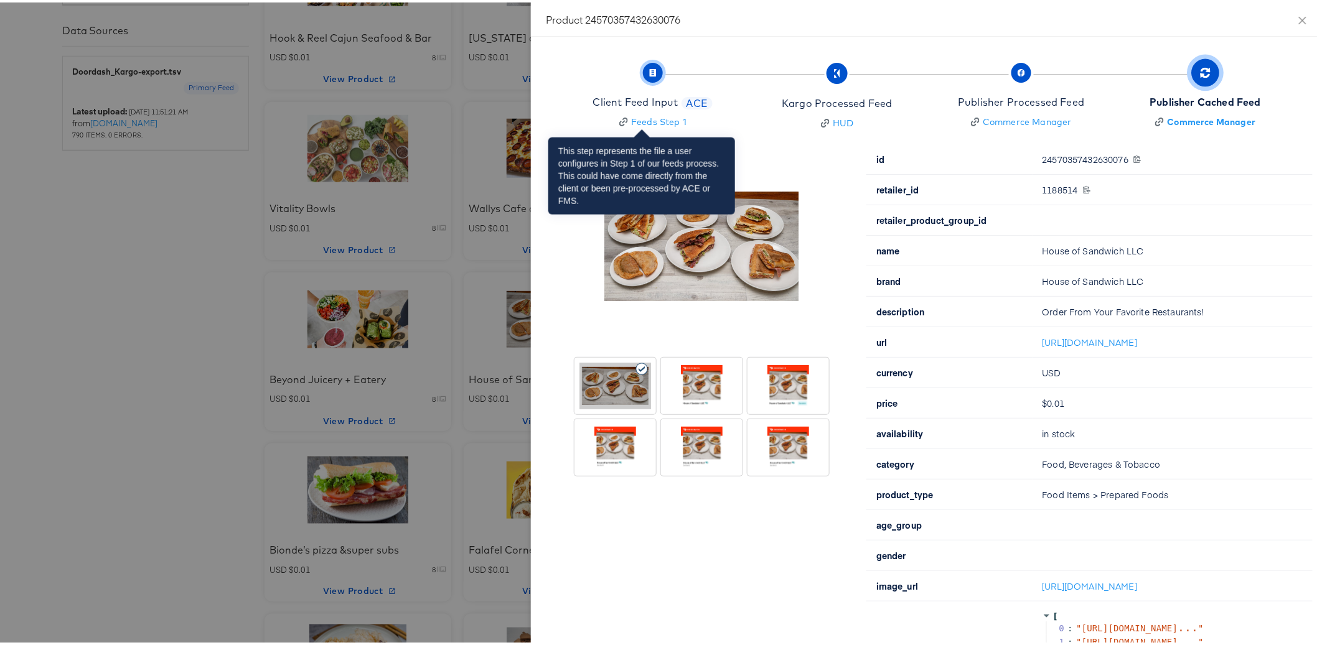
click at [639, 82] on span "Client Feed Input ACE Feeds Step 1" at bounding box center [652, 95] width 119 height 62
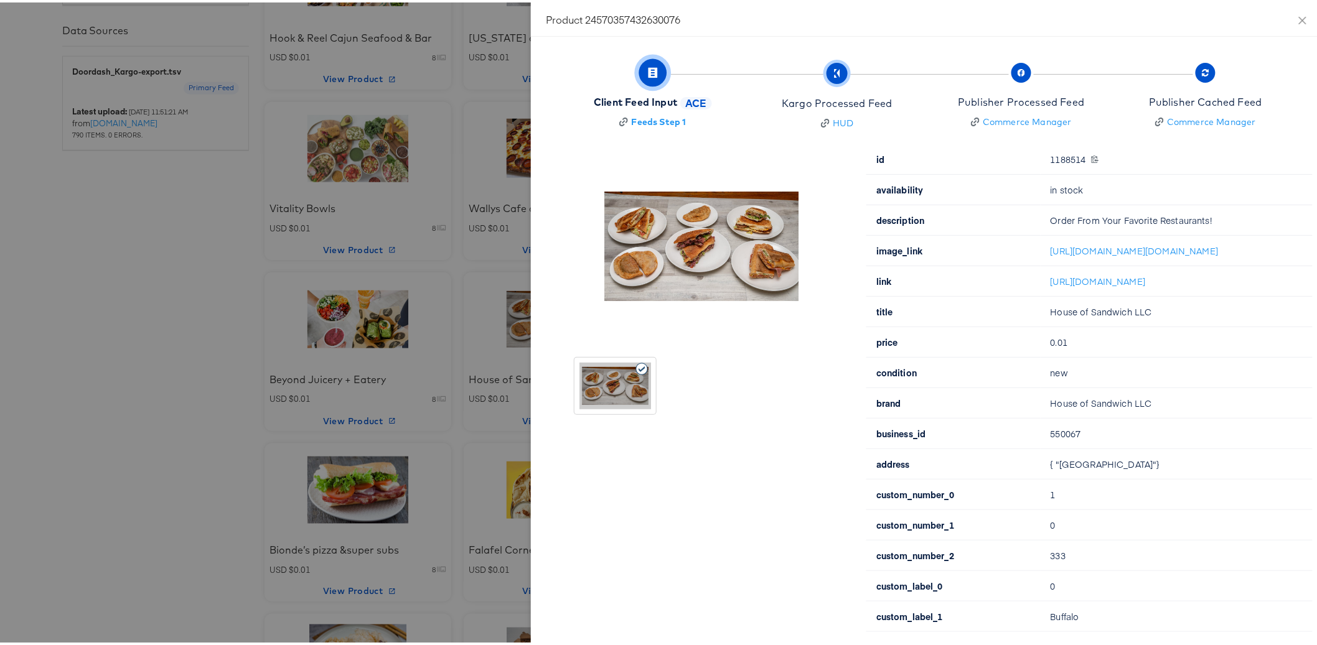
click at [827, 78] on span "button" at bounding box center [837, 70] width 21 height 21
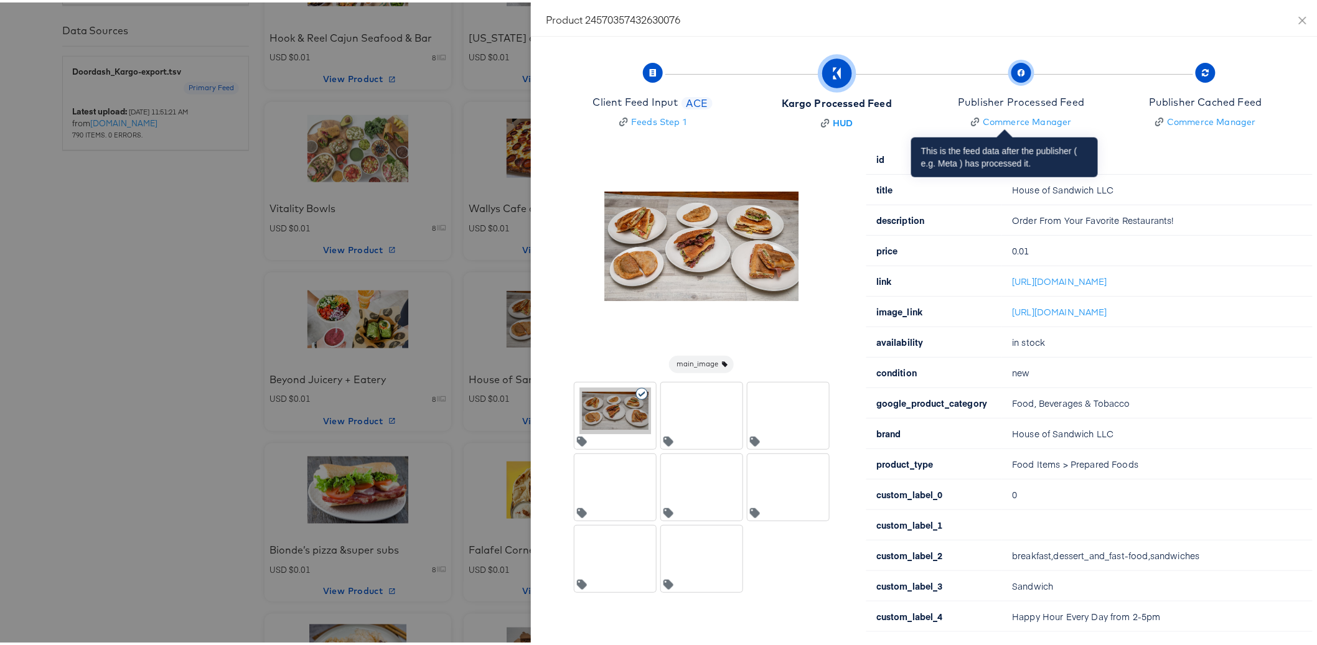
click at [1016, 103] on div "Publisher Processed Feed" at bounding box center [1021, 100] width 126 height 14
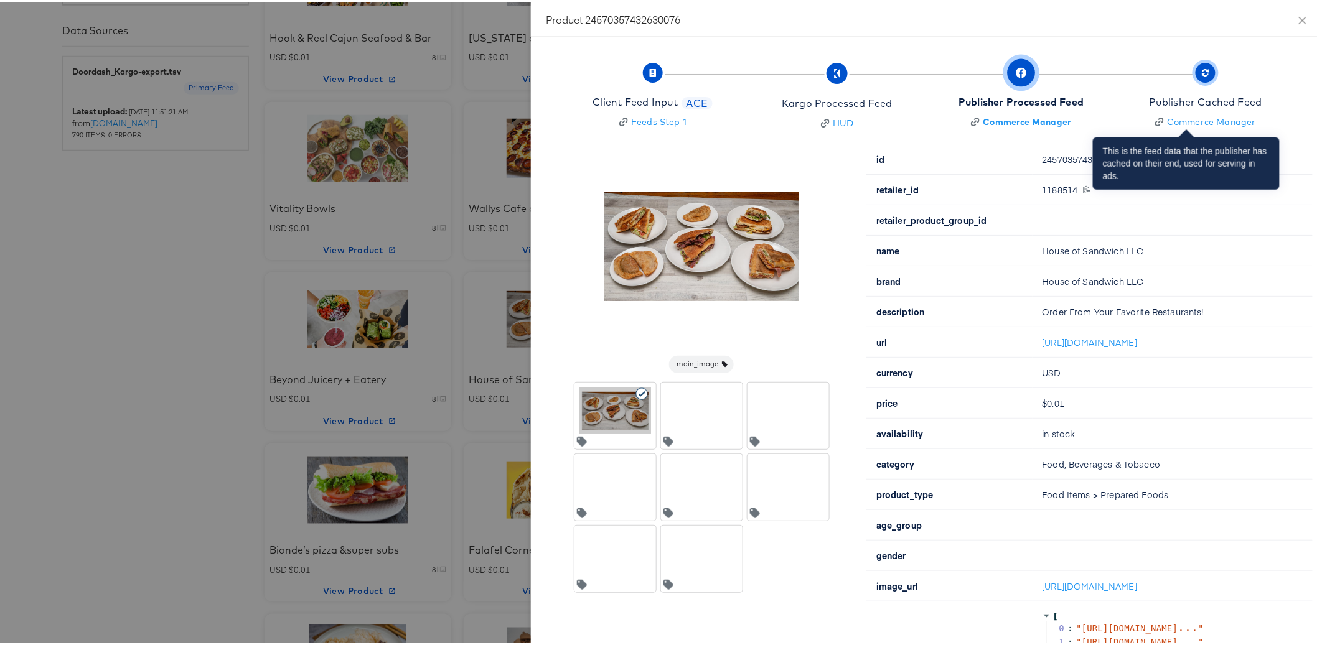
click at [1171, 96] on div "Publisher Cached Feed" at bounding box center [1205, 100] width 113 height 14
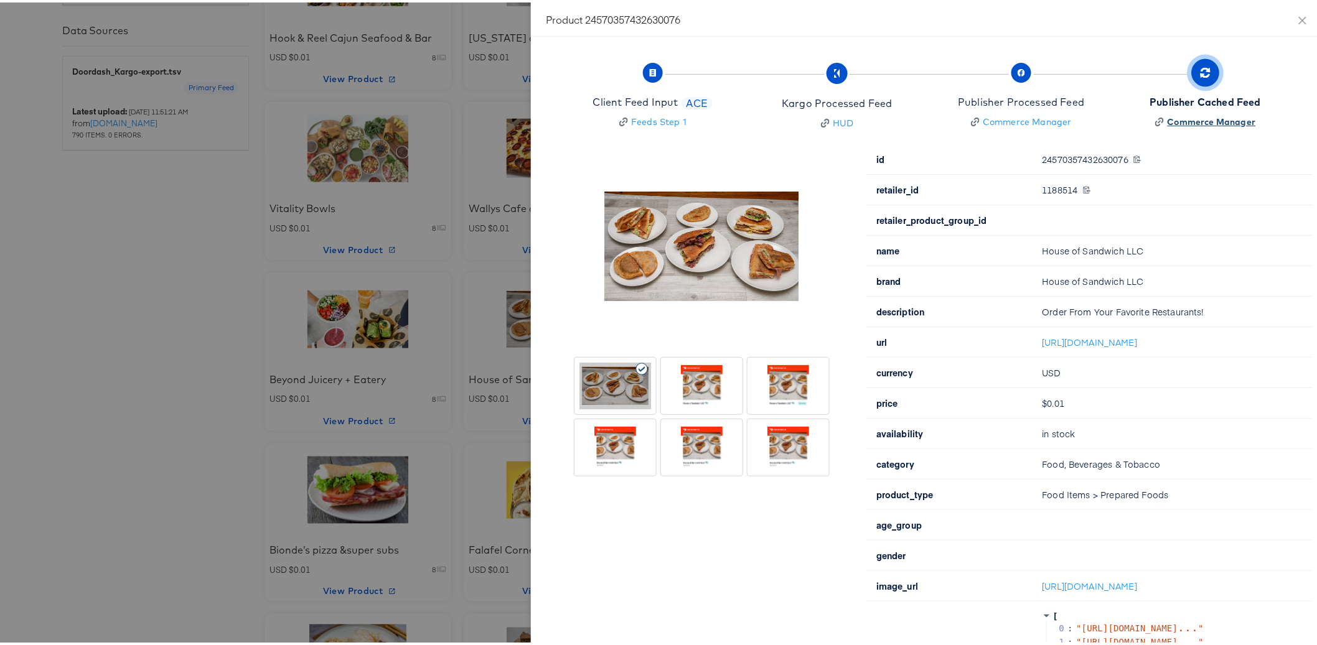
click at [1195, 119] on div "Commerce Manager" at bounding box center [1212, 119] width 88 height 12
click at [1298, 16] on icon "close" at bounding box center [1303, 18] width 10 height 10
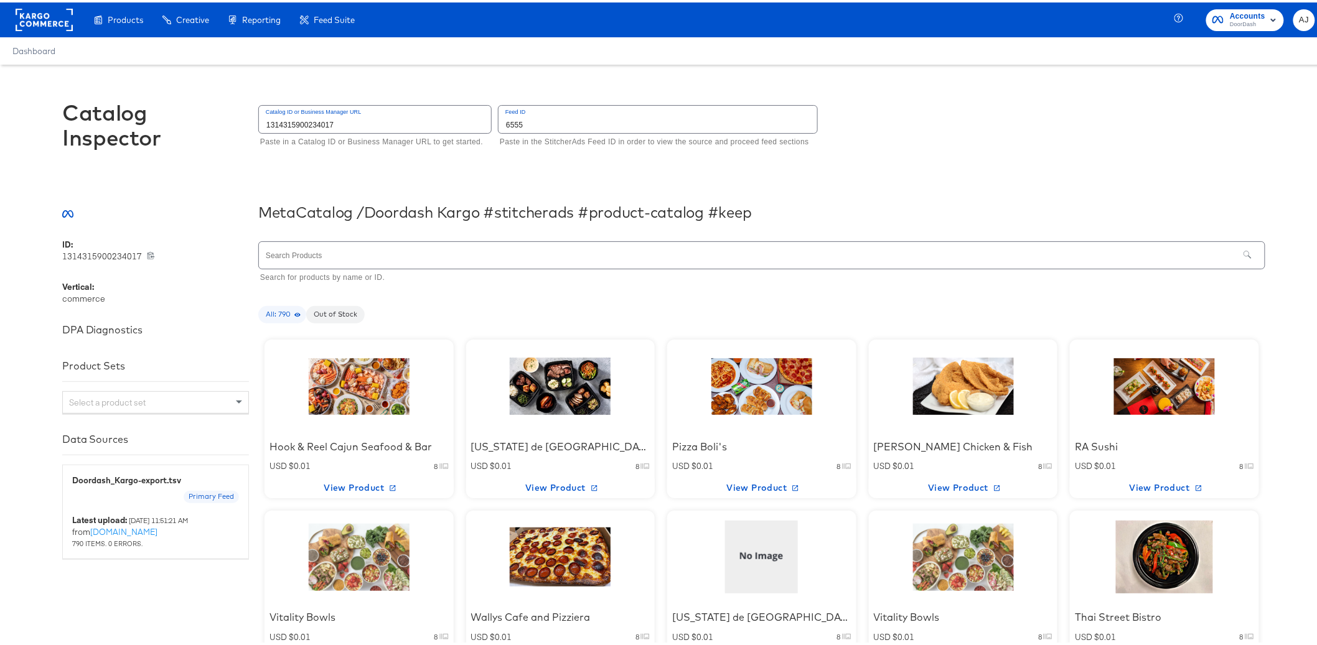
click at [383, 392] on div at bounding box center [359, 384] width 106 height 78
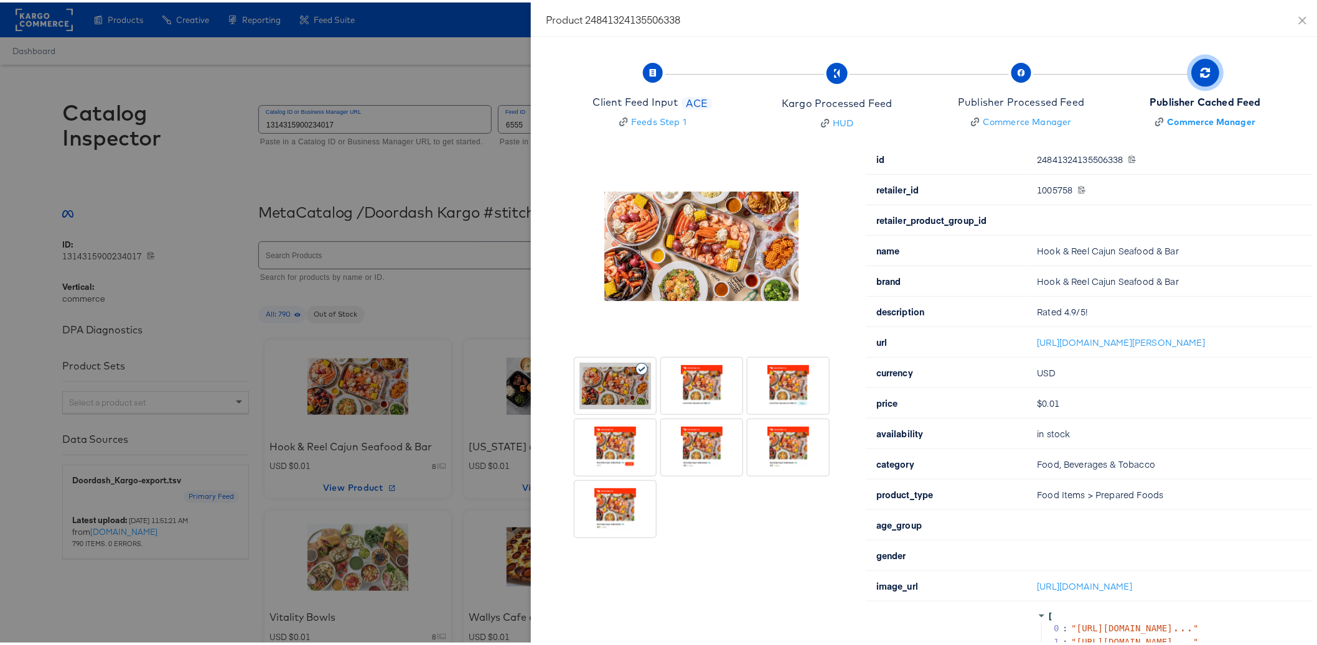
click at [700, 389] on div at bounding box center [702, 383] width 72 height 47
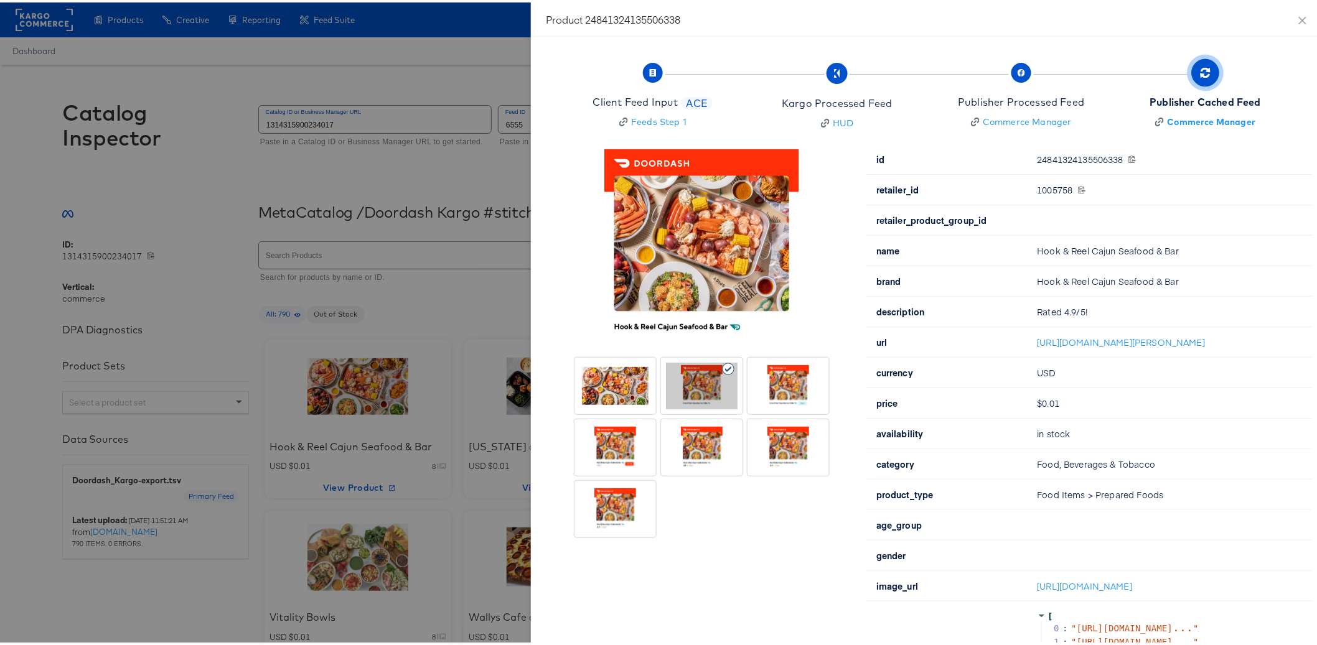
click at [767, 384] on div at bounding box center [788, 383] width 72 height 47
click at [772, 440] on div at bounding box center [788, 445] width 72 height 47
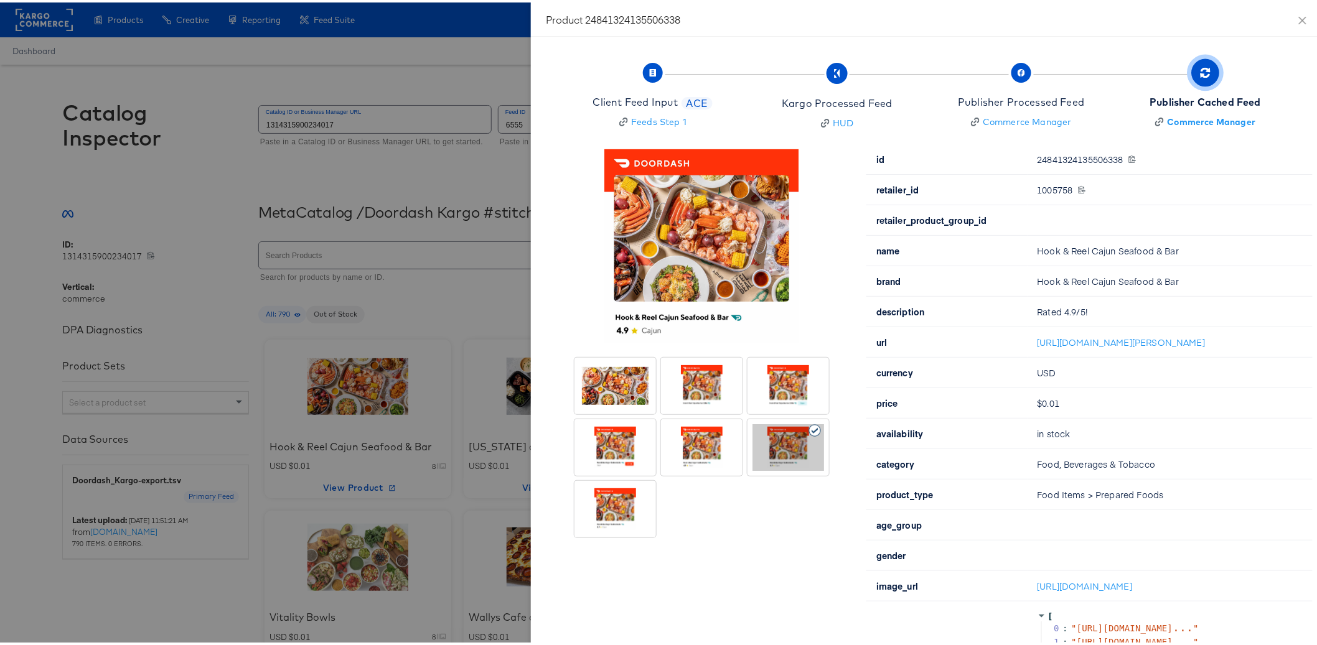
click at [705, 409] on div at bounding box center [701, 384] width 77 height 52
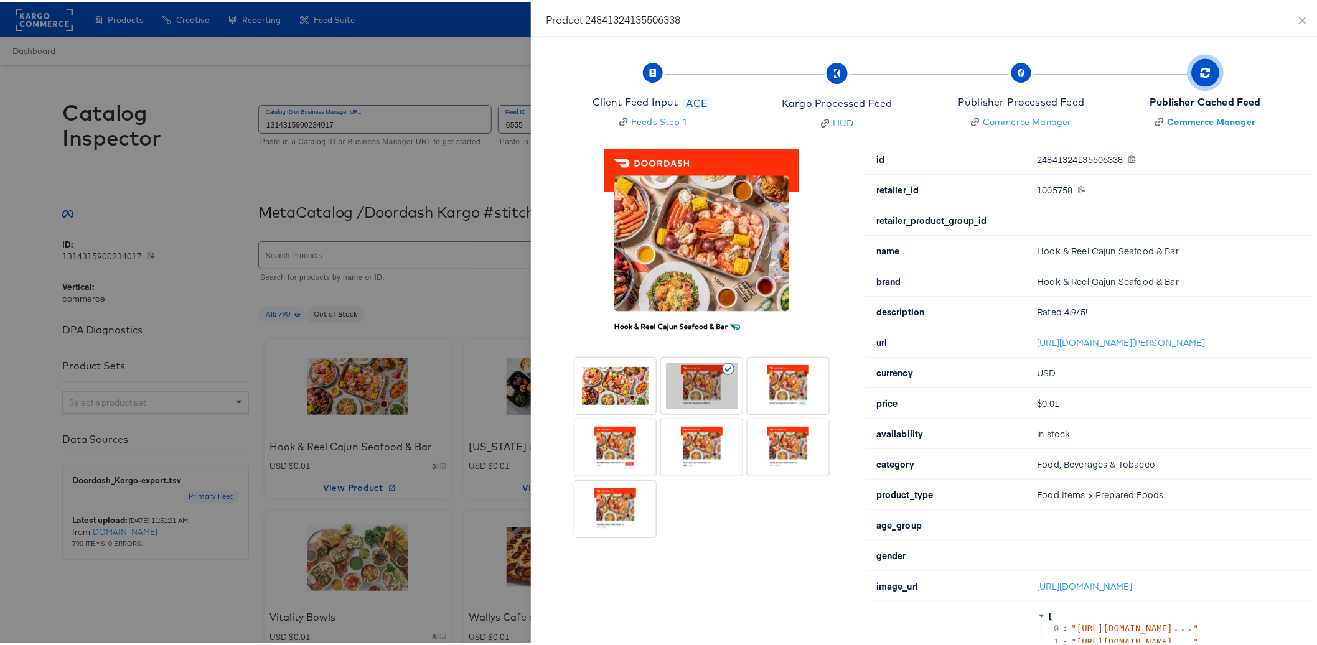
click at [609, 401] on div at bounding box center [615, 383] width 72 height 47
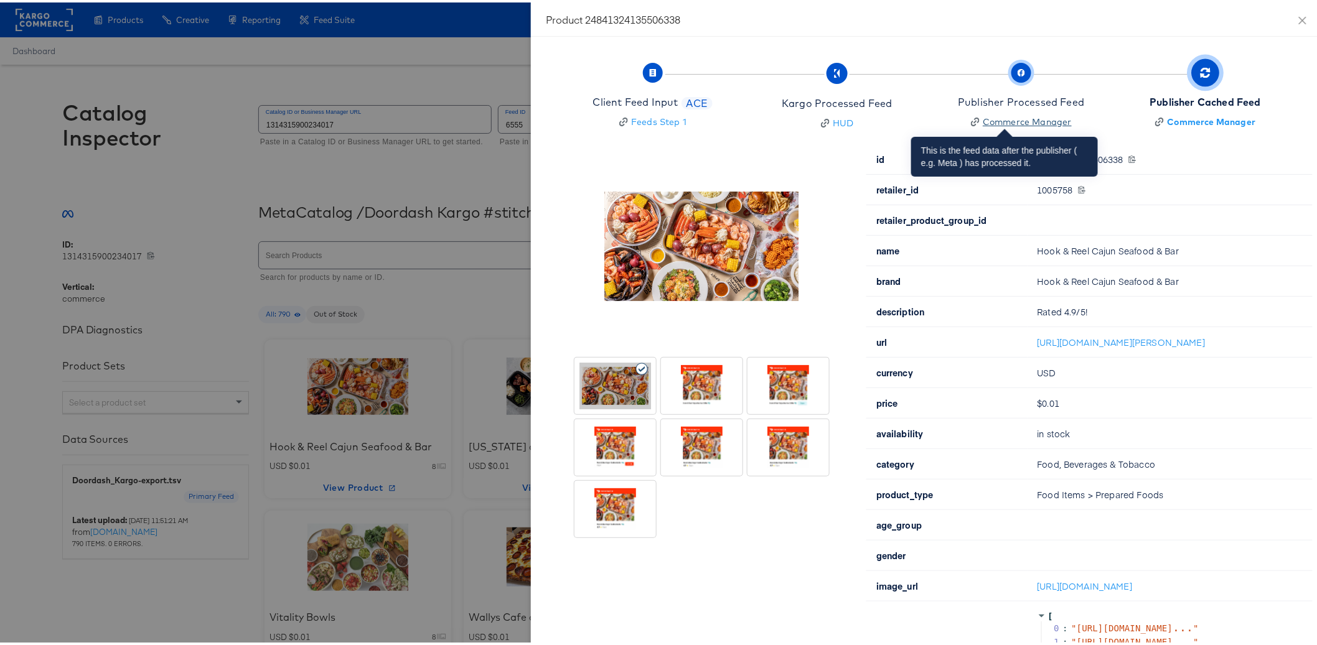
click at [988, 120] on div "Commerce Manager" at bounding box center [1027, 119] width 89 height 12
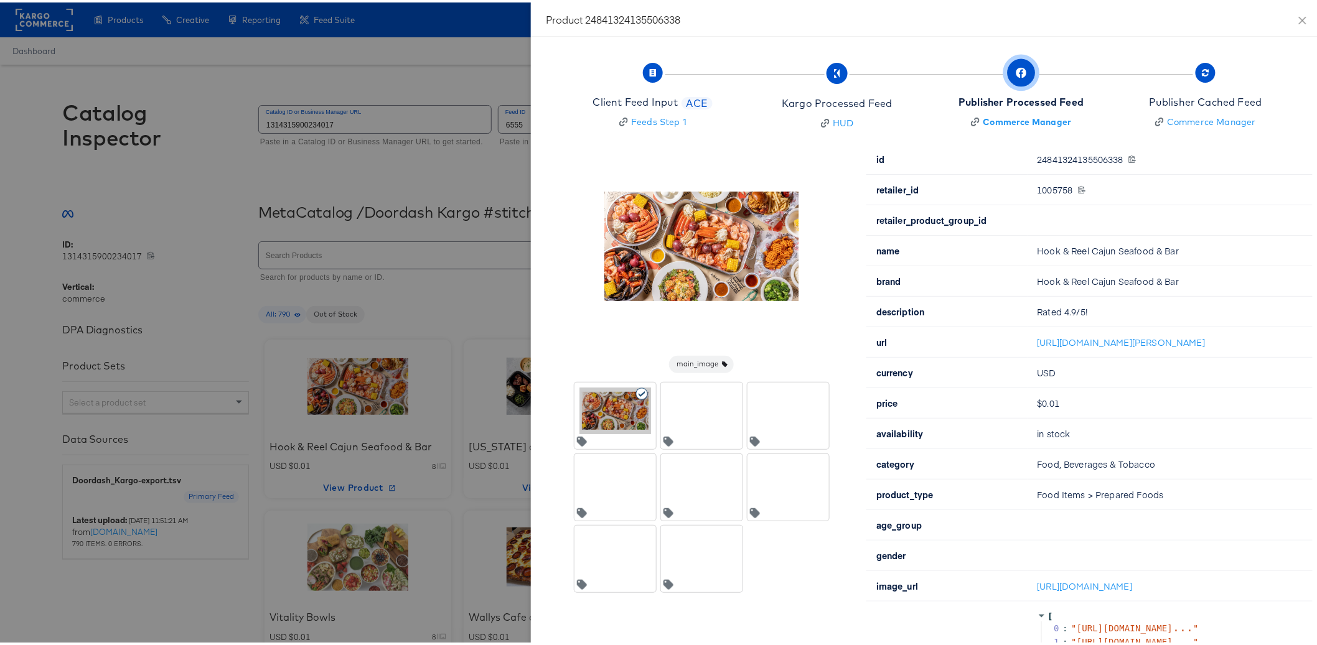
click at [996, 100] on div "Publisher Processed Feed" at bounding box center [1020, 100] width 125 height 14
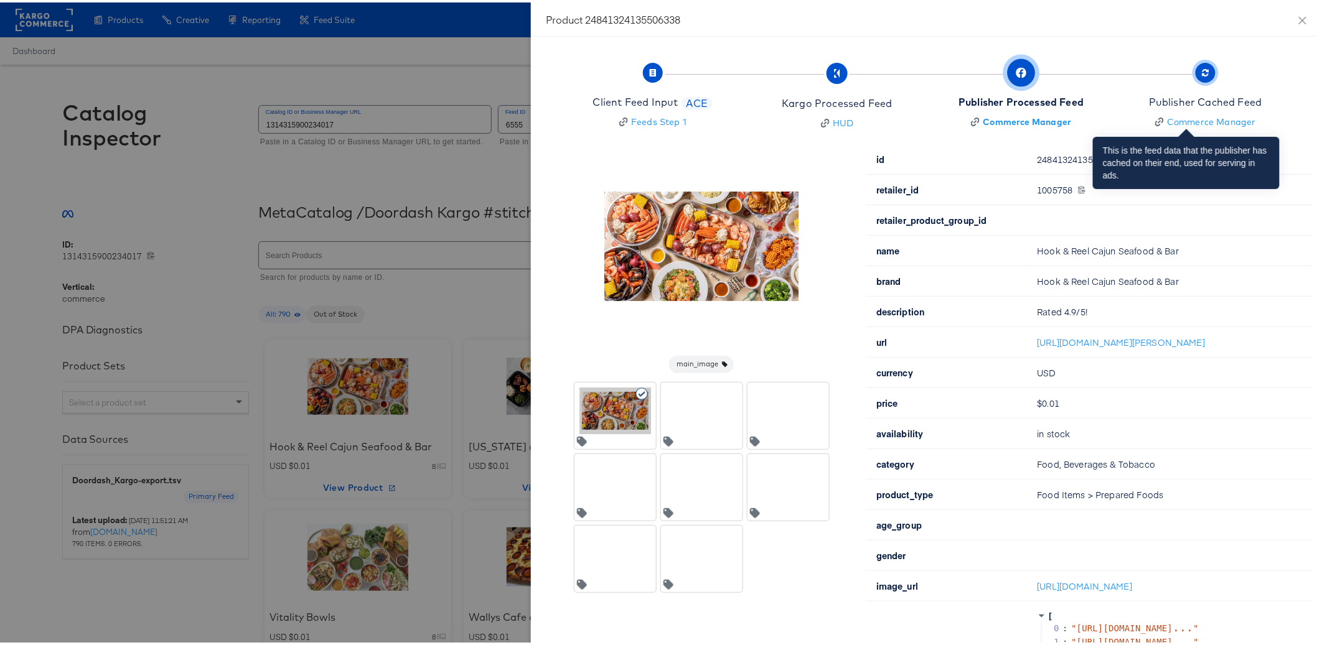
click at [1189, 103] on div "Publisher Cached Feed" at bounding box center [1205, 100] width 113 height 14
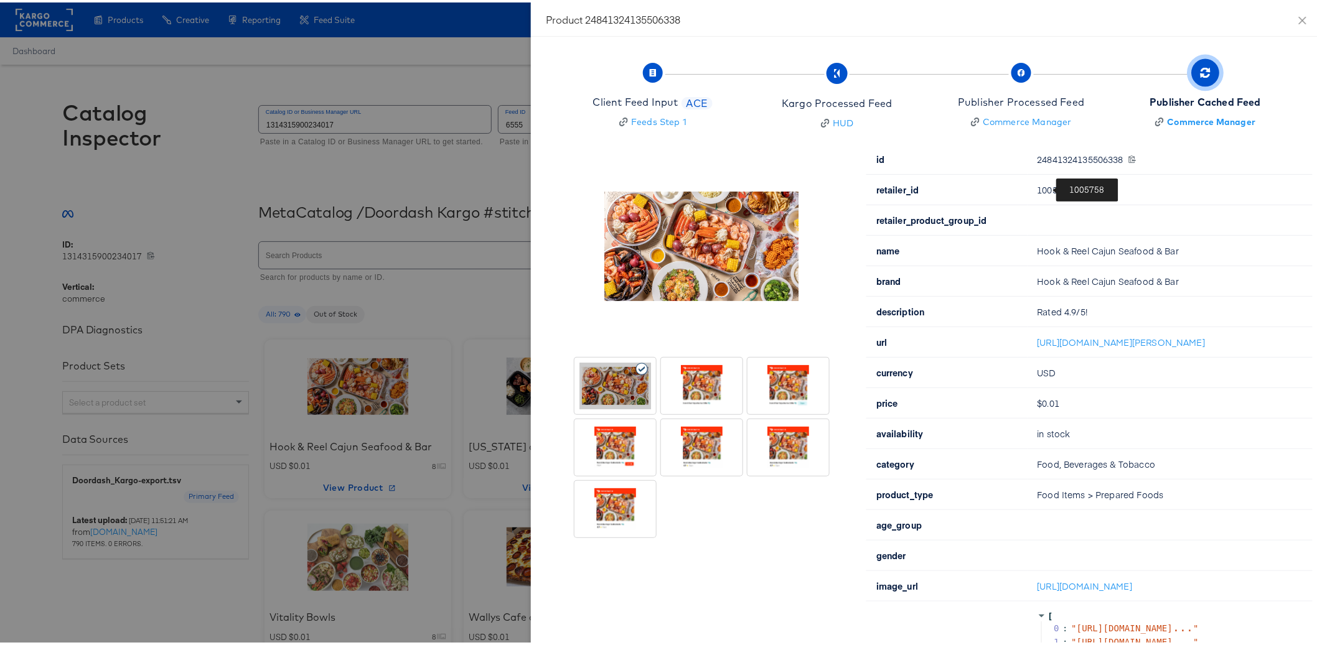
click at [1078, 187] on icon at bounding box center [1082, 187] width 8 height 8
click at [918, 334] on td "url" at bounding box center [946, 340] width 161 height 30
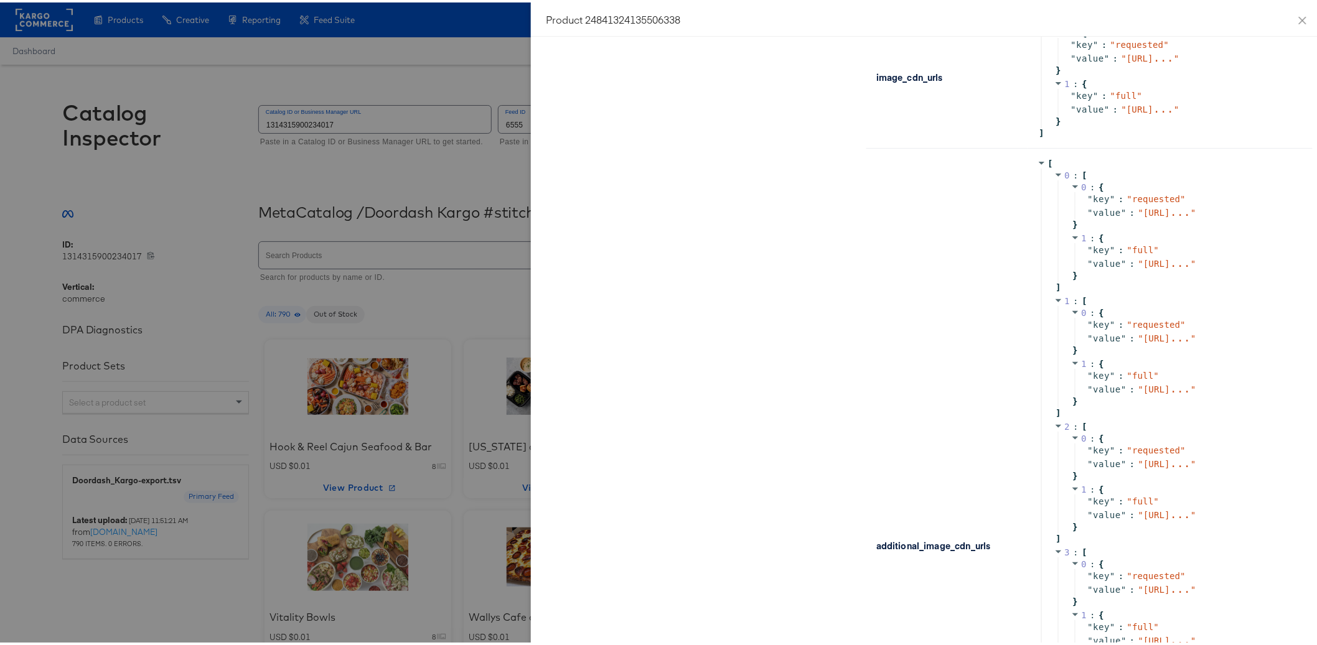
scroll to position [1405, 0]
click at [939, 392] on td "additional_image_cdn_urls" at bounding box center [946, 539] width 161 height 795
click at [1145, 108] on span "https://scontent-dfw5-3.xx.fbc ..." at bounding box center [1149, 103] width 47 height 10
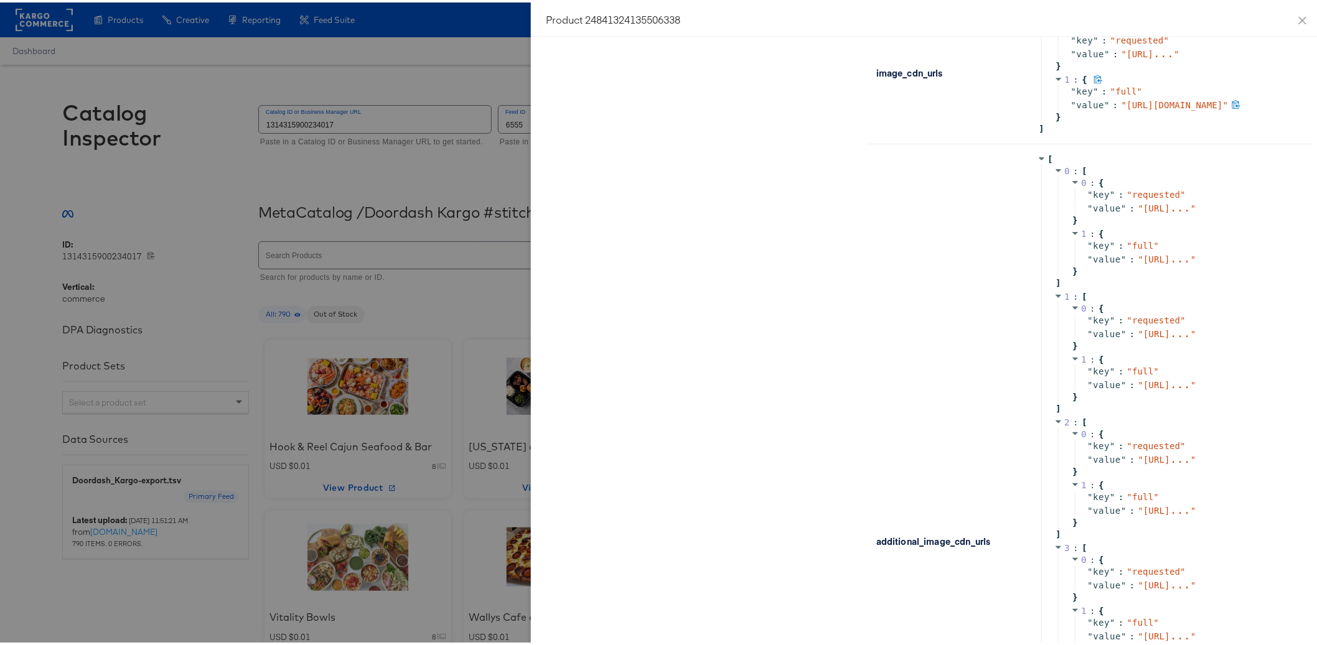
click at [1232, 106] on icon at bounding box center [1236, 102] width 8 height 9
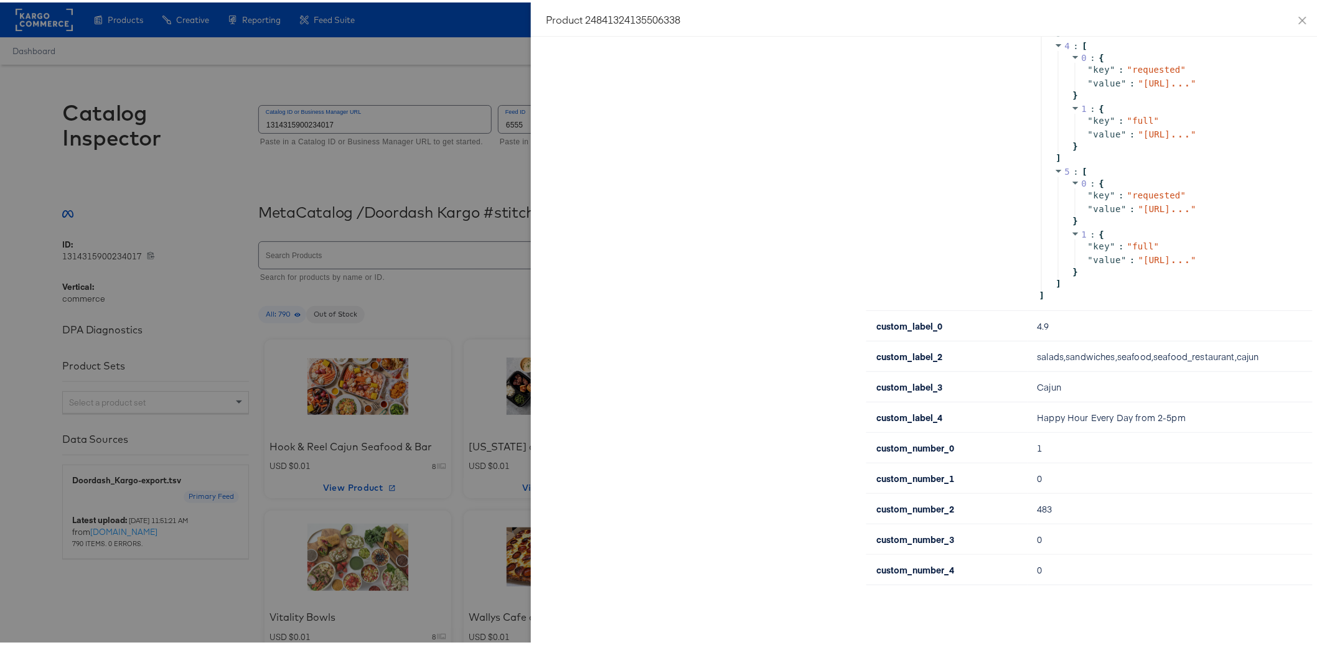
scroll to position [2431, 0]
click at [1298, 18] on icon "close" at bounding box center [1303, 18] width 10 height 10
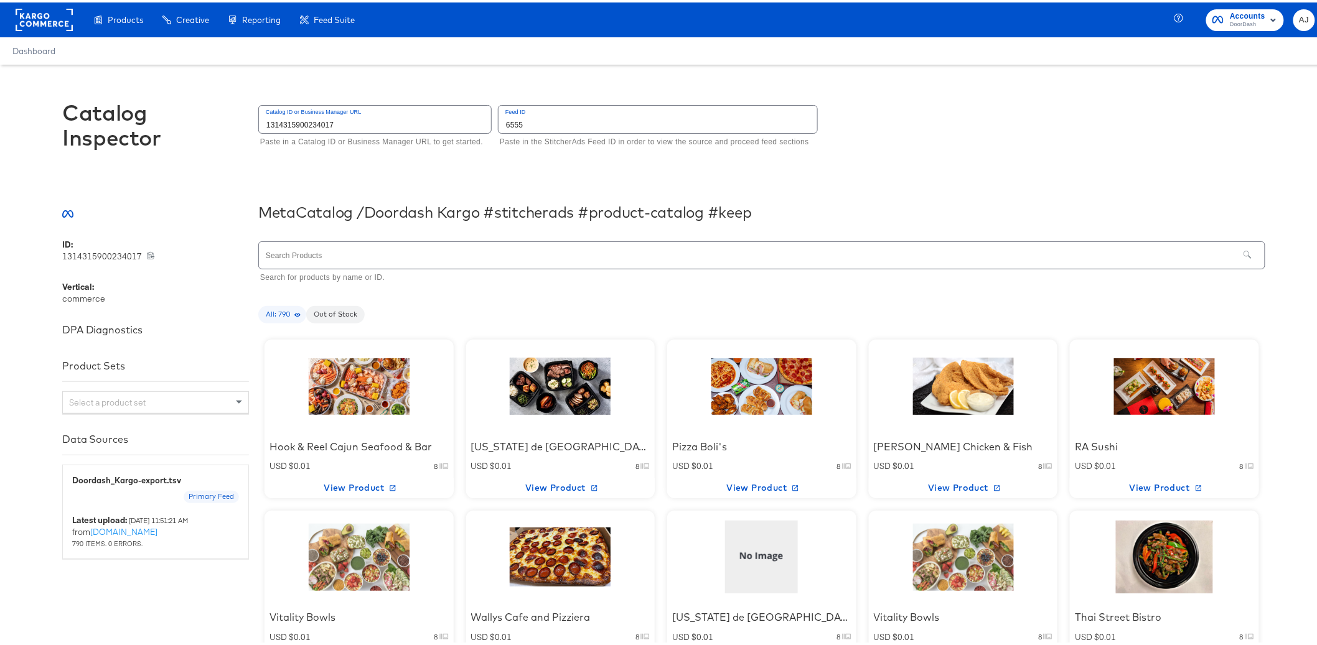
click at [527, 423] on div at bounding box center [560, 384] width 111 height 83
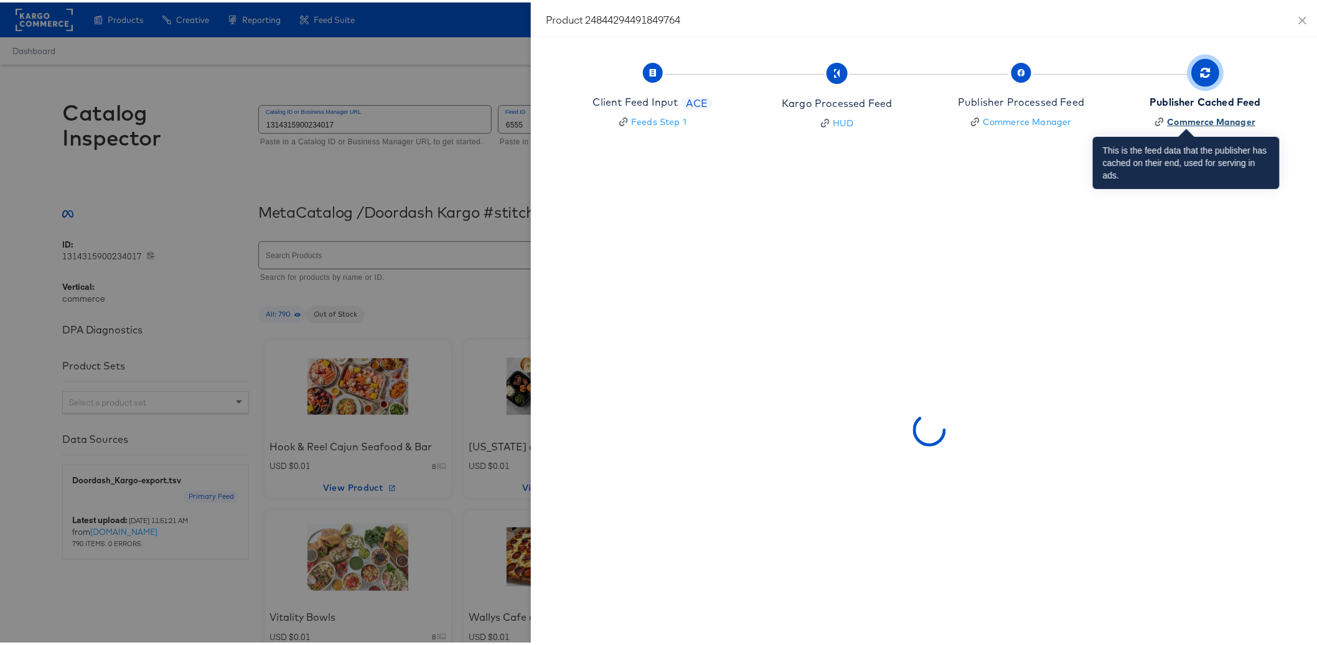
click at [1169, 116] on div "Commerce Manager" at bounding box center [1212, 119] width 88 height 12
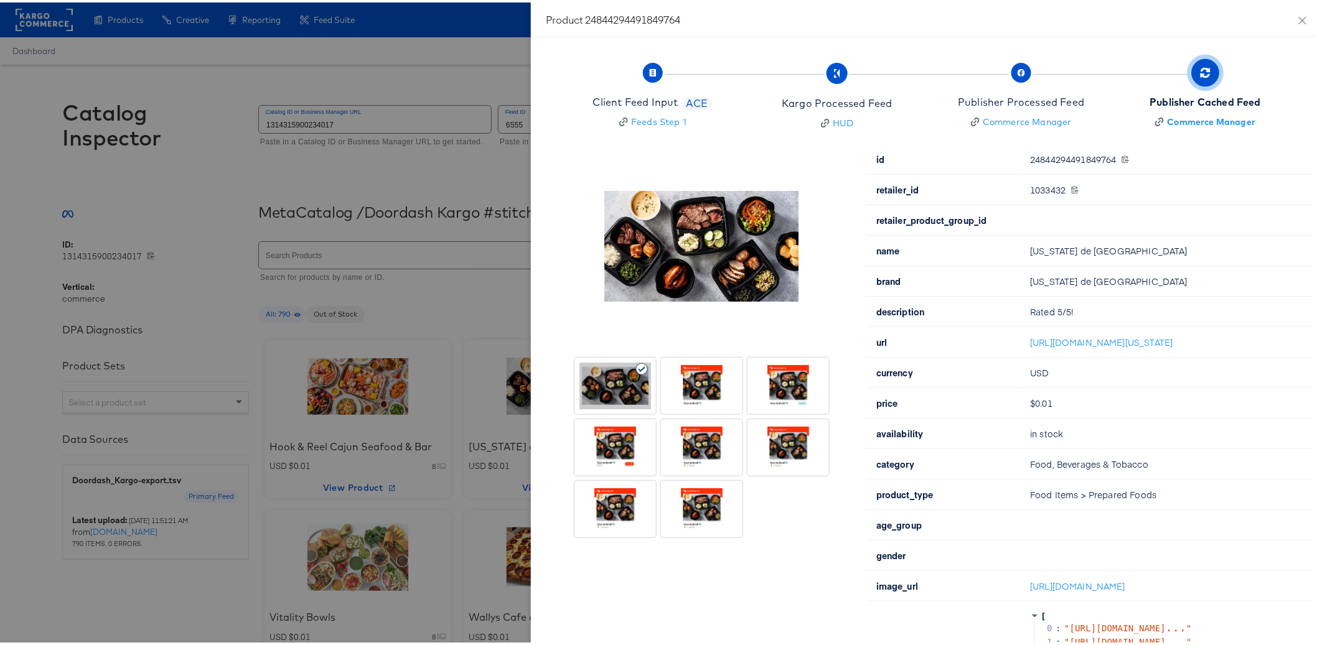
click at [706, 446] on div at bounding box center [702, 445] width 72 height 47
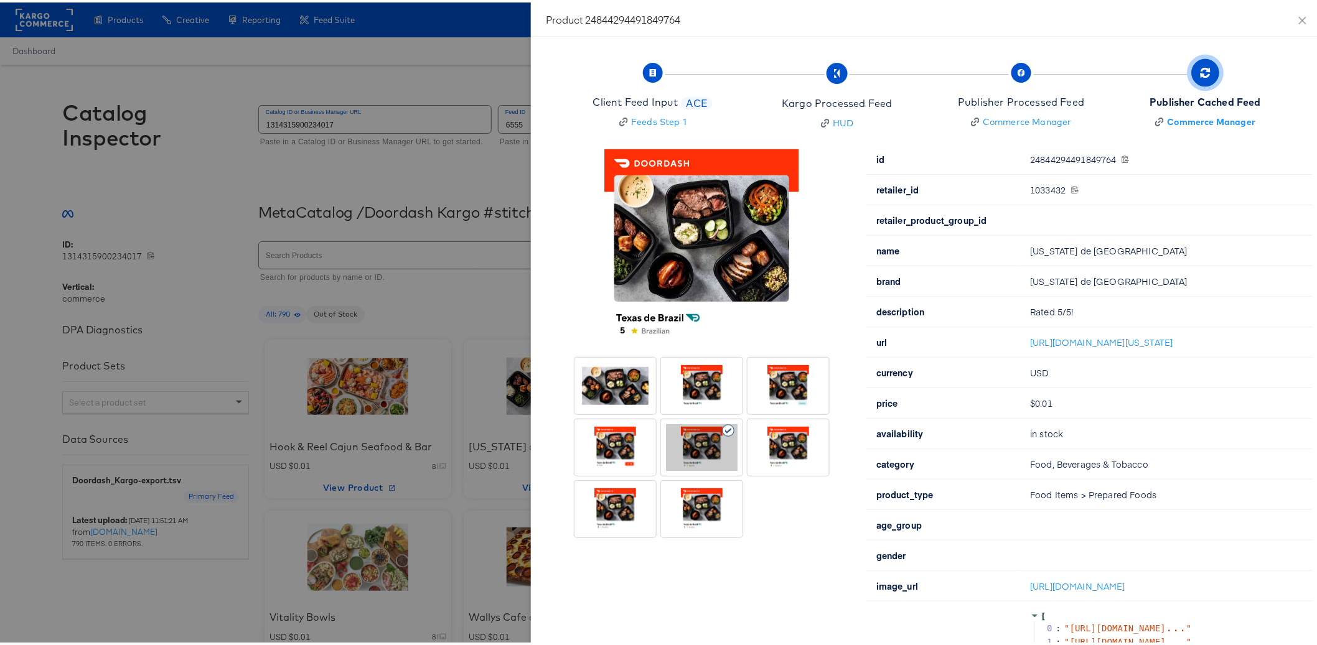
click at [705, 497] on div at bounding box center [702, 507] width 72 height 47
click at [708, 385] on div at bounding box center [702, 383] width 72 height 47
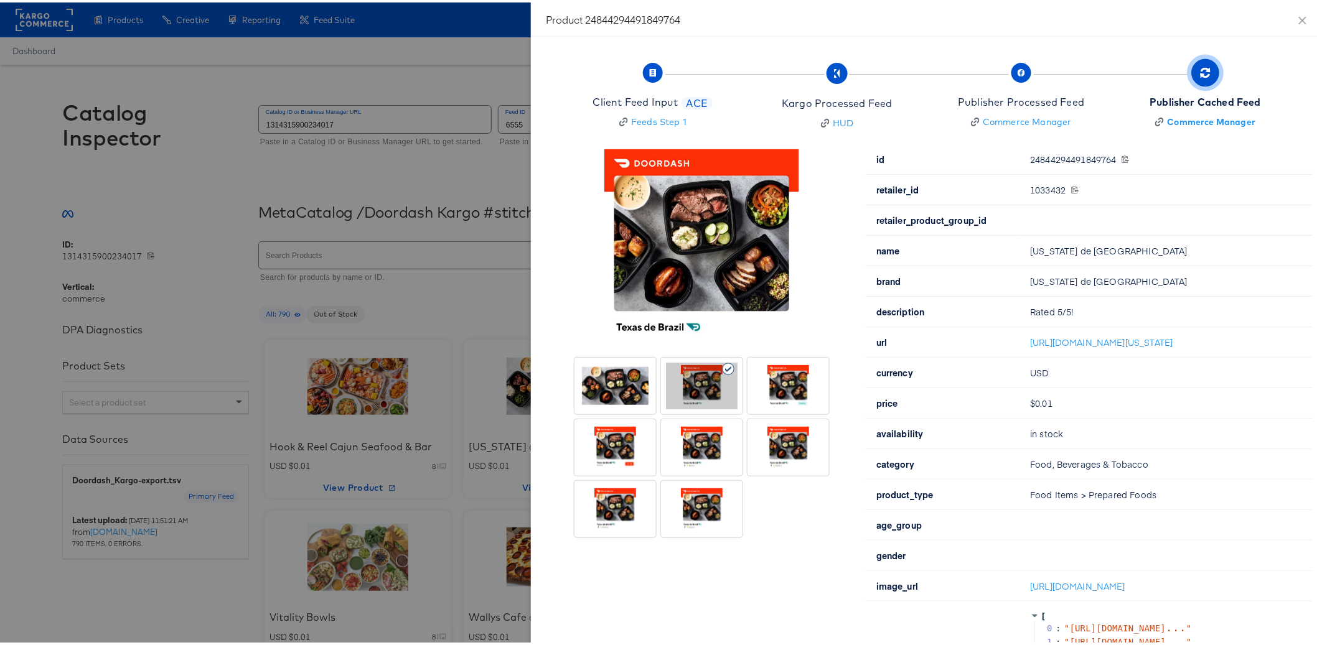
click at [764, 382] on div at bounding box center [788, 383] width 72 height 47
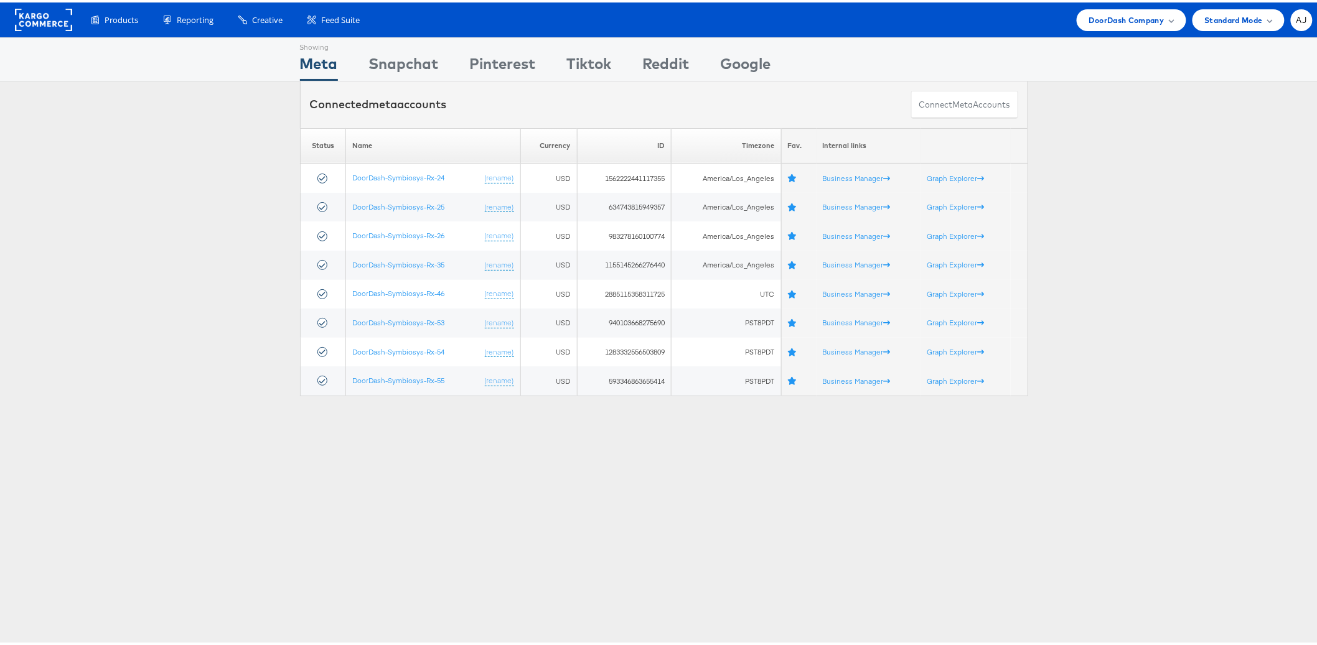
click at [1102, 213] on div "Please Wait Loading Accounts .... Status Name Currency ID Timezone Fav. Interna…" at bounding box center [664, 260] width 1328 height 268
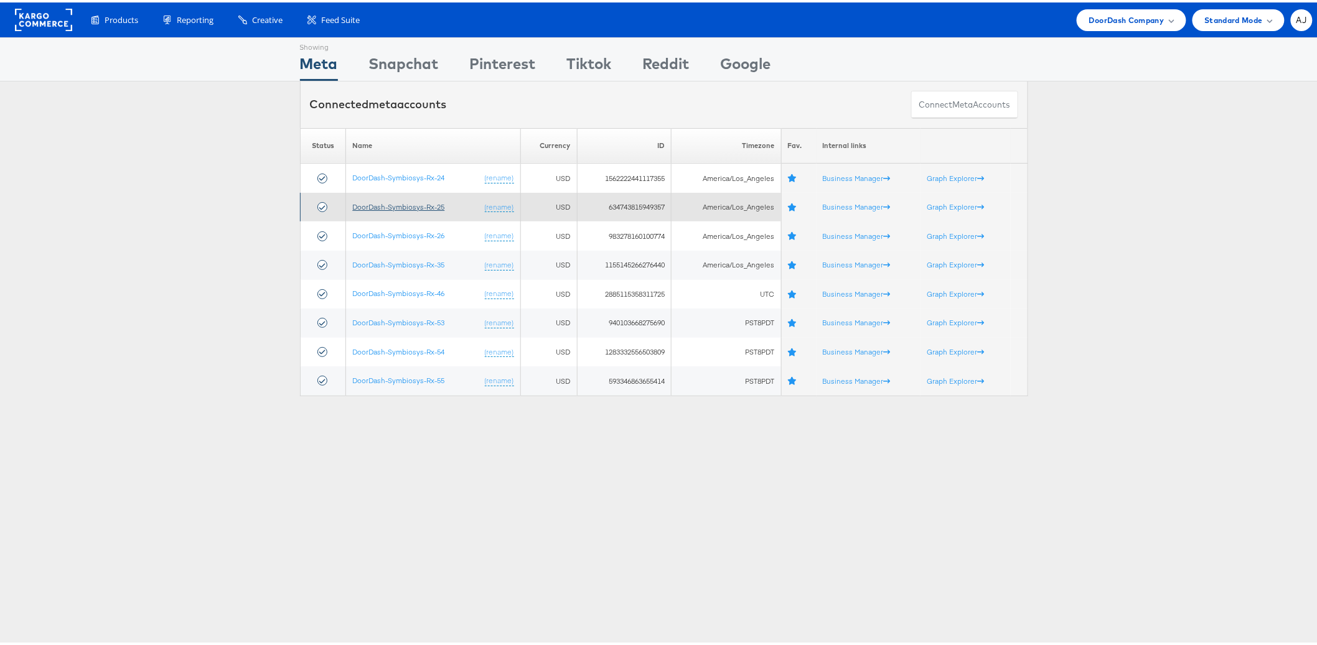
click at [416, 208] on link "DoorDash-Symbiosys-Rx-25" at bounding box center [398, 204] width 92 height 9
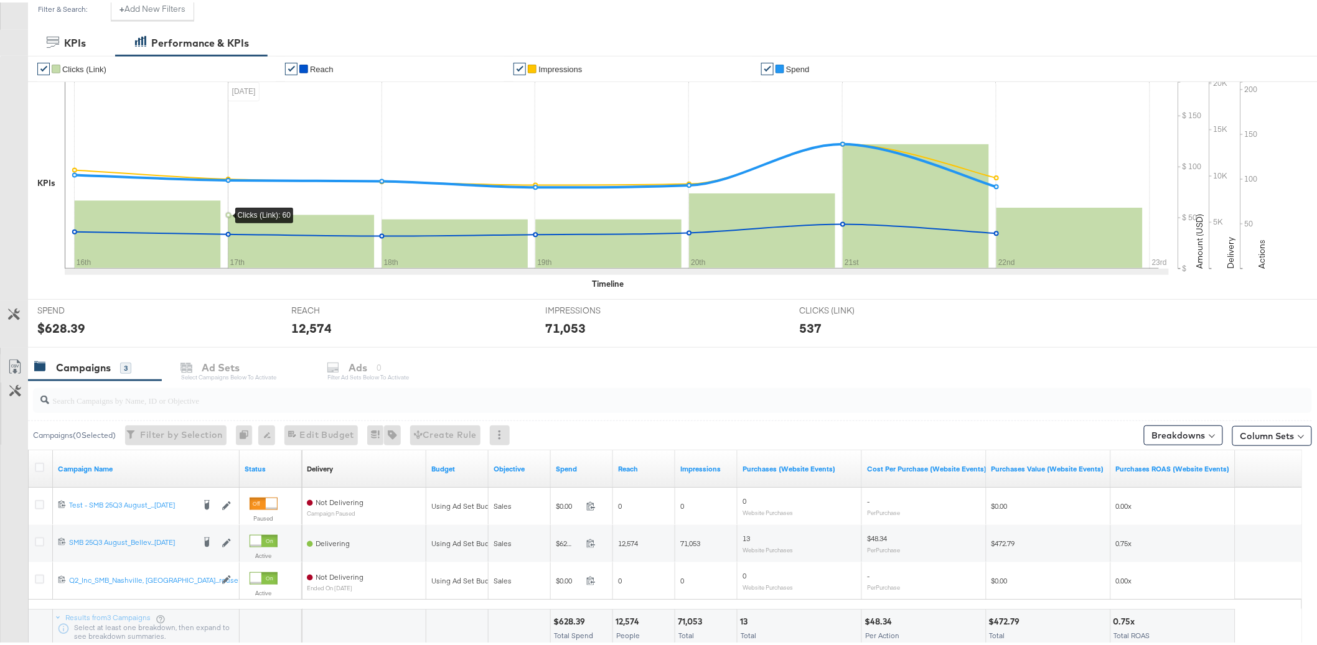
scroll to position [250, 0]
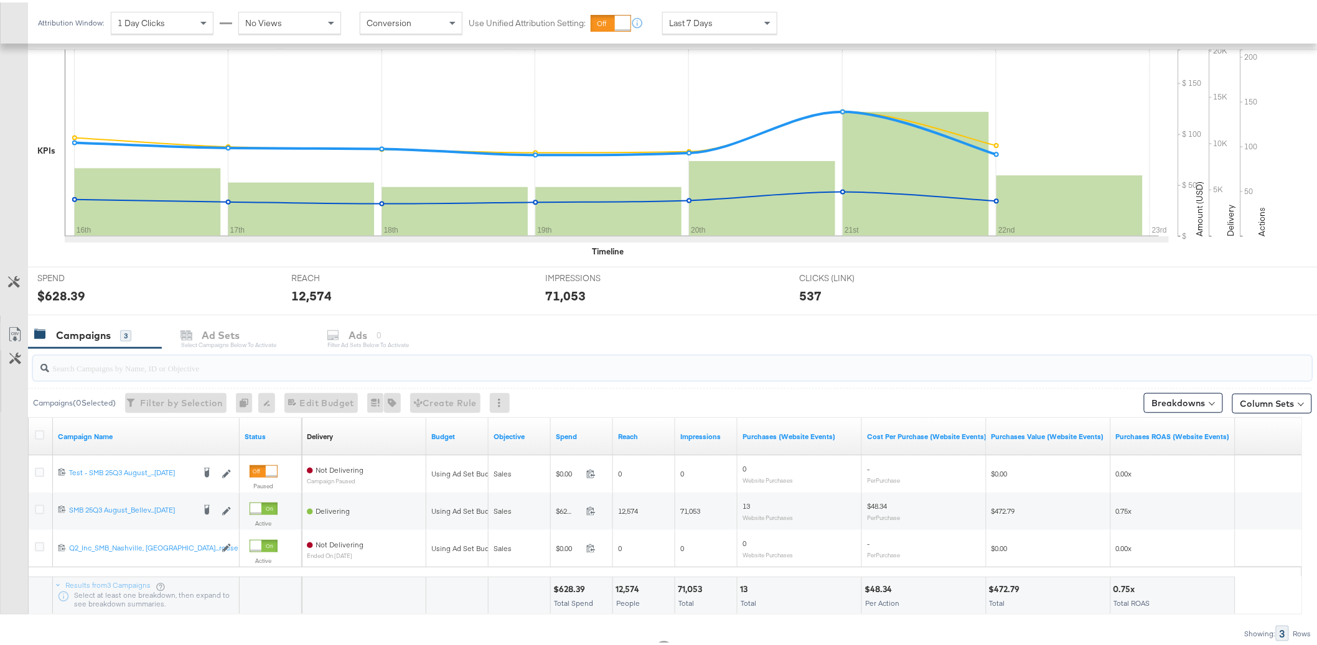
click at [127, 366] on input "search" at bounding box center [621, 361] width 1145 height 24
paste input "120235831045430749"
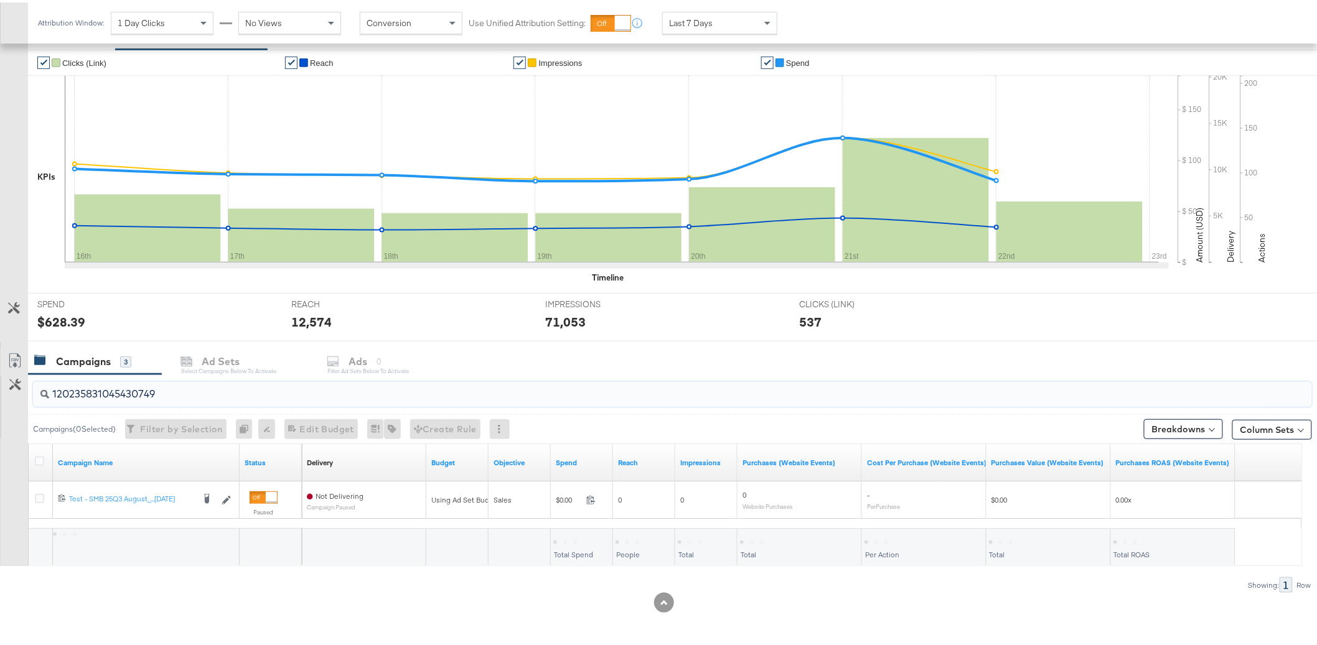
scroll to position [224, 0]
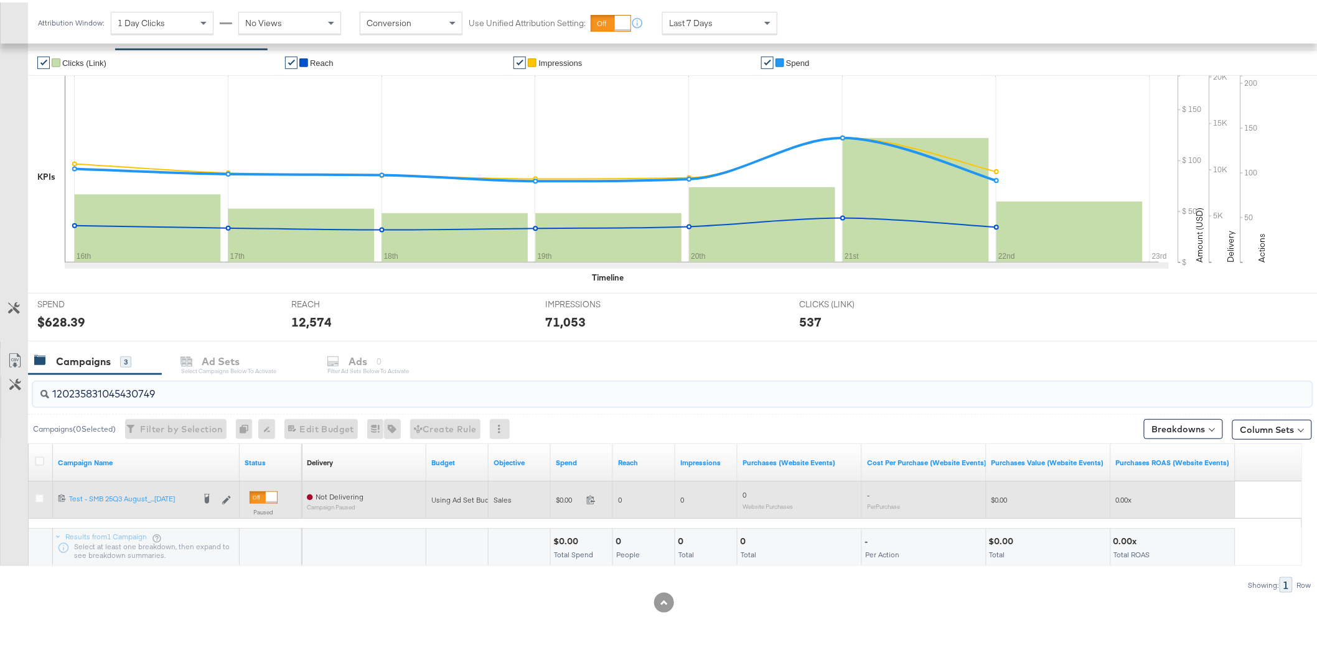
type input "120235831045430749"
click at [40, 502] on div at bounding box center [41, 498] width 13 height 12
click at [39, 500] on icon at bounding box center [39, 496] width 9 height 9
click at [0, 0] on input "checkbox" at bounding box center [0, 0] width 0 height 0
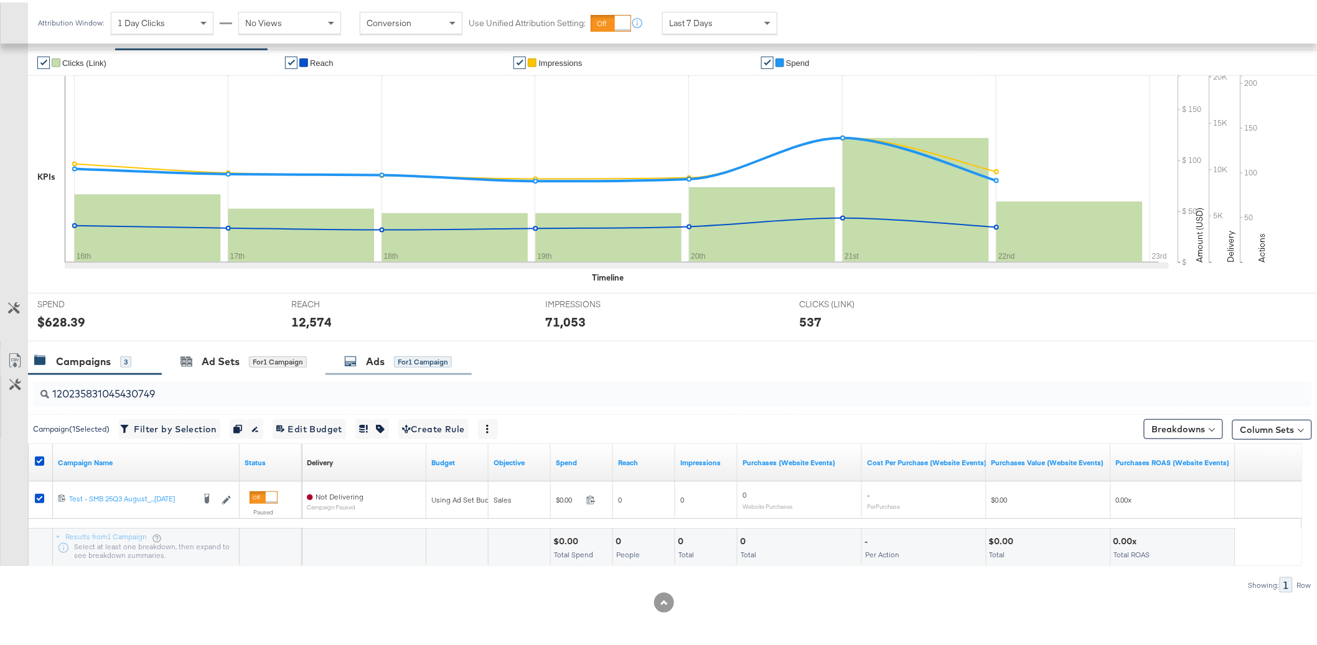
click at [386, 362] on div "Ads for 1 Campaign" at bounding box center [398, 359] width 108 height 14
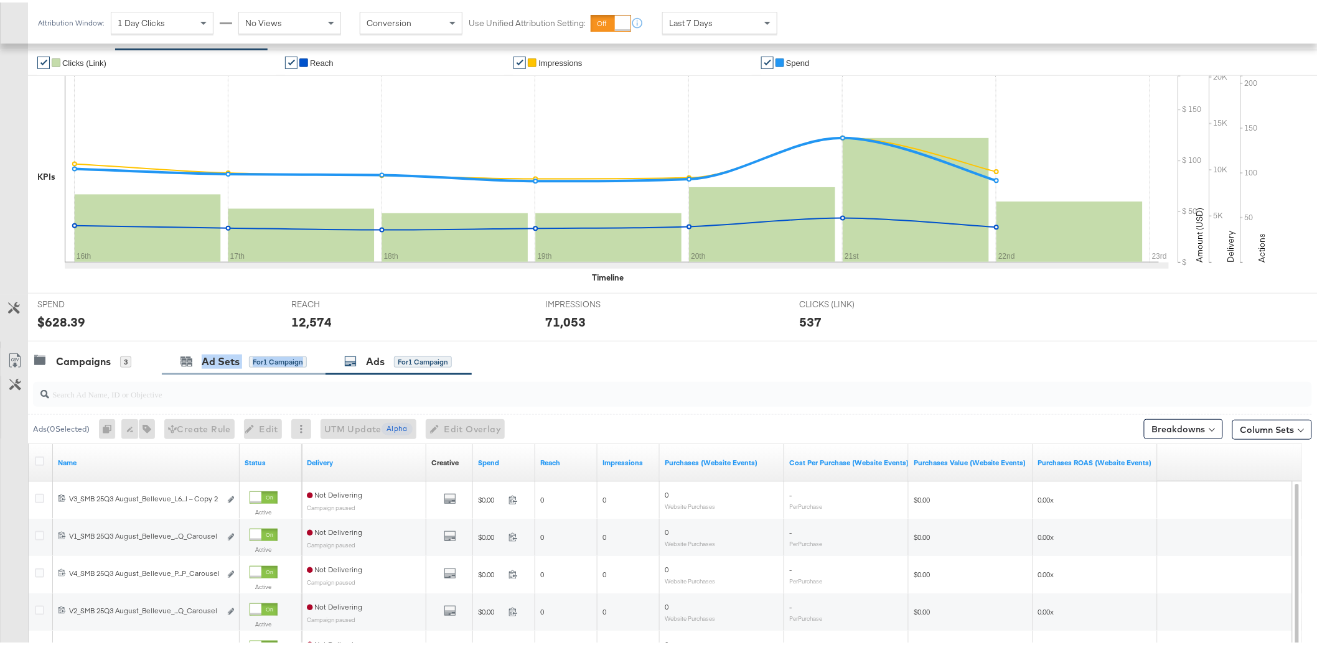
click at [263, 371] on div "Ad Sets for 1 Campaign" at bounding box center [244, 359] width 164 height 27
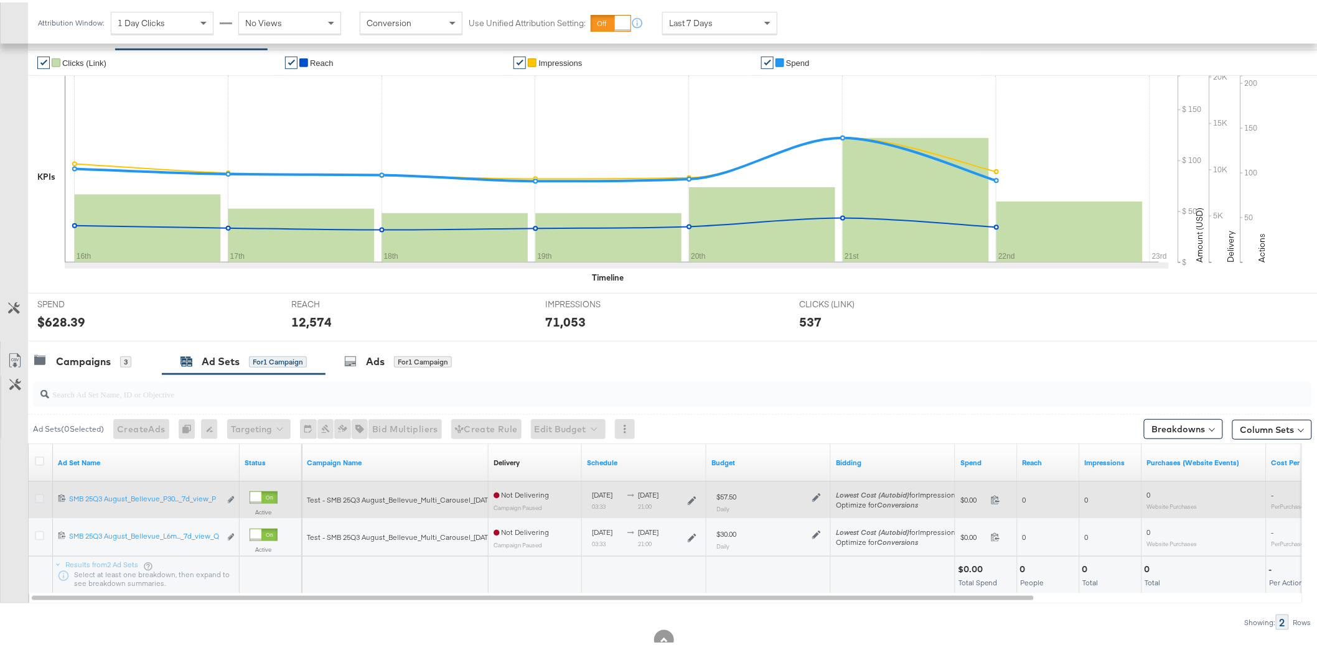
click at [36, 495] on icon at bounding box center [39, 496] width 9 height 9
click at [0, 0] on input "checkbox" at bounding box center [0, 0] width 0 height 0
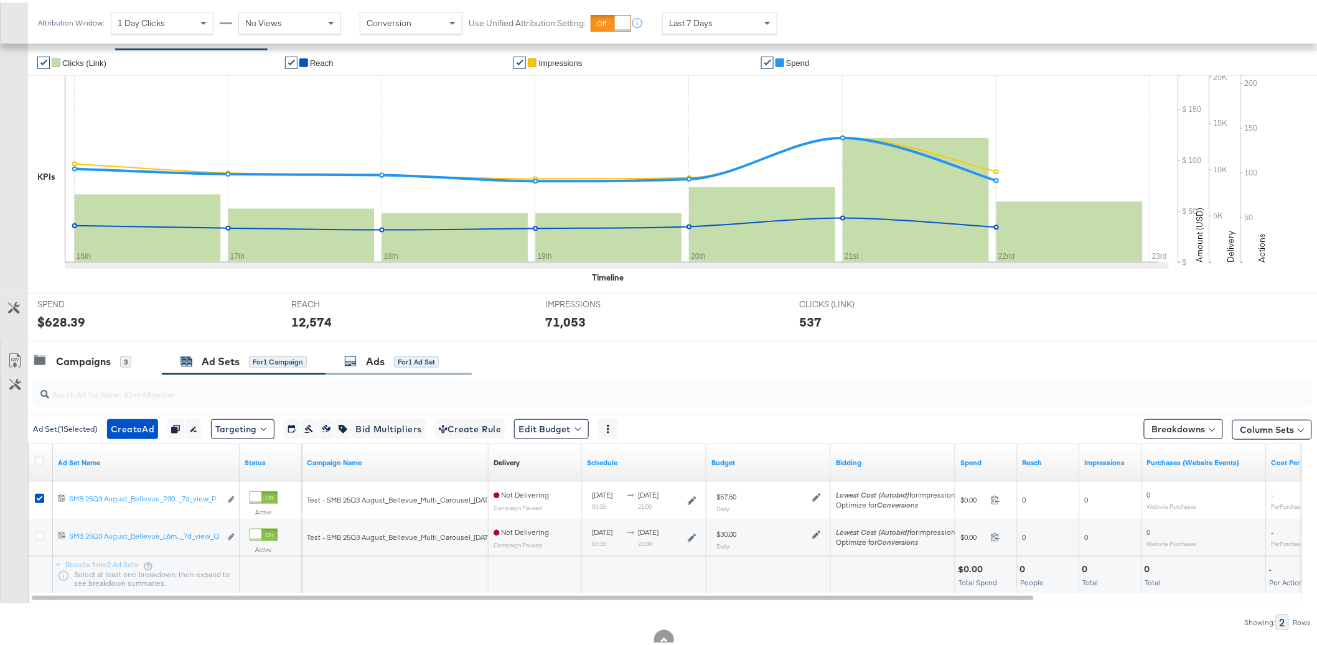
click at [372, 354] on div "Ads" at bounding box center [375, 359] width 19 height 14
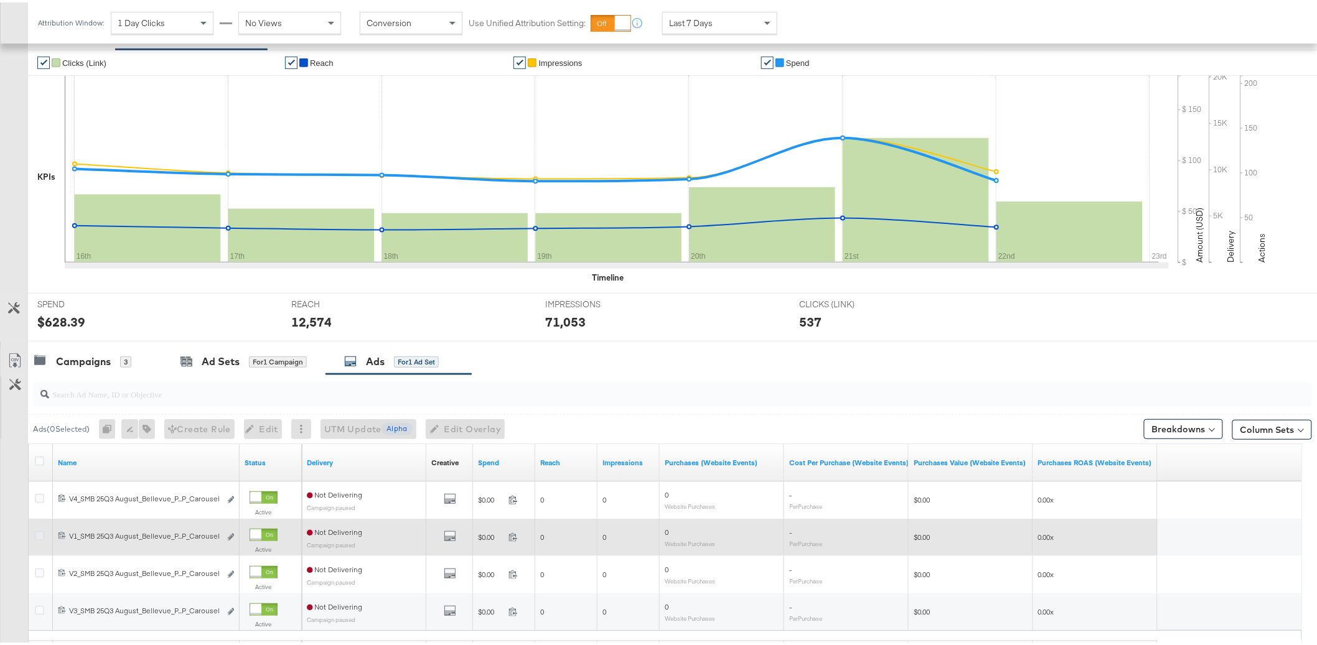
click at [35, 533] on icon at bounding box center [39, 533] width 9 height 9
click at [0, 0] on input "checkbox" at bounding box center [0, 0] width 0 height 0
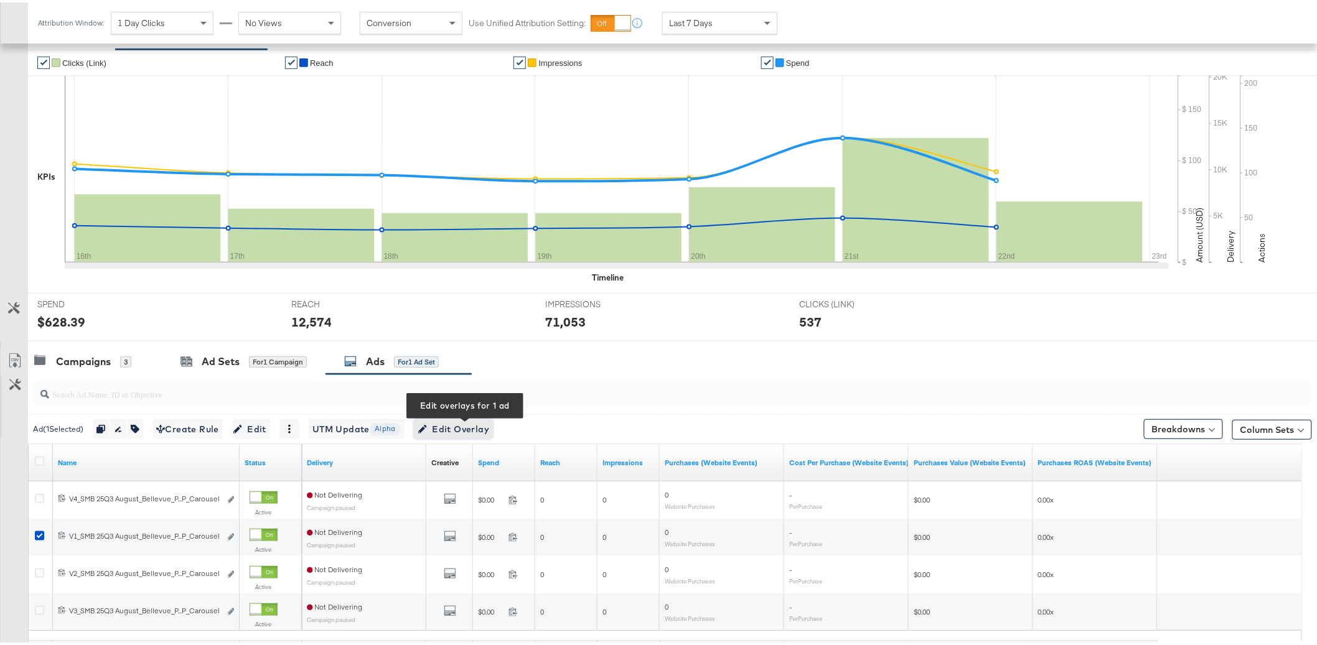
click at [458, 430] on span "Edit Overlay Edit overlays for 1 ad" at bounding box center [454, 427] width 72 height 16
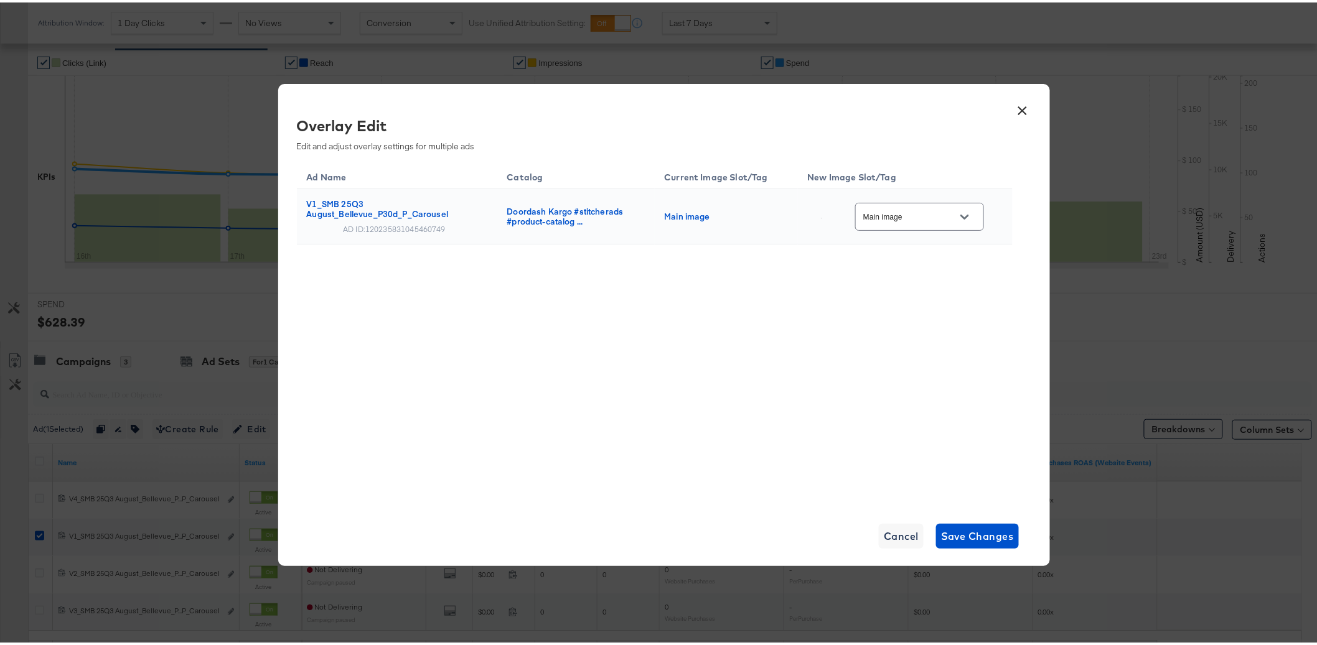
click at [925, 209] on input "Main image" at bounding box center [910, 215] width 98 height 14
click at [950, 288] on div at bounding box center [960, 285] width 20 height 20
type input "Slot_1"
click at [913, 307] on div "Ad Name Catalog Current Image Slot/Tag New Image Slot/Tag V1_SMB 25Q3 August_Be…" at bounding box center [655, 330] width 716 height 342
click at [513, 372] on div "Ad Name Catalog Current Image Slot/Tag New Image Slot/Tag V1_SMB 25Q3 August_Be…" at bounding box center [655, 330] width 716 height 342
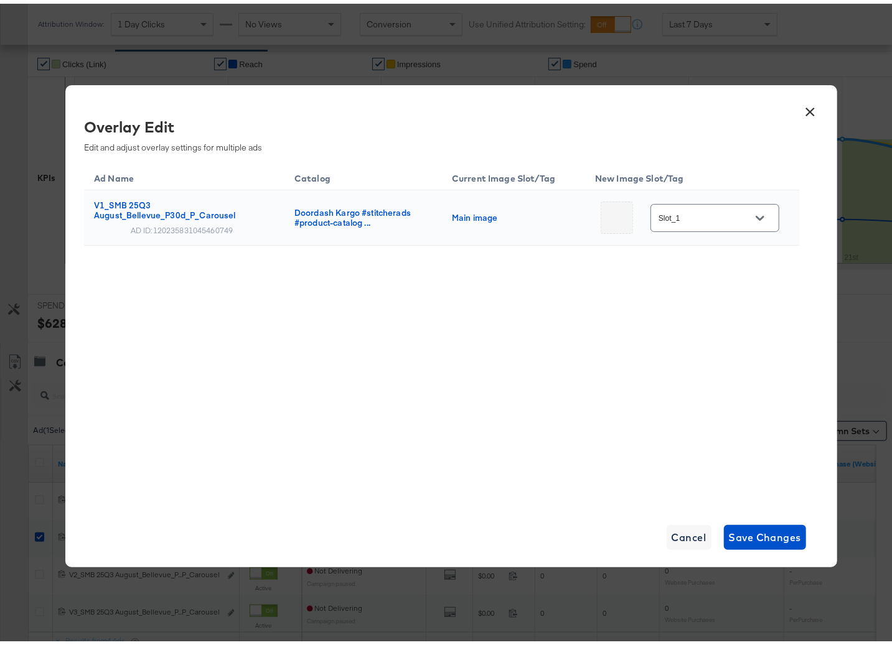
click at [751, 479] on div "Ad Name Catalog Current Image Slot/Tag New Image Slot/Tag V1_SMB 25Q3 August_Be…" at bounding box center [442, 330] width 716 height 342
click at [765, 531] on span "Save Changes" at bounding box center [765, 533] width 73 height 17
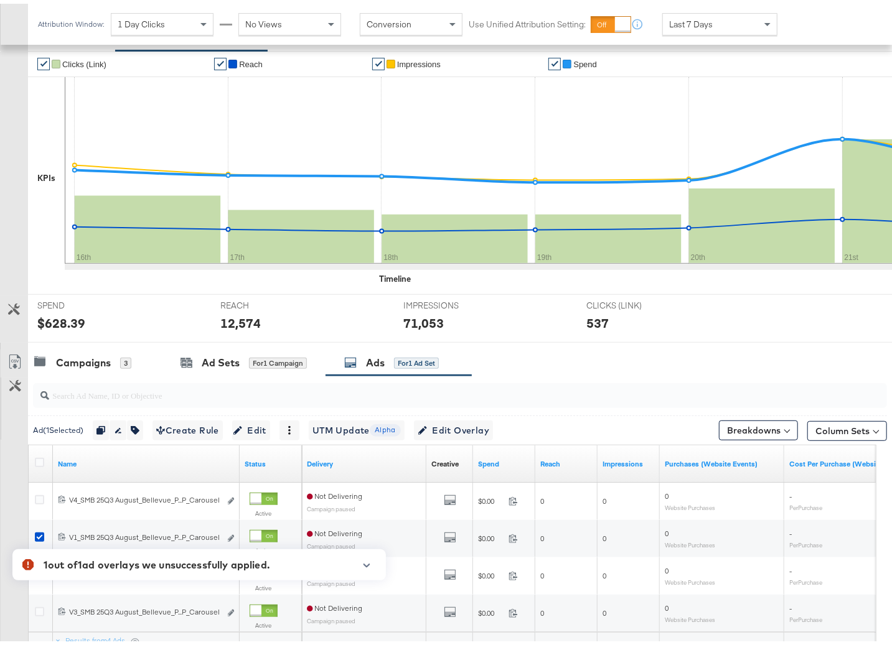
click at [368, 563] on icon "button" at bounding box center [366, 562] width 9 height 7
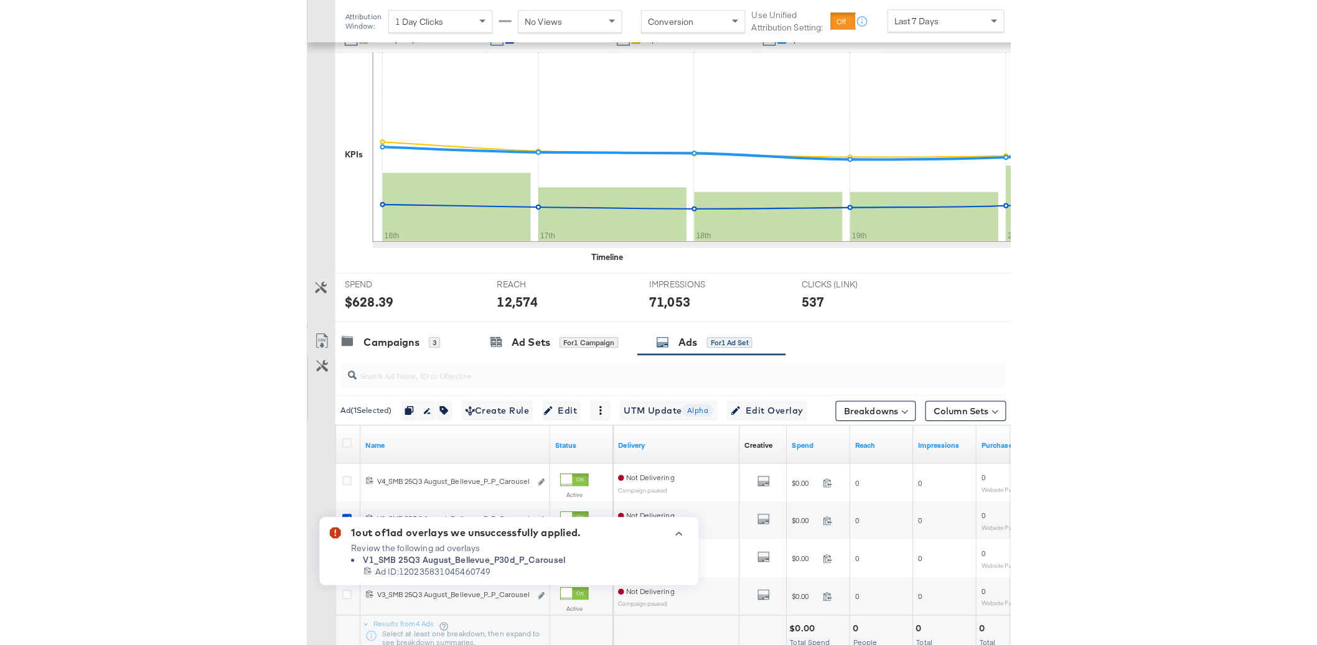
scroll to position [246, 0]
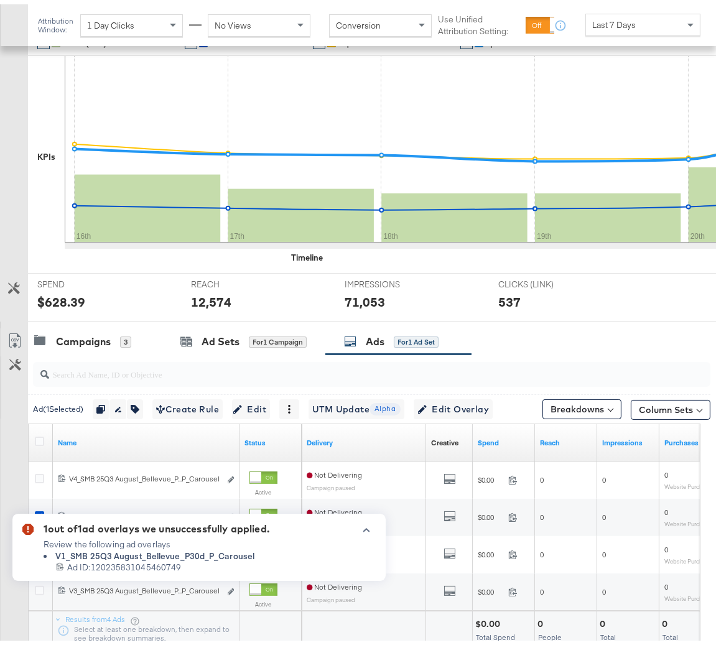
click at [156, 556] on li "V1_SMB 25Q3 August_Bellevue_P30d_P_Carousel" at bounding box center [157, 552] width 226 height 12
click at [152, 562] on span "Ad ID: 120235831045460749" at bounding box center [124, 564] width 114 height 12
copy span "120235831045460749"
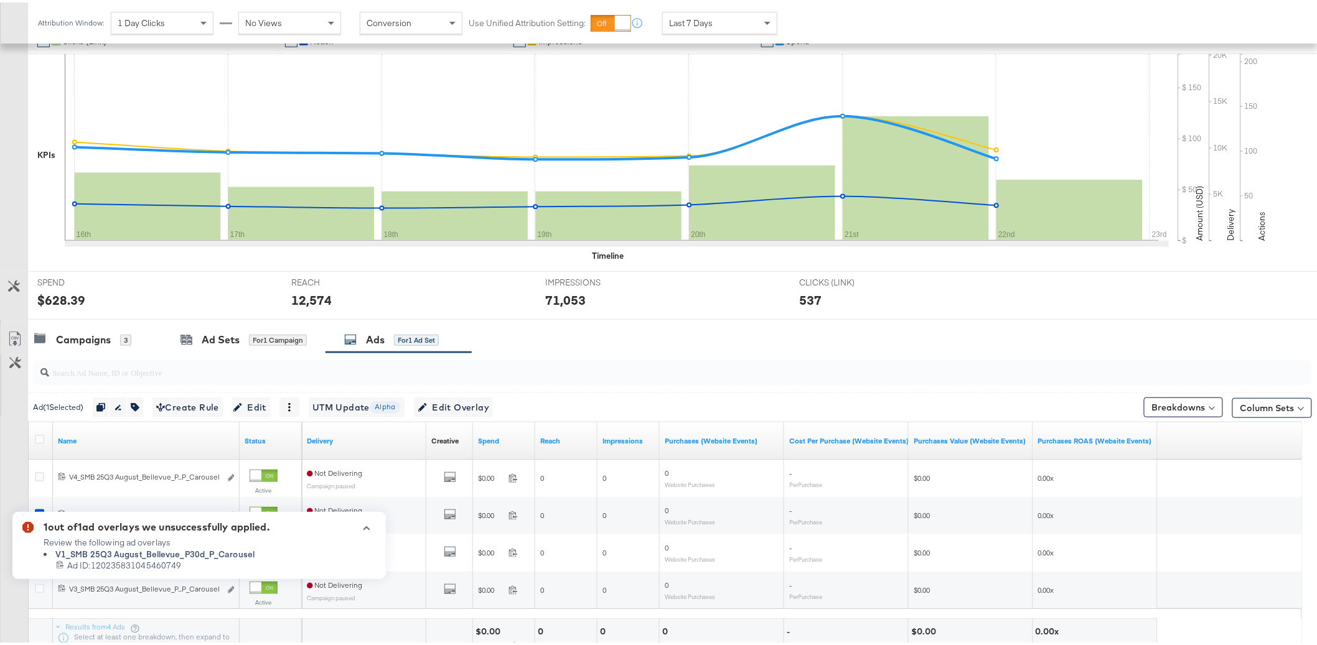
click at [599, 350] on div "Campaigns 3 Ad Sets for 1 Campaign Ads for 1 Ad Set" at bounding box center [678, 337] width 1300 height 27
click at [367, 526] on icon "button" at bounding box center [366, 527] width 7 height 4
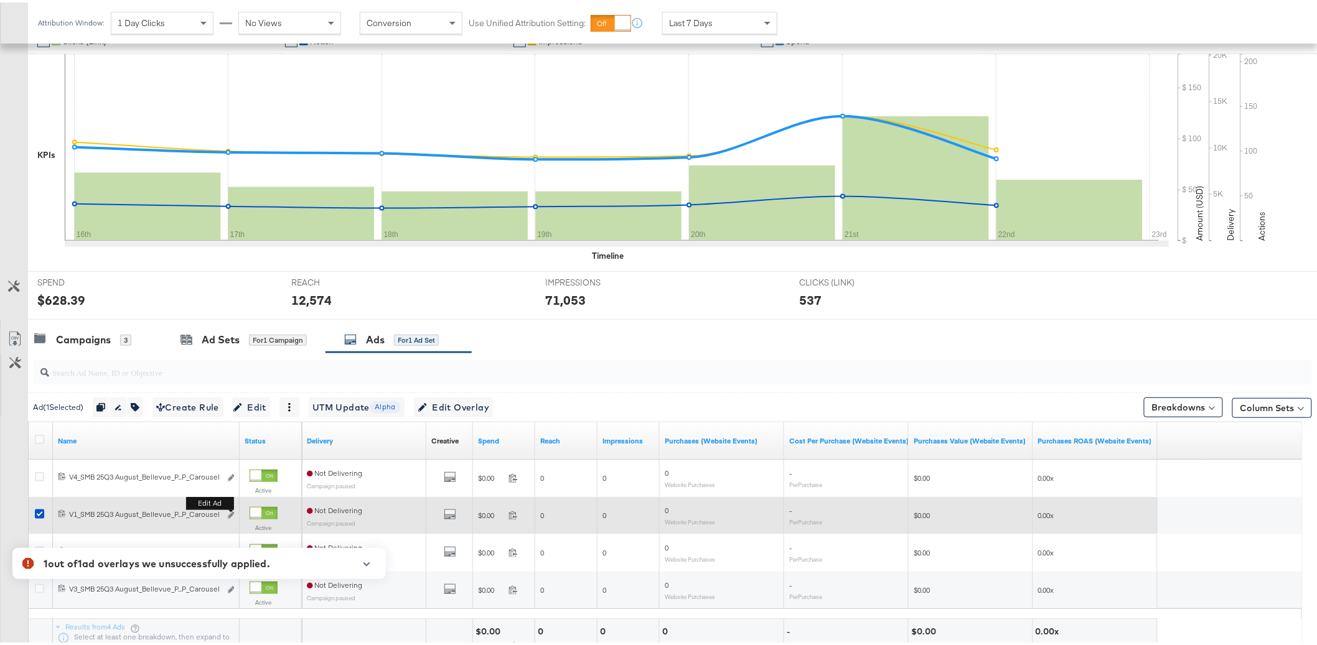
click at [228, 517] on button "Edit ad" at bounding box center [230, 513] width 7 height 13
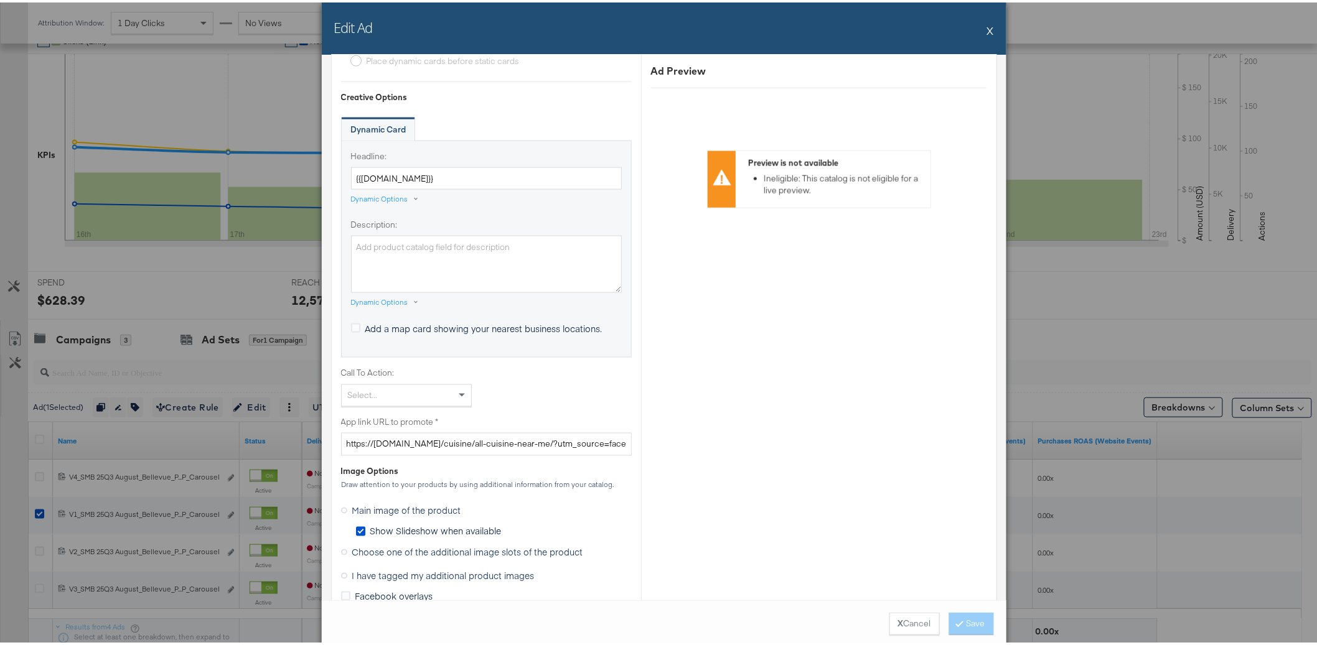
scroll to position [1129, 0]
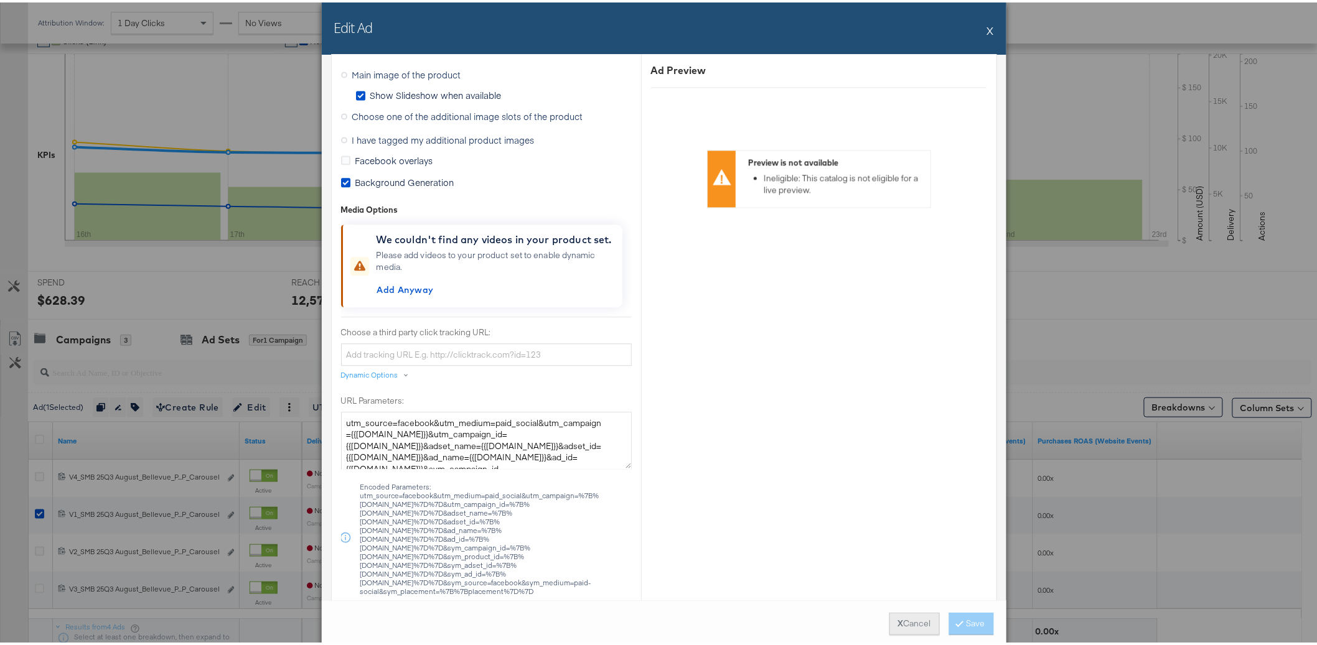
click at [901, 627] on button "X Cancel" at bounding box center [914, 622] width 50 height 22
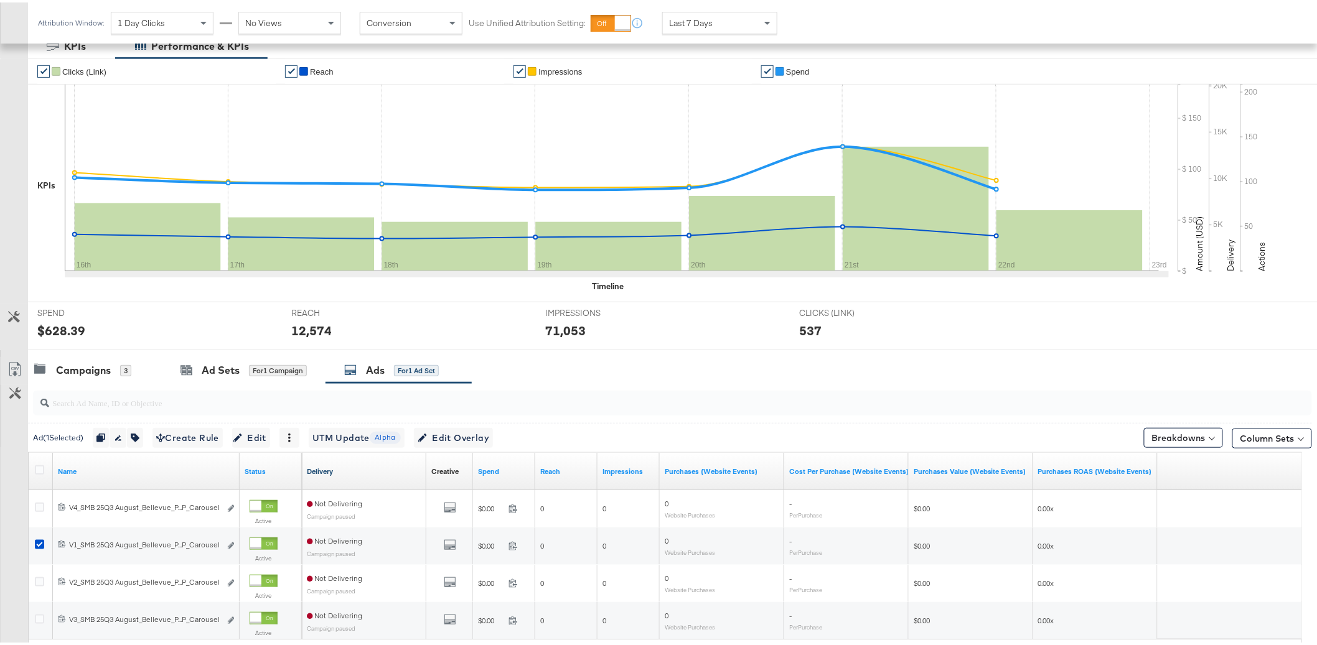
scroll to position [336, 0]
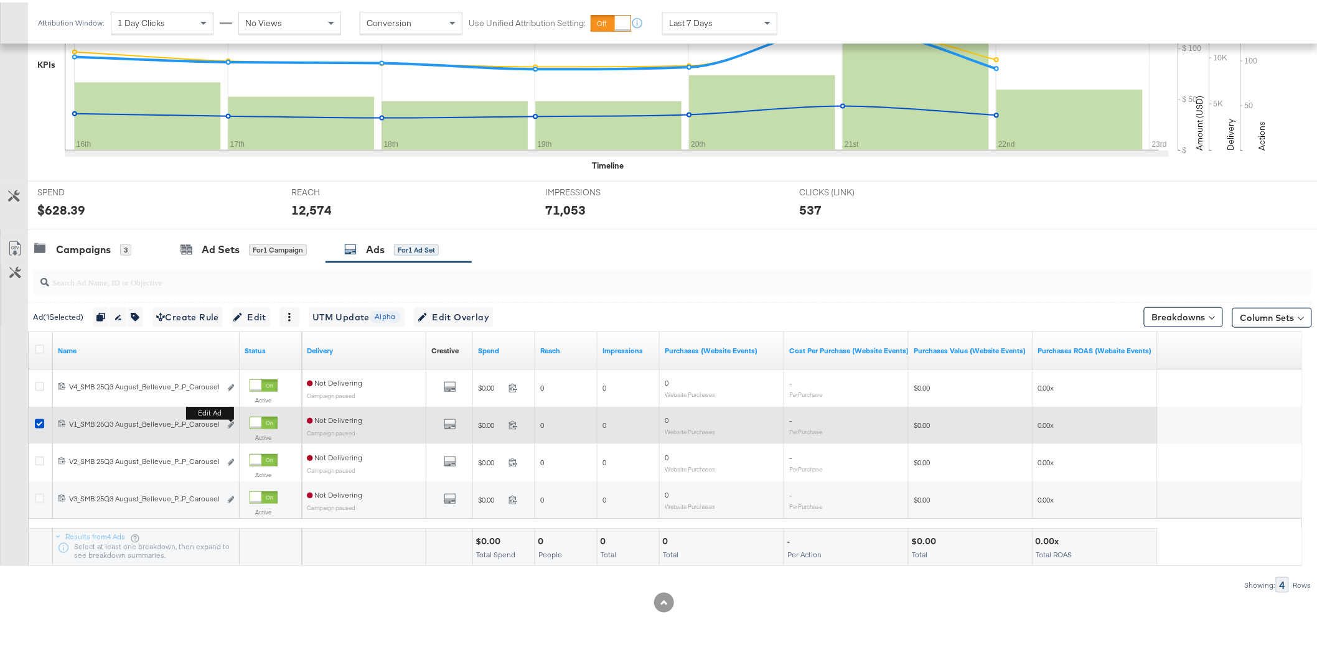
click at [230, 427] on button "Edit ad" at bounding box center [230, 423] width 7 height 13
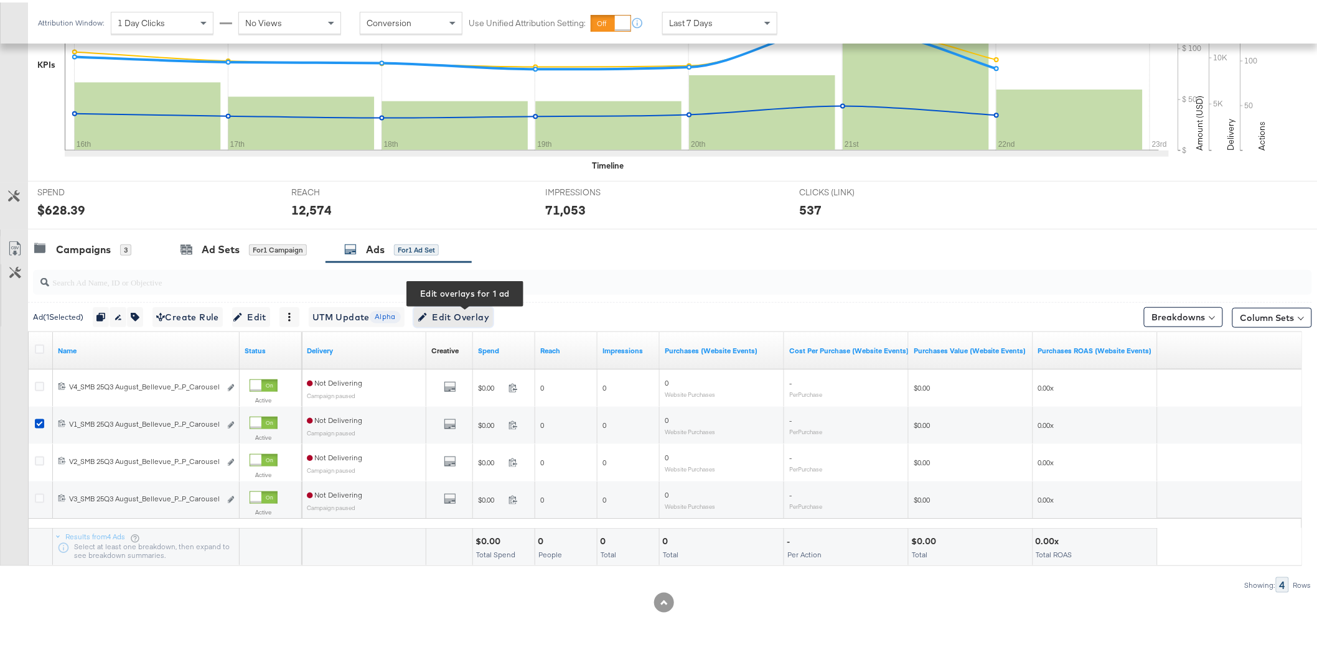
click at [479, 321] on span "Edit Overlay Edit overlays for 1 ad" at bounding box center [454, 315] width 72 height 16
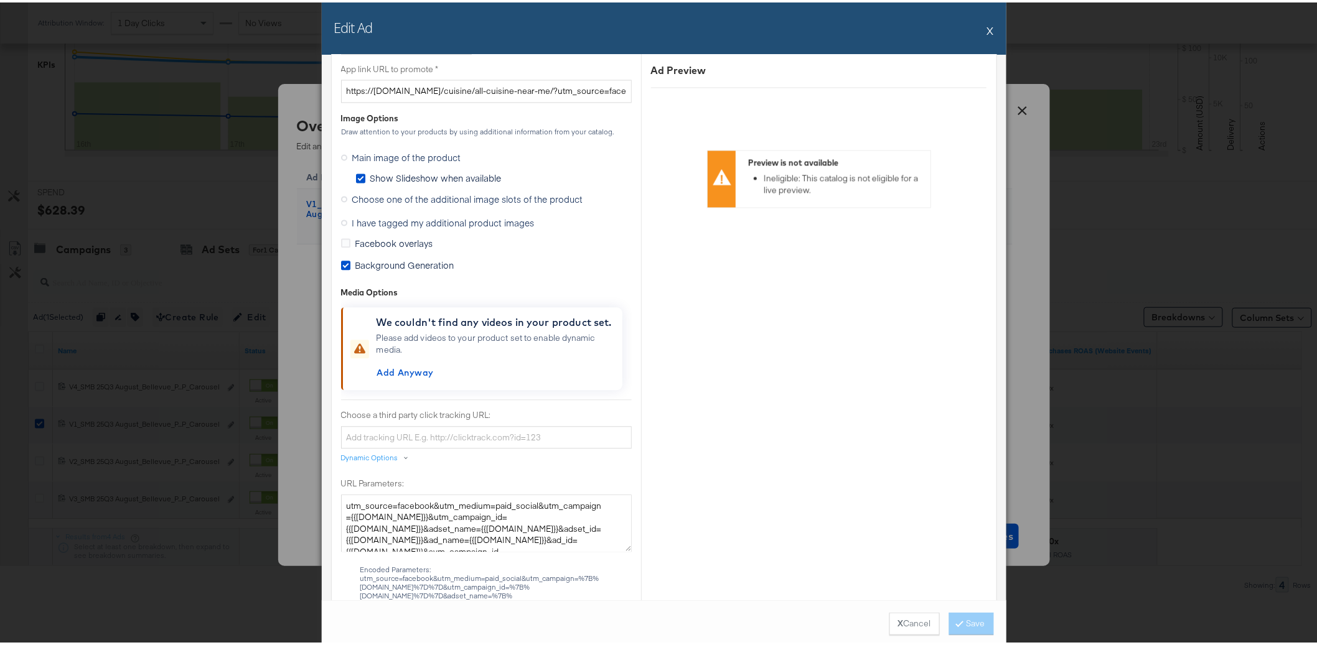
scroll to position [979, 0]
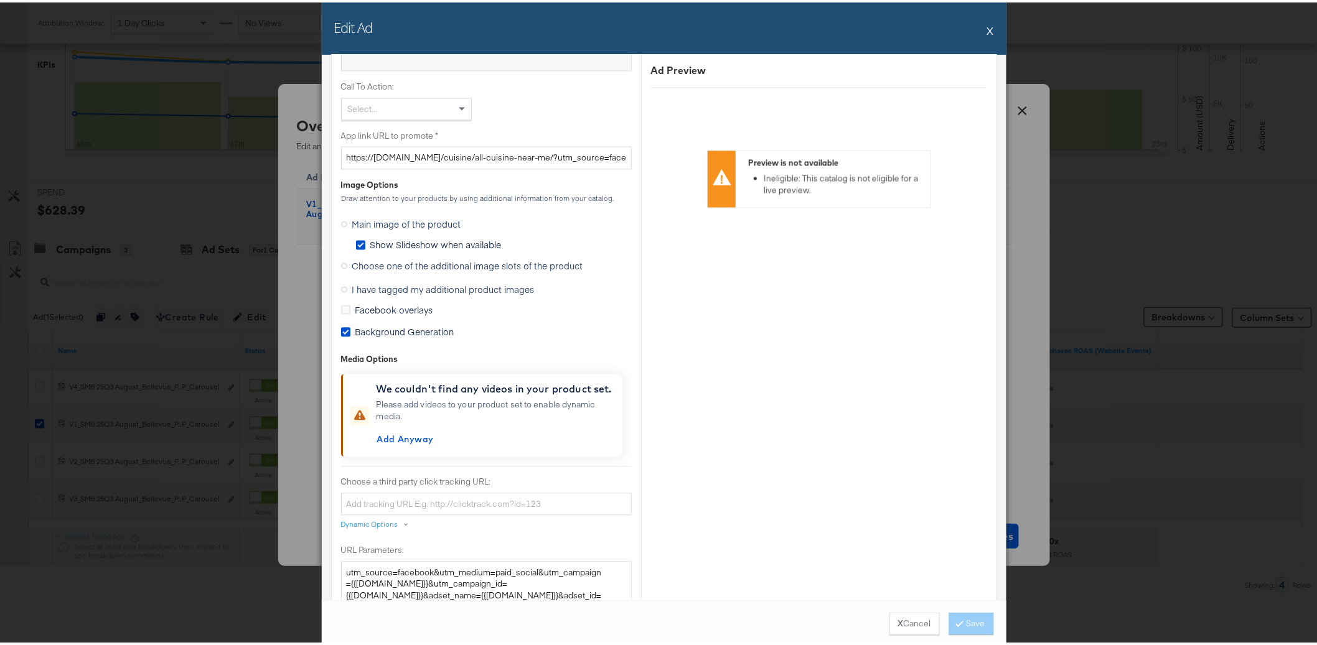
click at [341, 261] on icon at bounding box center [344, 264] width 6 height 6
click at [0, 0] on input "Choose one of the additional image slots of the product" at bounding box center [0, 0] width 0 height 0
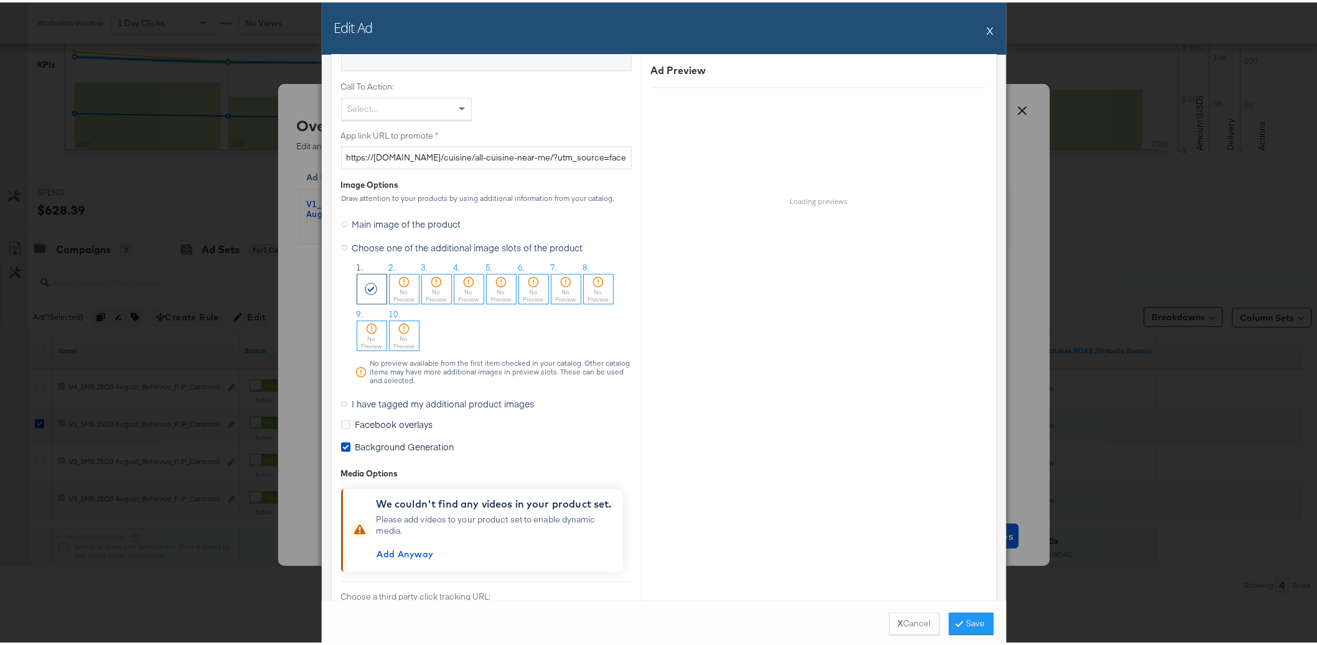
click at [341, 400] on icon at bounding box center [344, 402] width 6 height 6
click at [0, 0] on input "I have tagged my additional product images" at bounding box center [0, 0] width 0 height 0
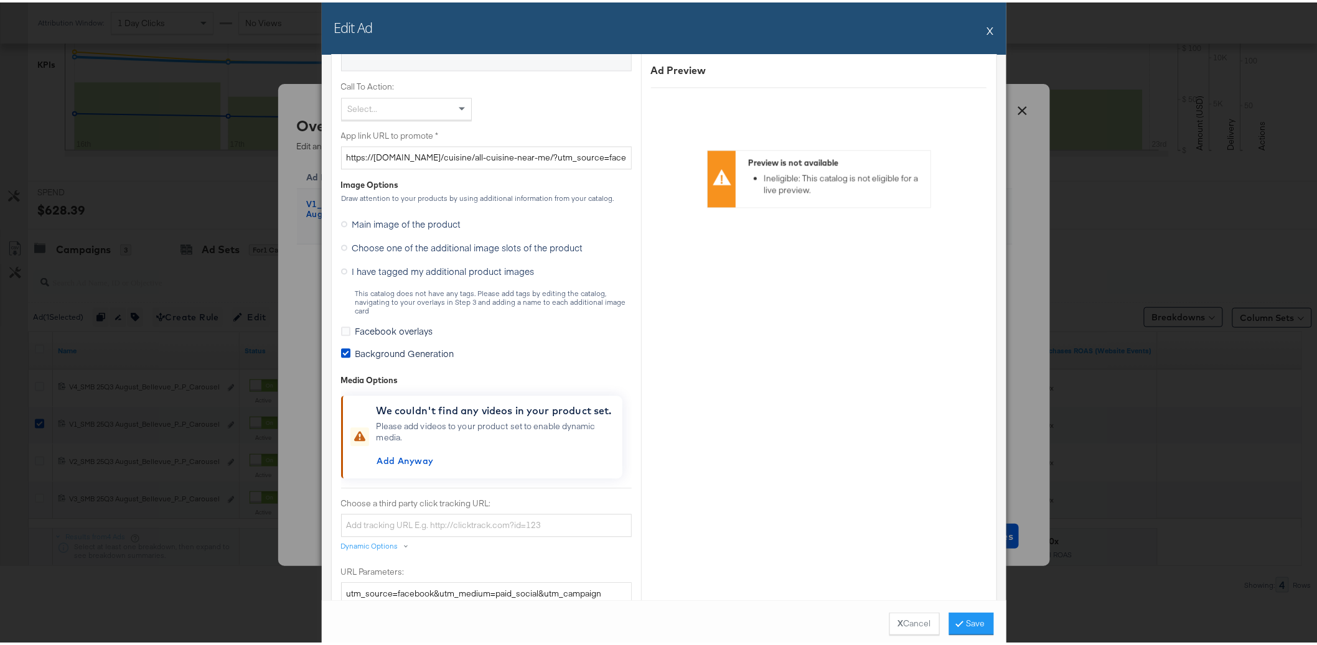
click at [442, 289] on div "This catalog does not have any tags. Please add tags by editing the catalog, na…" at bounding box center [493, 301] width 277 height 26
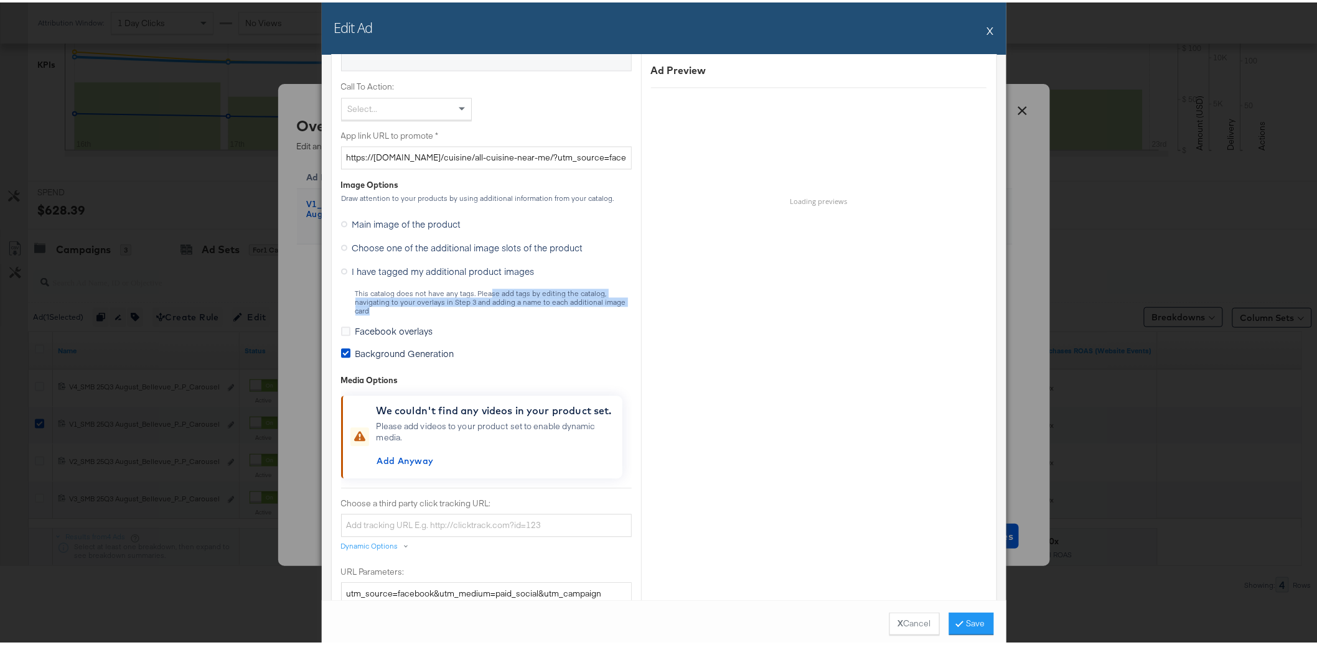
drag, startPoint x: 481, startPoint y: 289, endPoint x: 510, endPoint y: 311, distance: 36.4
click at [509, 311] on div "This catalog does not have any tags. Please add tags by editing the catalog, na…" at bounding box center [493, 301] width 277 height 26
click at [510, 312] on div "This catalog does not have any tags. Please add tags by editing the catalog, na…" at bounding box center [493, 301] width 277 height 26
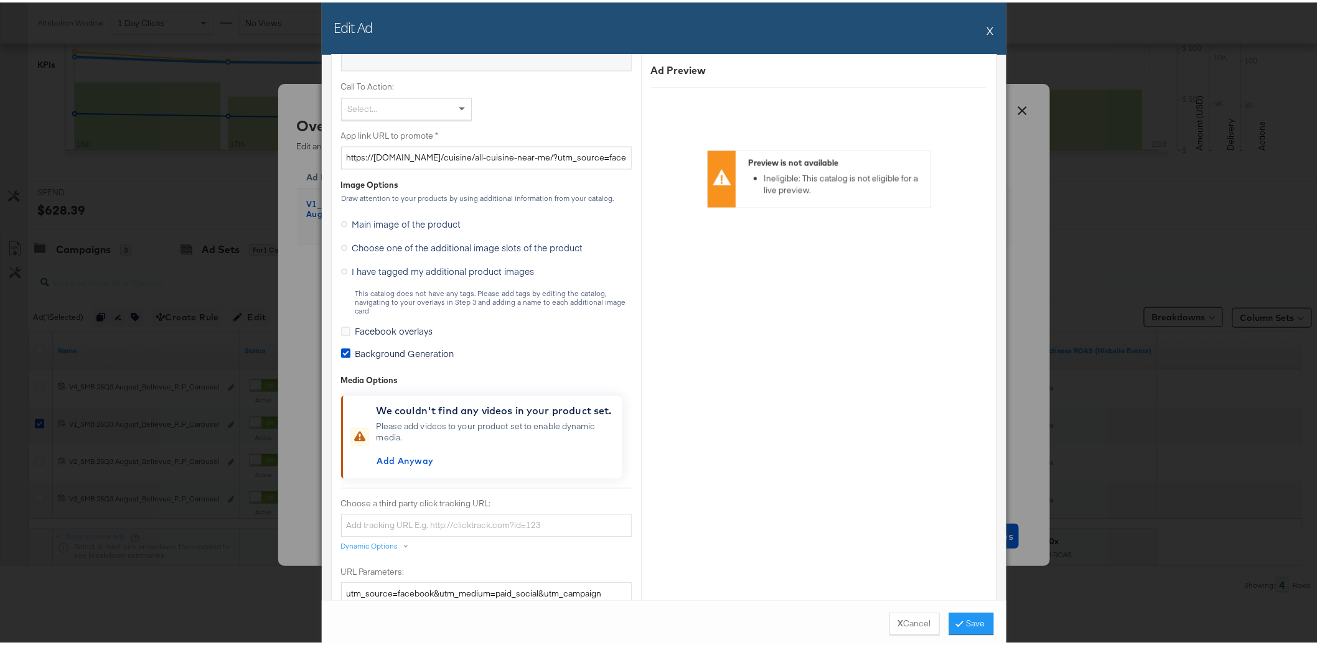
click at [485, 298] on div "This catalog does not have any tags. Please add tags by editing the catalog, na…" at bounding box center [493, 301] width 277 height 26
click at [904, 630] on button "X Cancel" at bounding box center [914, 622] width 50 height 22
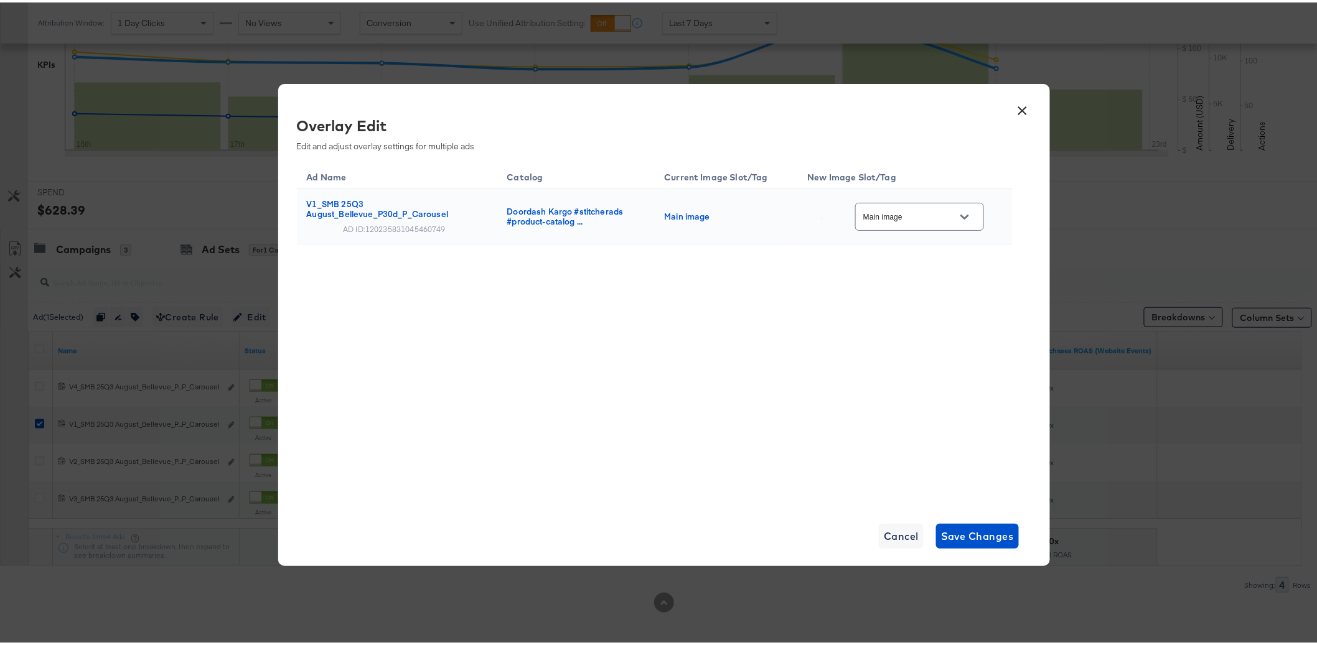
click at [903, 212] on input "Main image" at bounding box center [910, 215] width 98 height 14
click at [930, 285] on div "Slot_1" at bounding box center [918, 285] width 53 height 12
type input "Slot_1"
click at [787, 435] on div "Ad Name Catalog Current Image Slot/Tag New Image Slot/Tag V1_SMB 25Q3 August_Be…" at bounding box center [655, 330] width 716 height 342
click at [886, 532] on span "Cancel" at bounding box center [901, 533] width 35 height 17
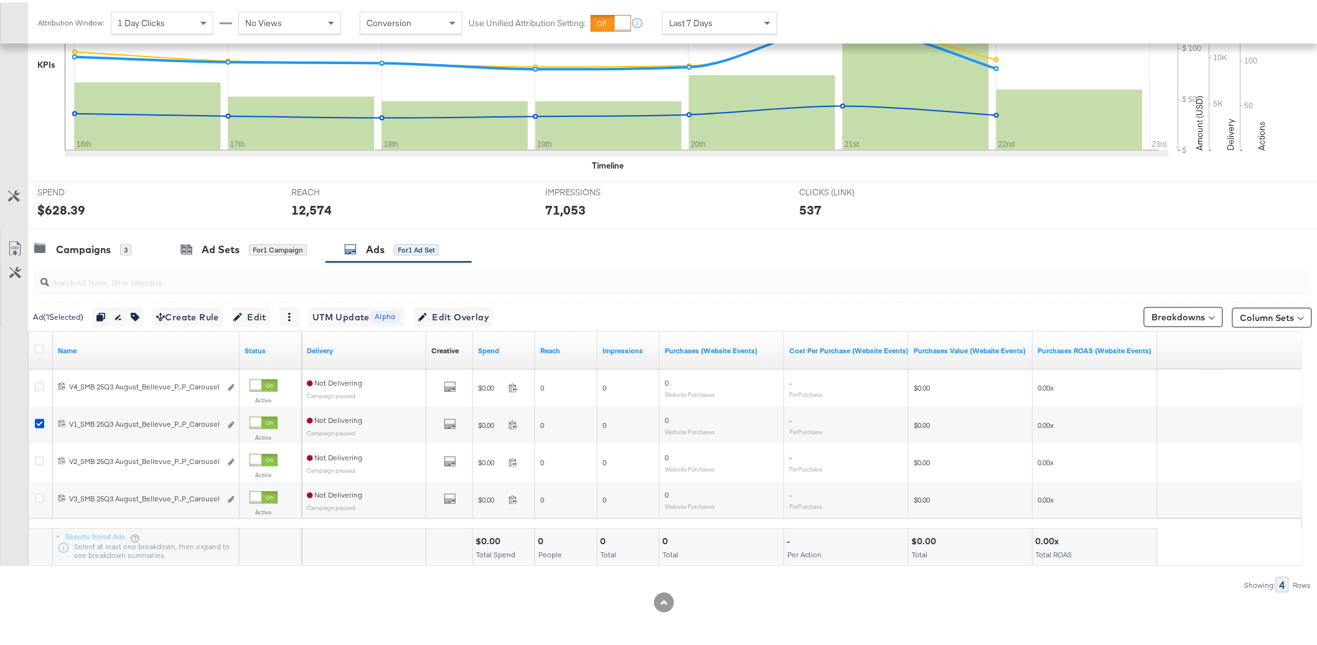
scroll to position [333, 0]
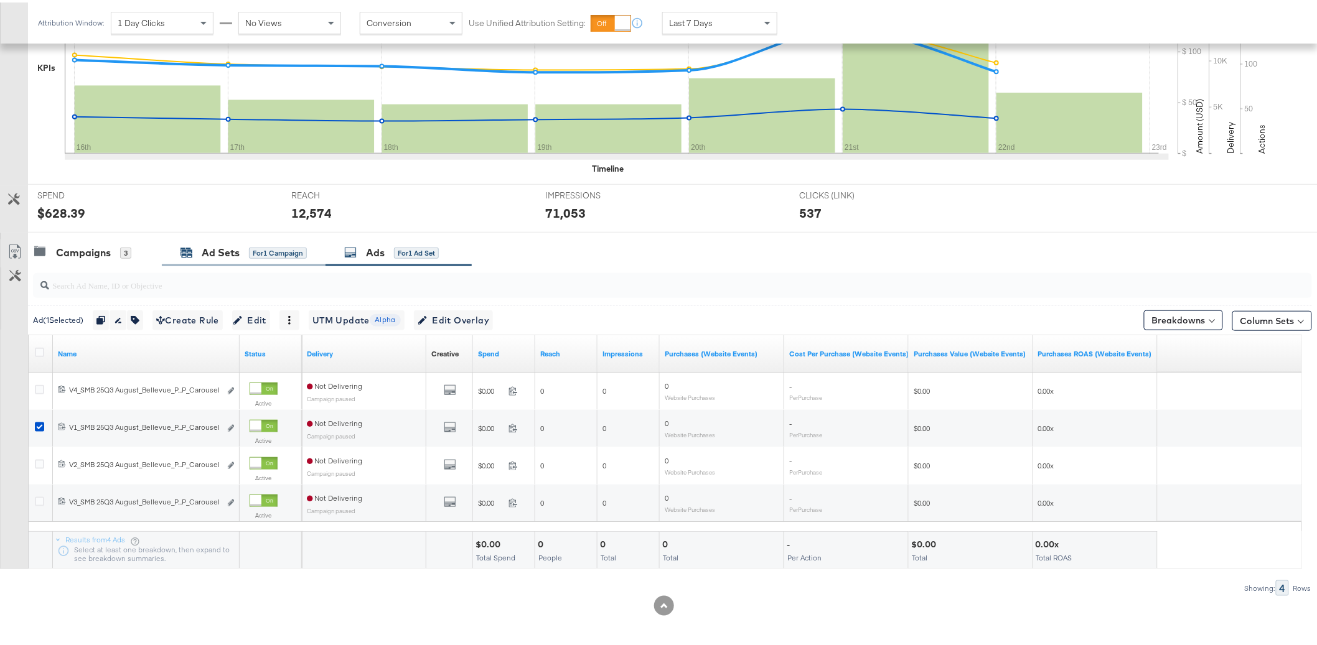
click at [249, 252] on div "for 1 Campaign" at bounding box center [278, 250] width 58 height 11
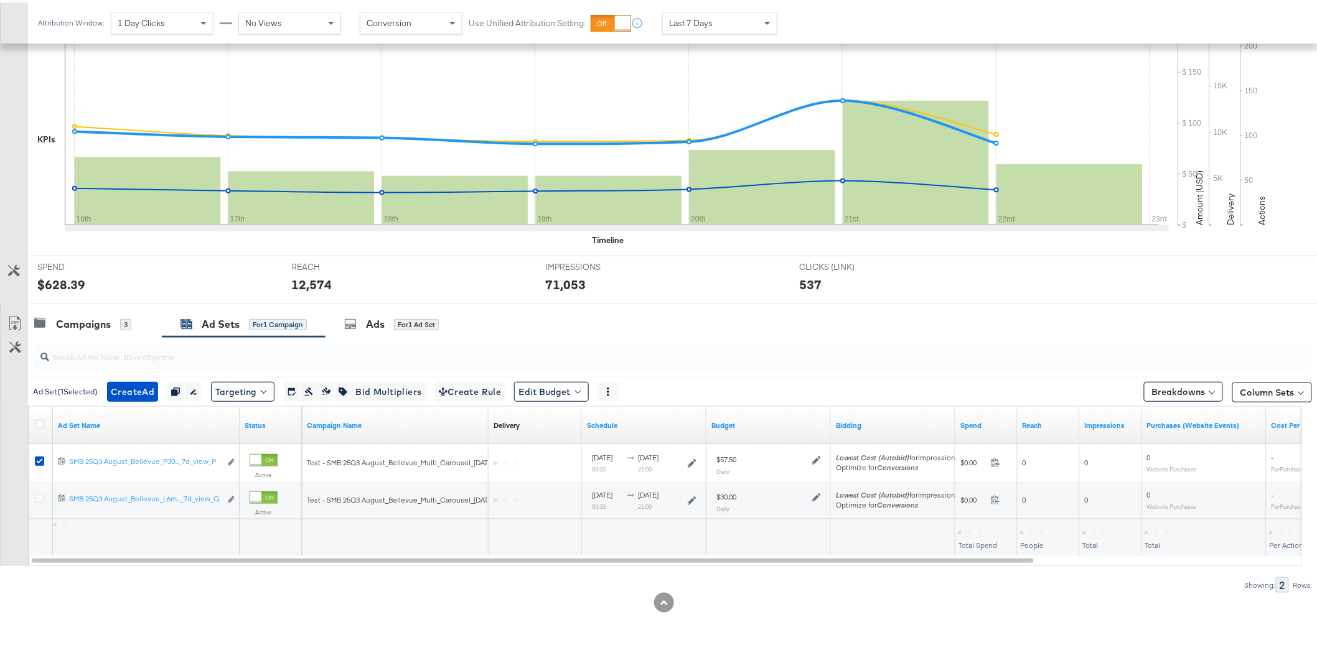
scroll to position [261, 0]
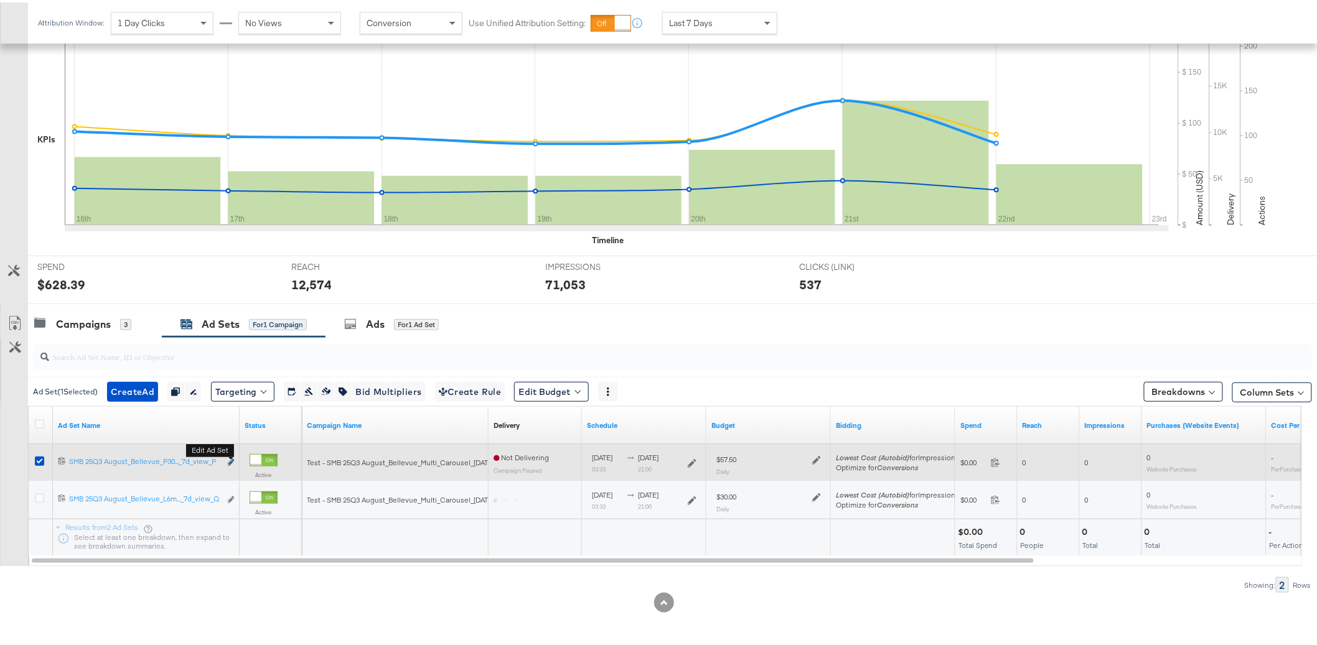
click at [231, 462] on icon "link" at bounding box center [231, 460] width 6 height 7
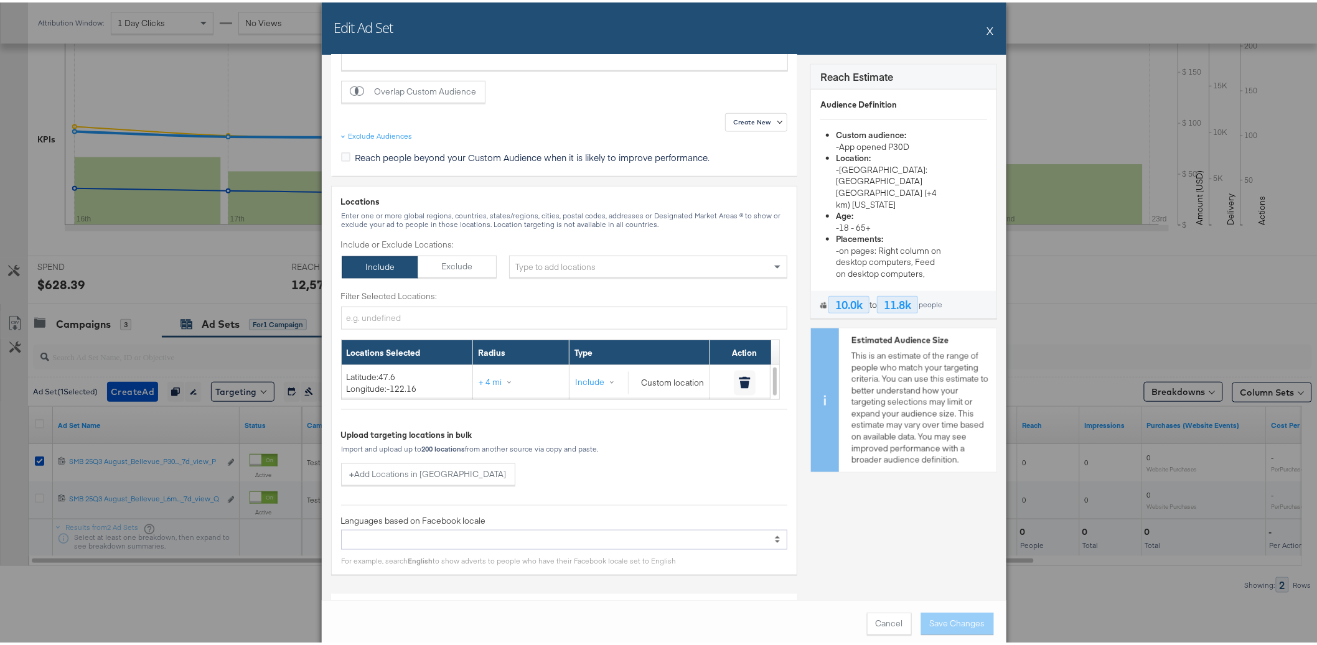
scroll to position [0, 0]
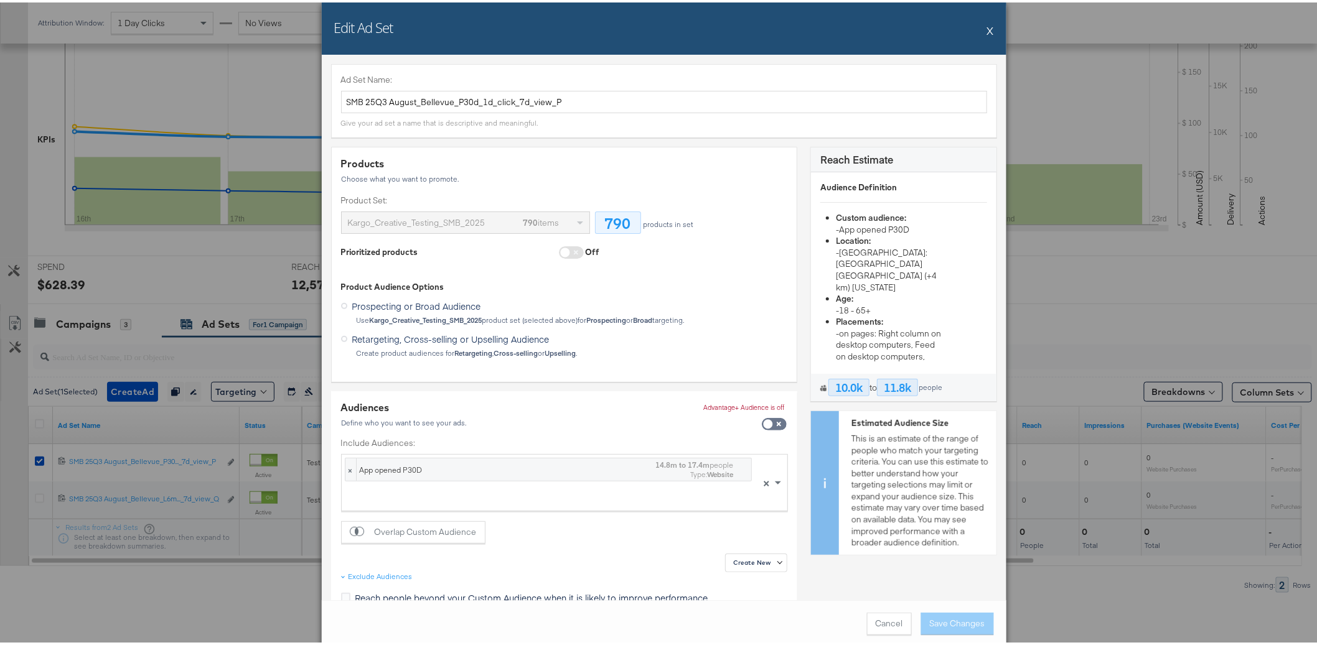
click at [987, 30] on button "X" at bounding box center [990, 28] width 7 height 25
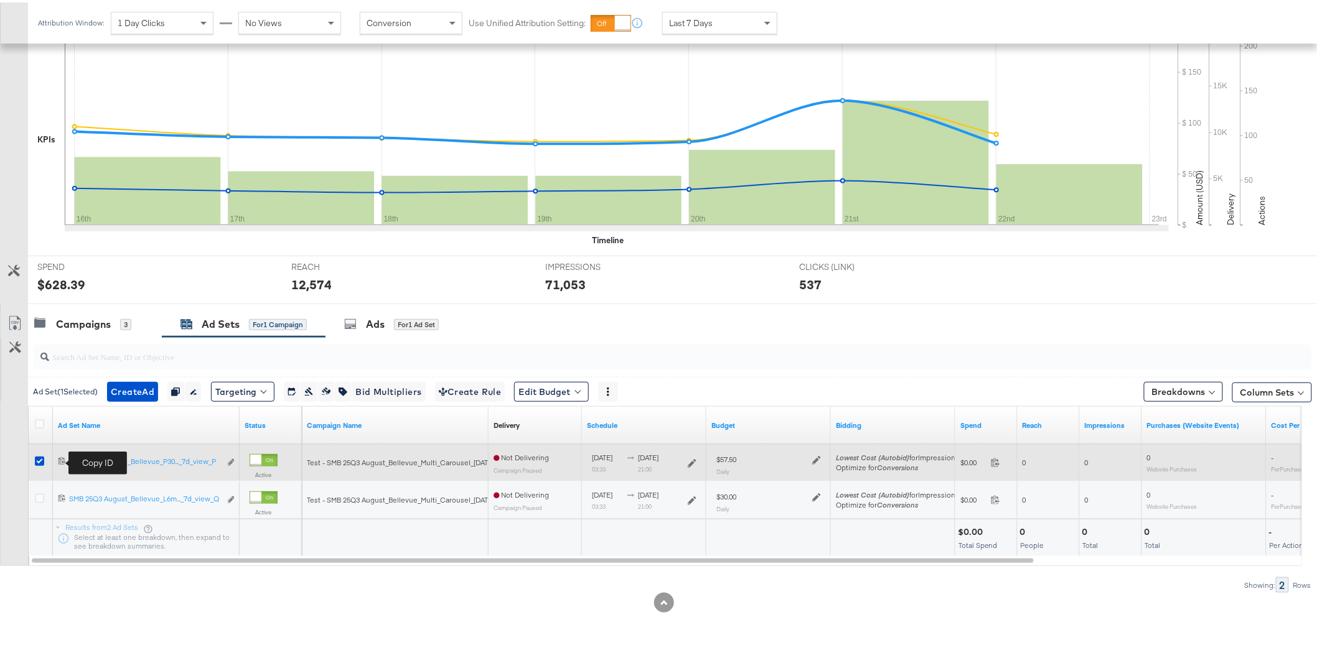
click at [61, 459] on icon at bounding box center [62, 458] width 8 height 8
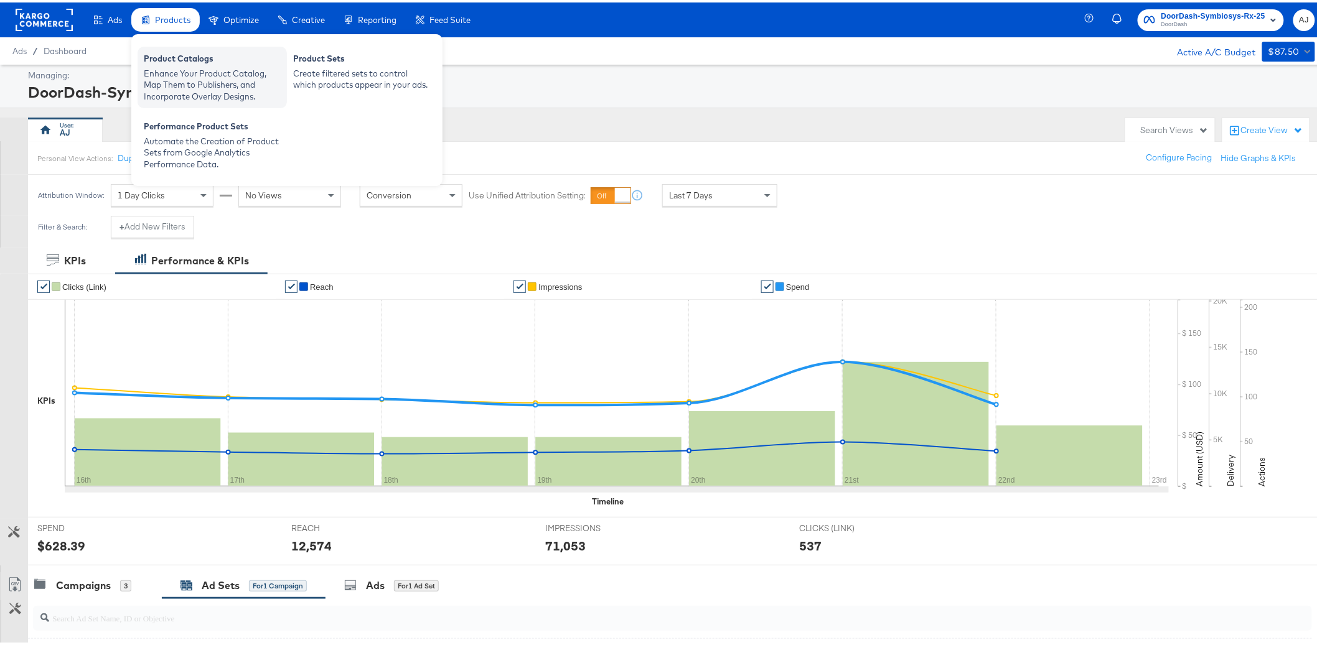
click at [174, 59] on div "Product Catalogs" at bounding box center [212, 57] width 137 height 15
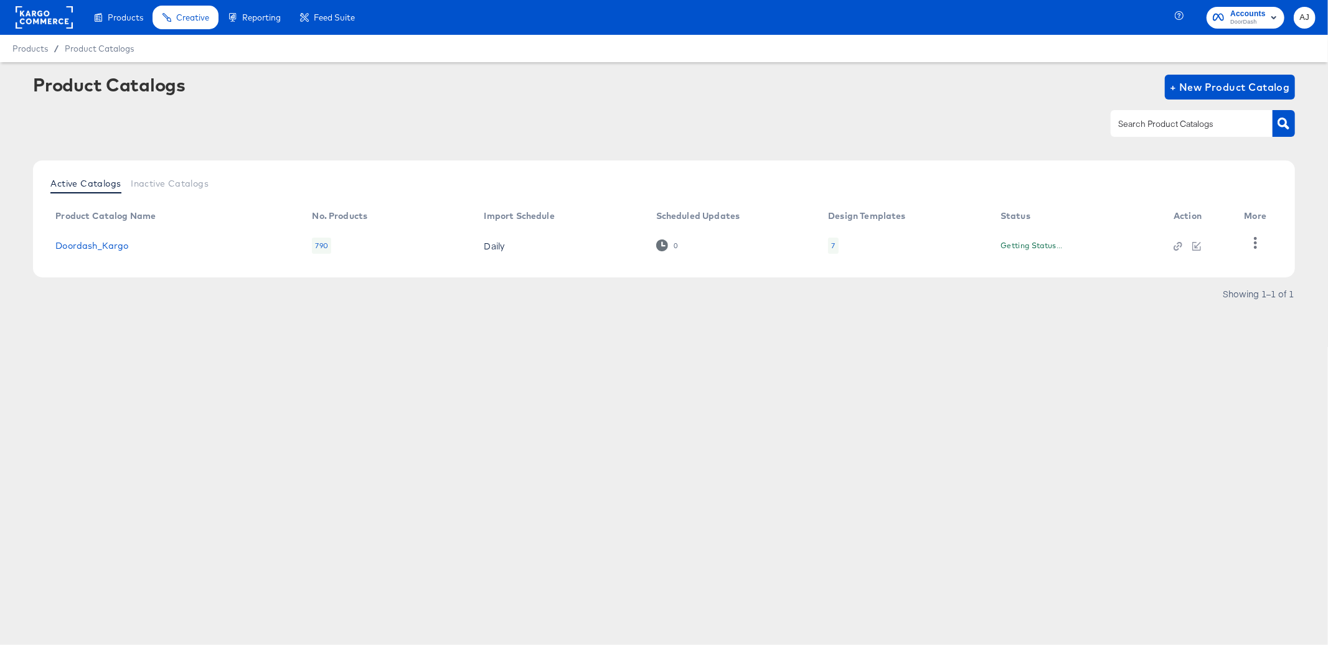
click at [308, 413] on div "Products Creative Reporting Feed Suite Accounts DoorDash AJ Products / Product …" at bounding box center [664, 322] width 1328 height 645
click at [1252, 246] on icon "button" at bounding box center [1255, 243] width 12 height 12
click at [724, 394] on div "Products Creative Reporting Feed Suite Accounts DoorDash AJ Products / Product …" at bounding box center [664, 322] width 1328 height 645
click at [112, 243] on link "Doordash_Kargo" at bounding box center [91, 246] width 73 height 10
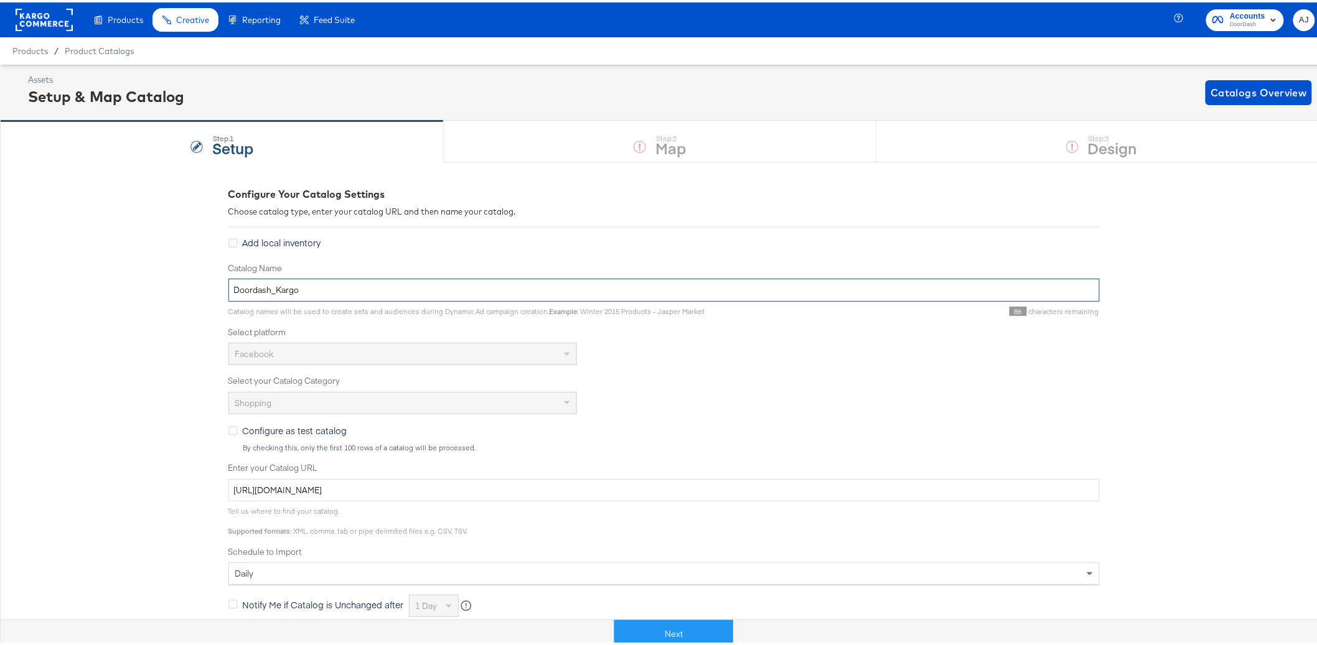
click at [456, 294] on input "Doordash_Kargo" at bounding box center [663, 287] width 871 height 23
click at [715, 350] on div "Facebook" at bounding box center [663, 351] width 871 height 22
click at [138, 288] on div "Configure Your Catalog Settings Choose catalog type, enter your catalog URL and…" at bounding box center [664, 541] width 1328 height 764
click at [138, 294] on div "Configure Your Catalog Settings Choose catalog type, enter your catalog URL and…" at bounding box center [664, 541] width 1328 height 764
click at [140, 225] on div "Configure Your Catalog Settings Choose catalog type, enter your catalog URL and…" at bounding box center [664, 541] width 1328 height 764
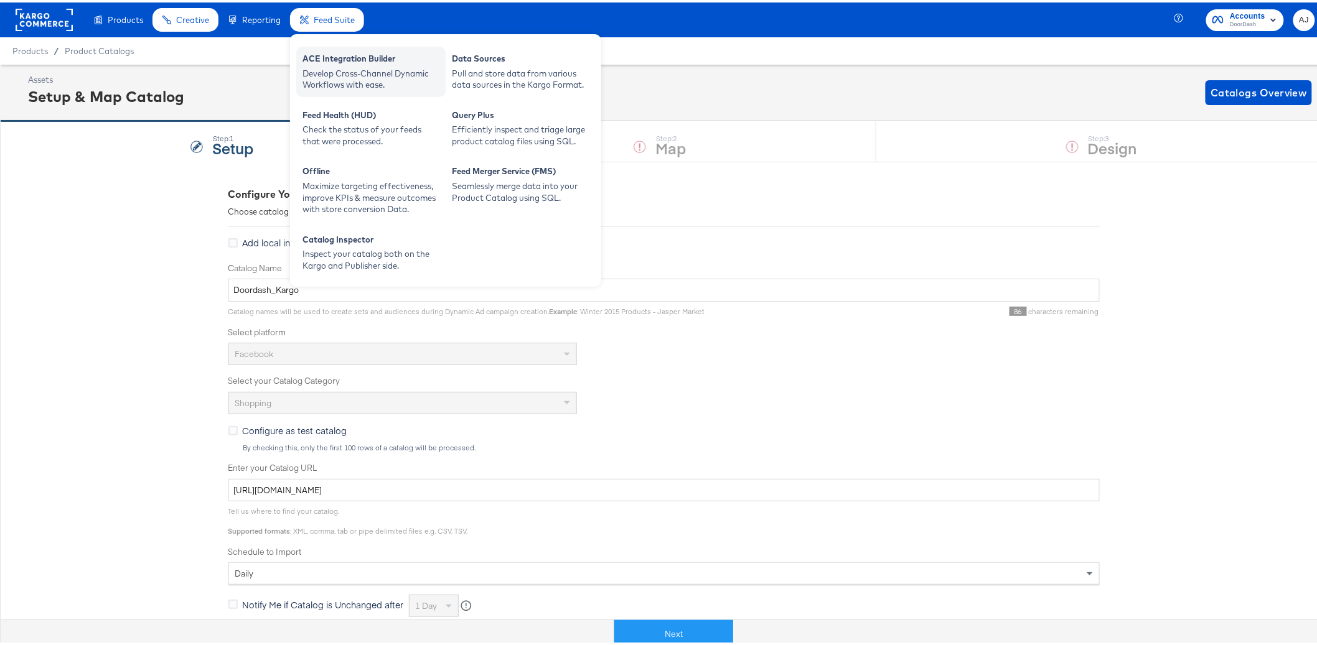
click at [367, 73] on div "Develop Cross-Channel Dynamic Workflows with ease." at bounding box center [370, 76] width 137 height 23
